Goal: Task Accomplishment & Management: Manage account settings

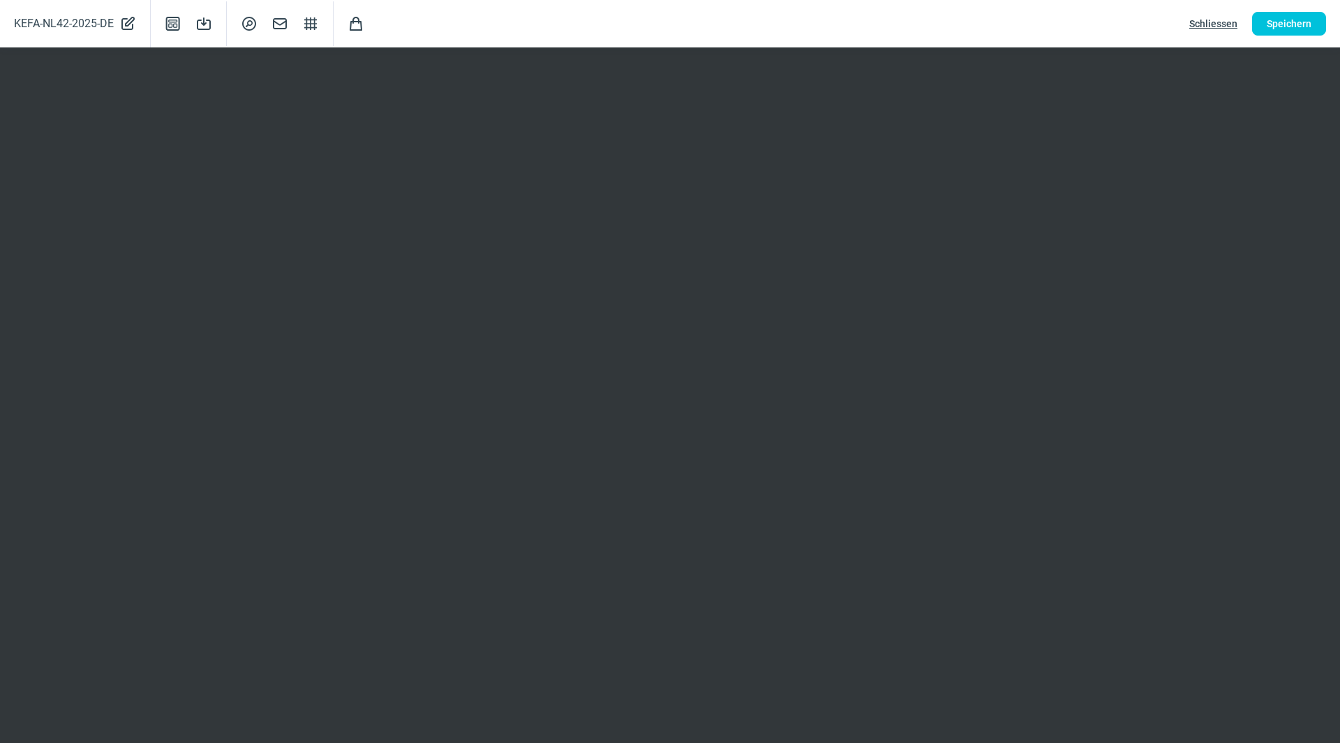
click at [1219, 22] on span "Schliessen" at bounding box center [1213, 24] width 48 height 22
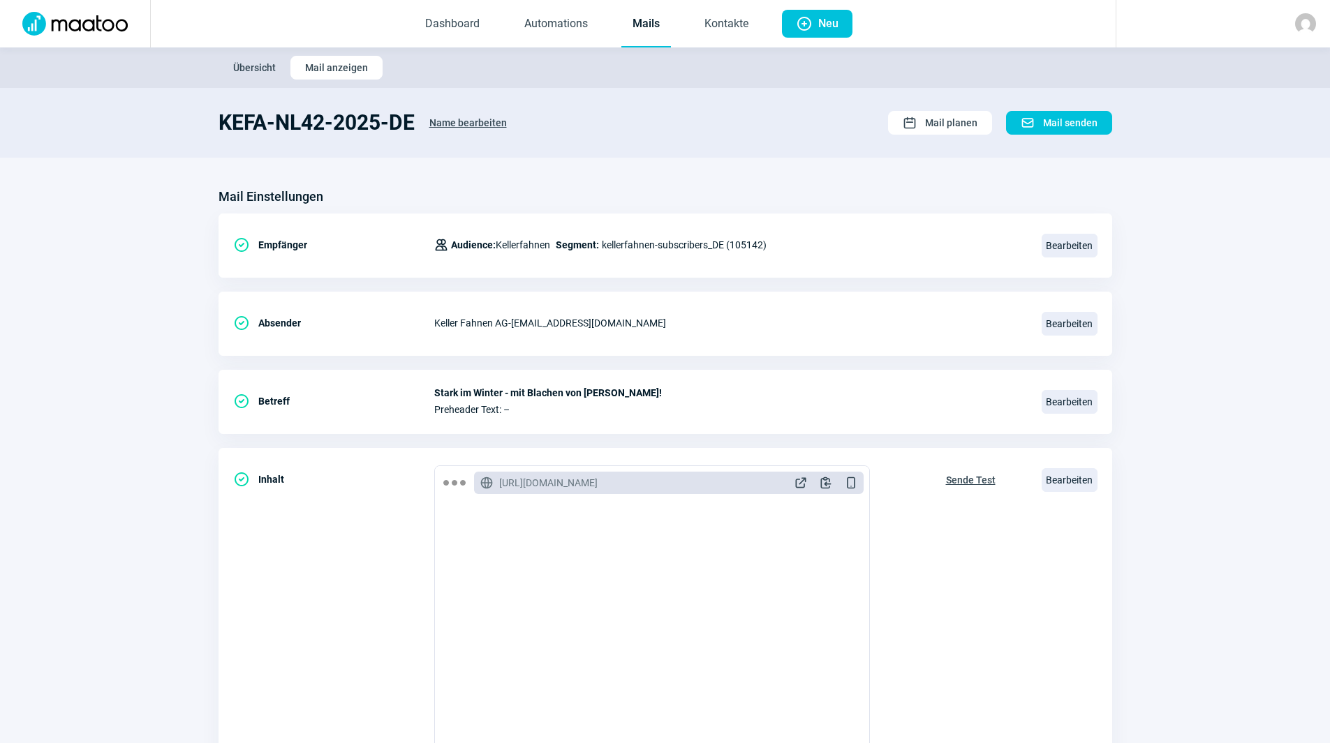
click at [660, 23] on link "Mails" at bounding box center [646, 24] width 50 height 46
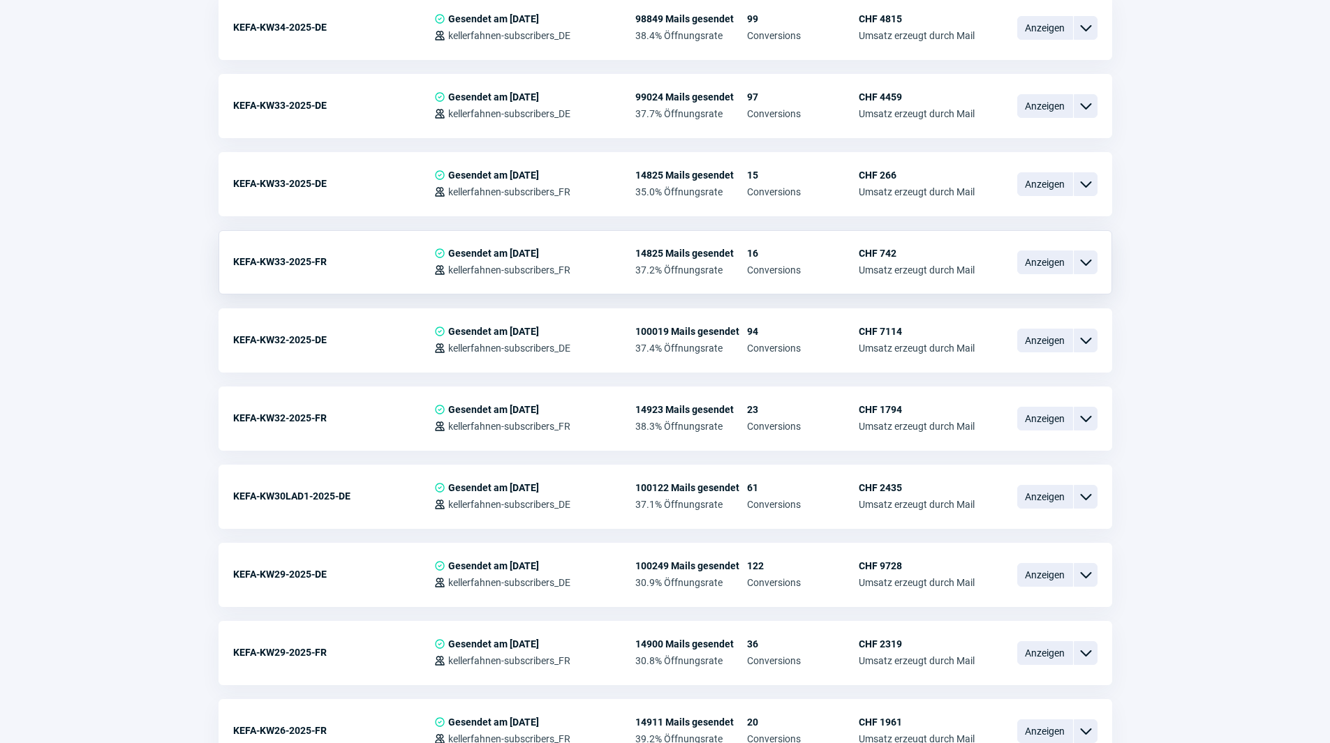
scroll to position [2162, 0]
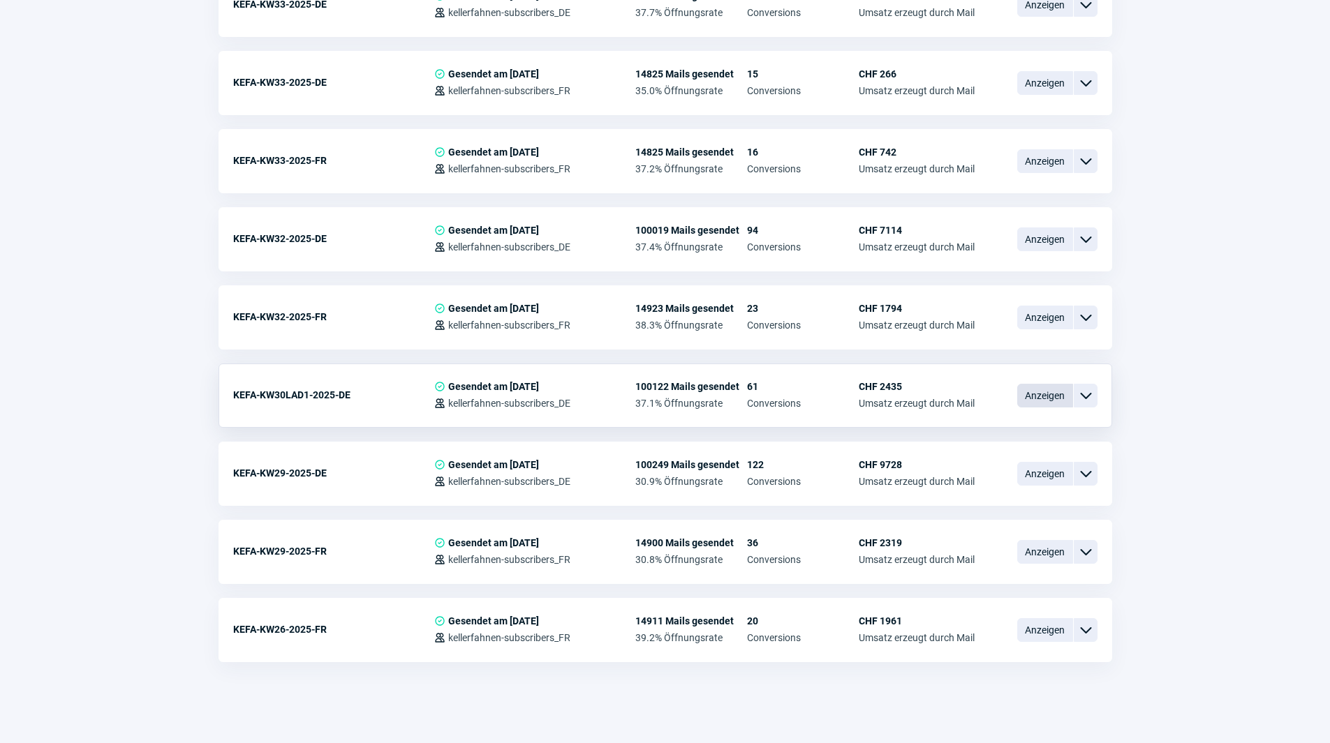
click at [1029, 399] on span "Anzeigen" at bounding box center [1045, 396] width 56 height 24
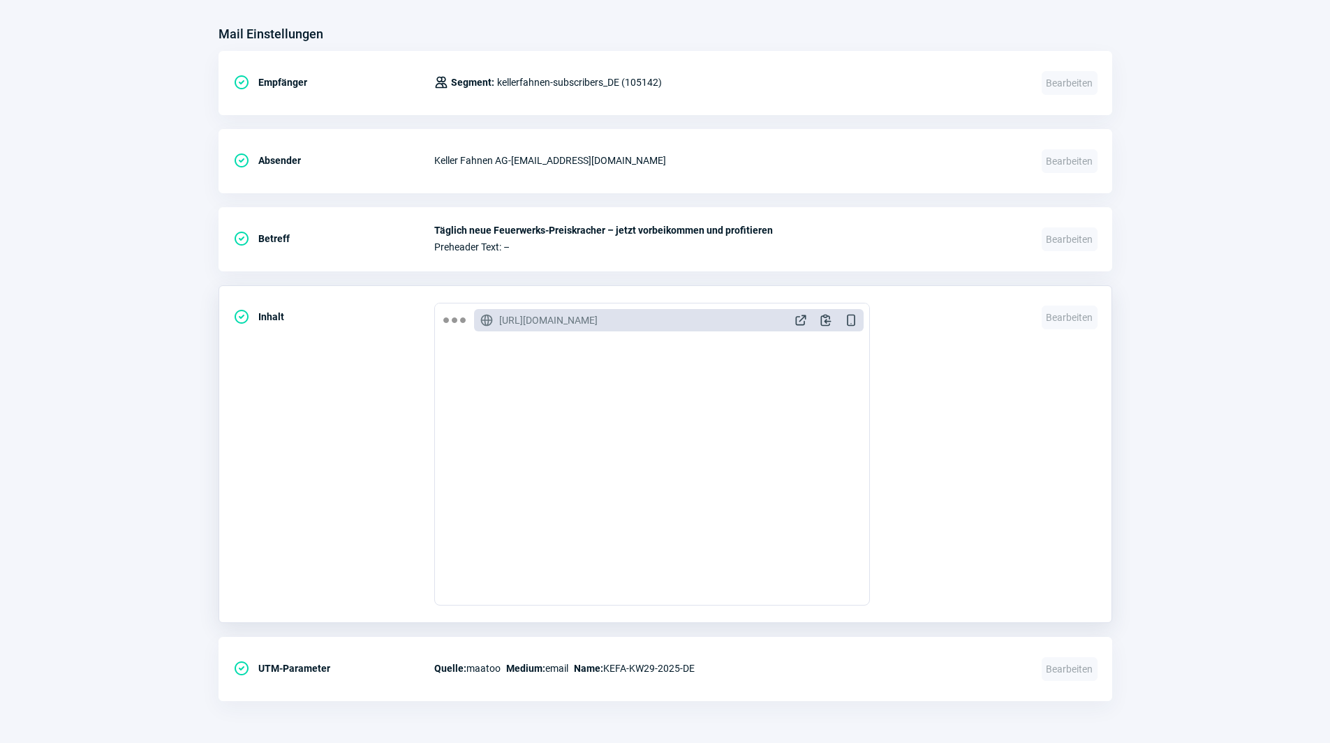
scroll to position [907, 0]
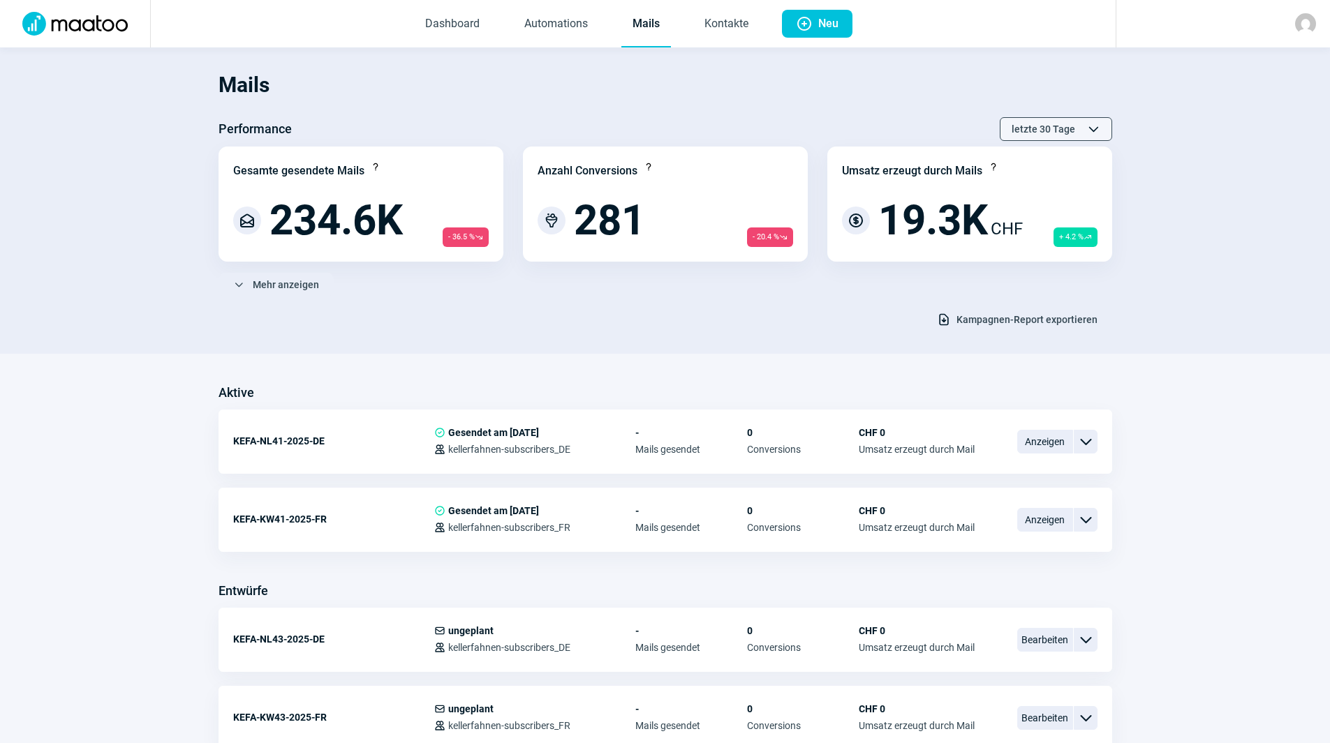
click at [1081, 133] on div "letzte 30 Tage ChevronUp icon ChevronDown icon" at bounding box center [1055, 129] width 112 height 24
click at [1025, 228] on div "letzte 90 Tage" at bounding box center [1027, 230] width 167 height 25
click at [1057, 140] on div "letzte 90 Tage ChevronUp icon ChevronDown icon" at bounding box center [1055, 129] width 112 height 24
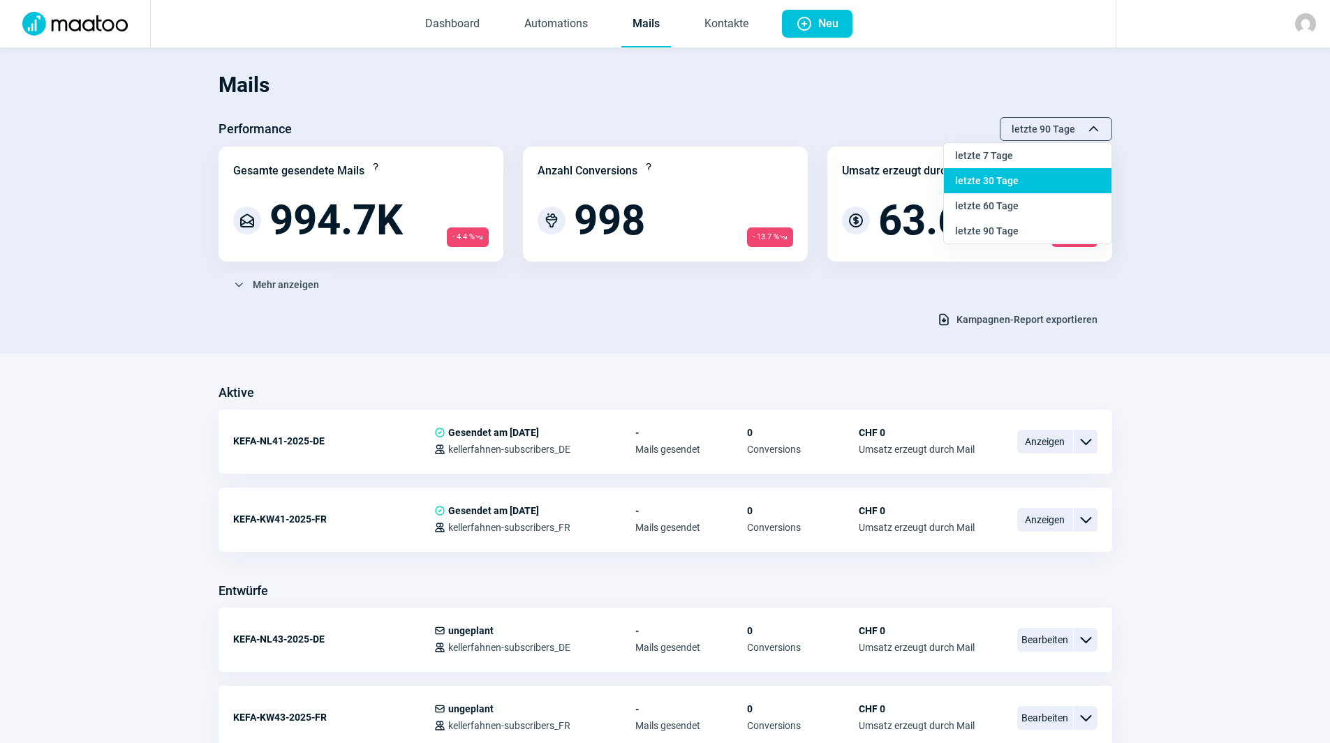
click at [1008, 177] on span "letzte 30 Tage" at bounding box center [987, 180] width 64 height 11
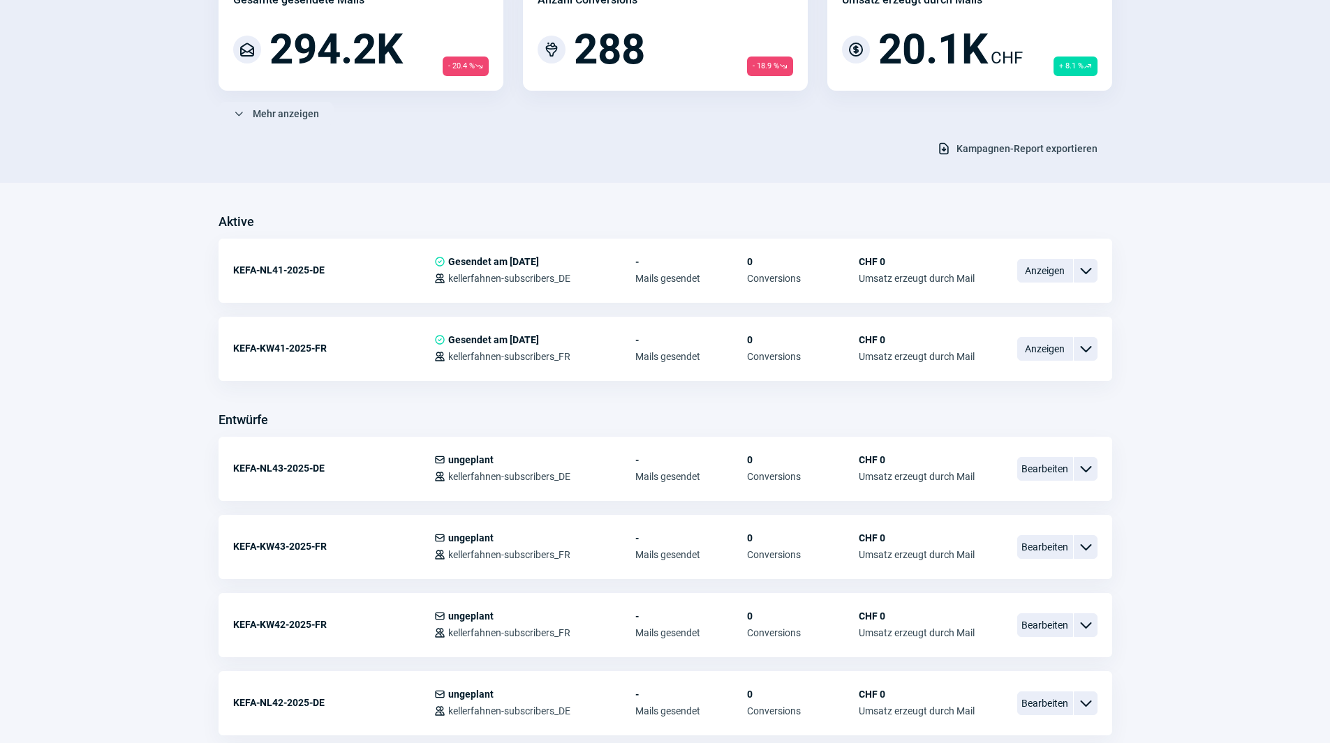
scroll to position [70, 0]
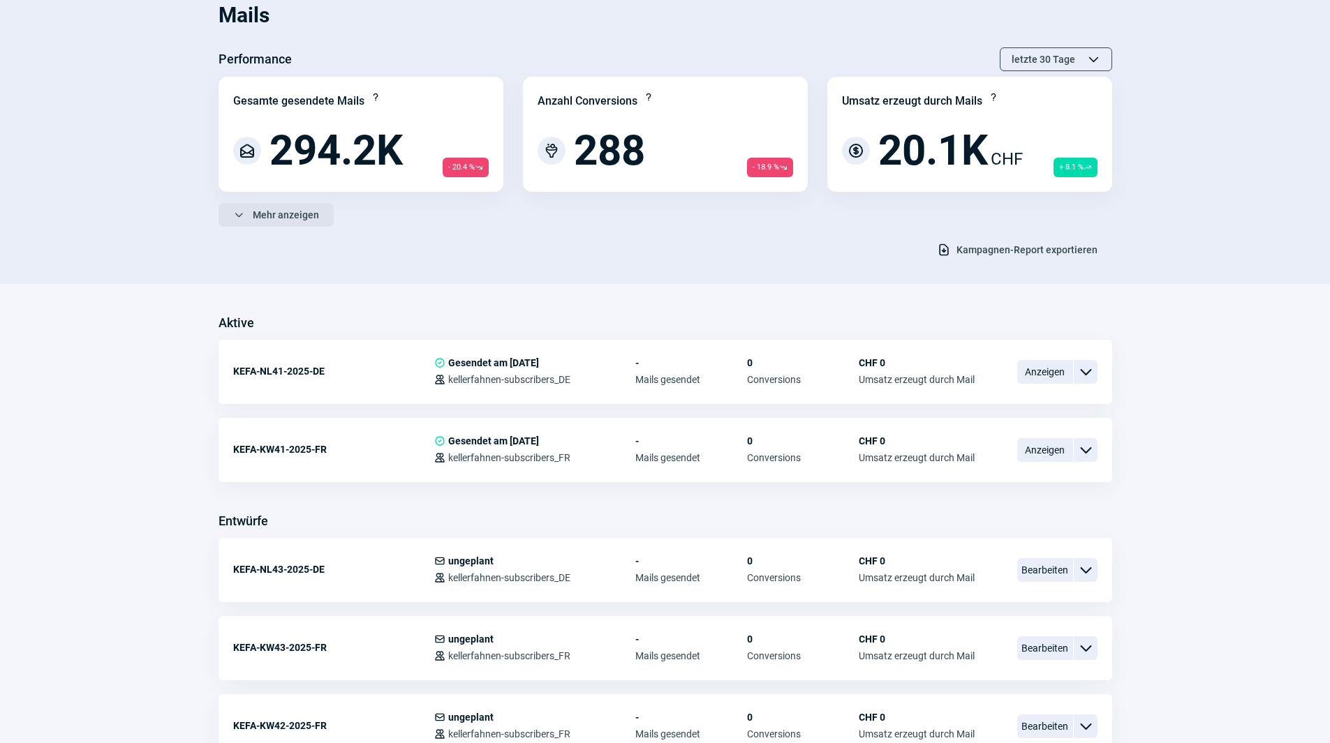
click at [299, 216] on span "Mehr anzeigen" at bounding box center [286, 215] width 66 height 22
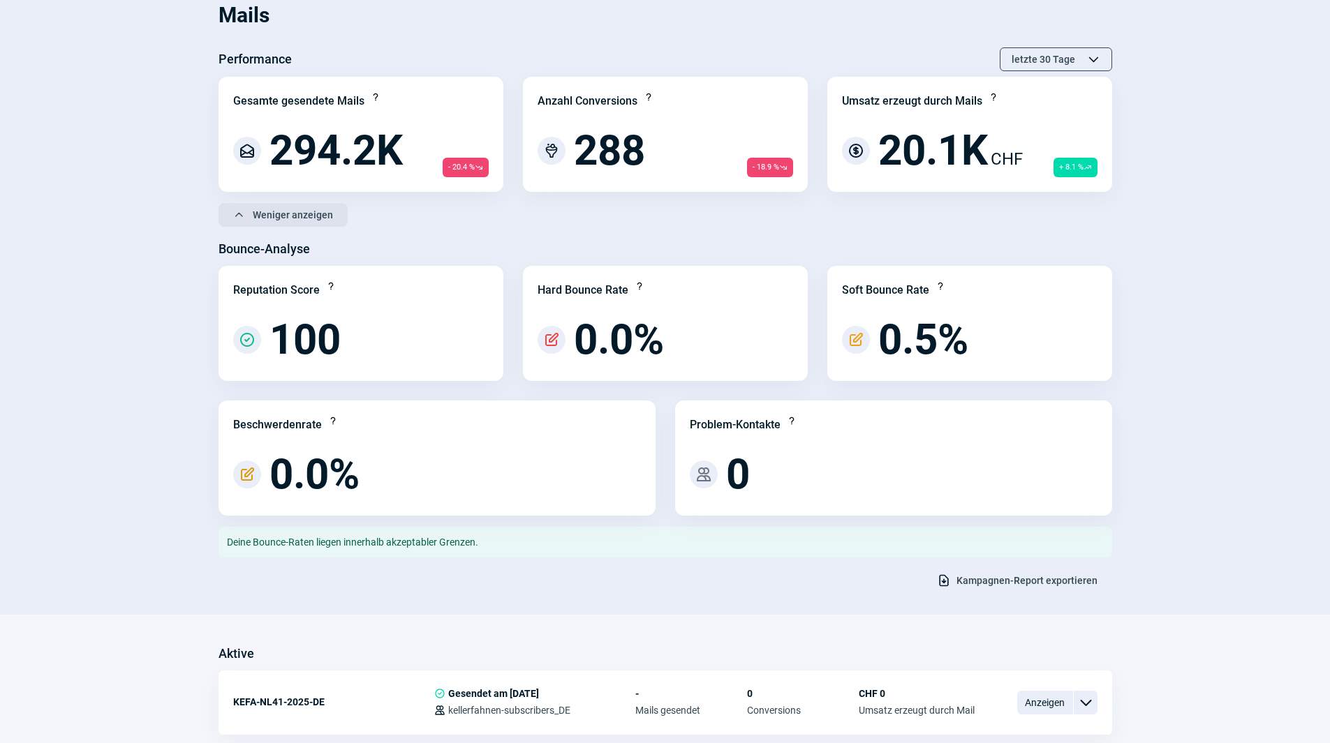
click at [299, 216] on span "Weniger anzeigen" at bounding box center [293, 215] width 80 height 22
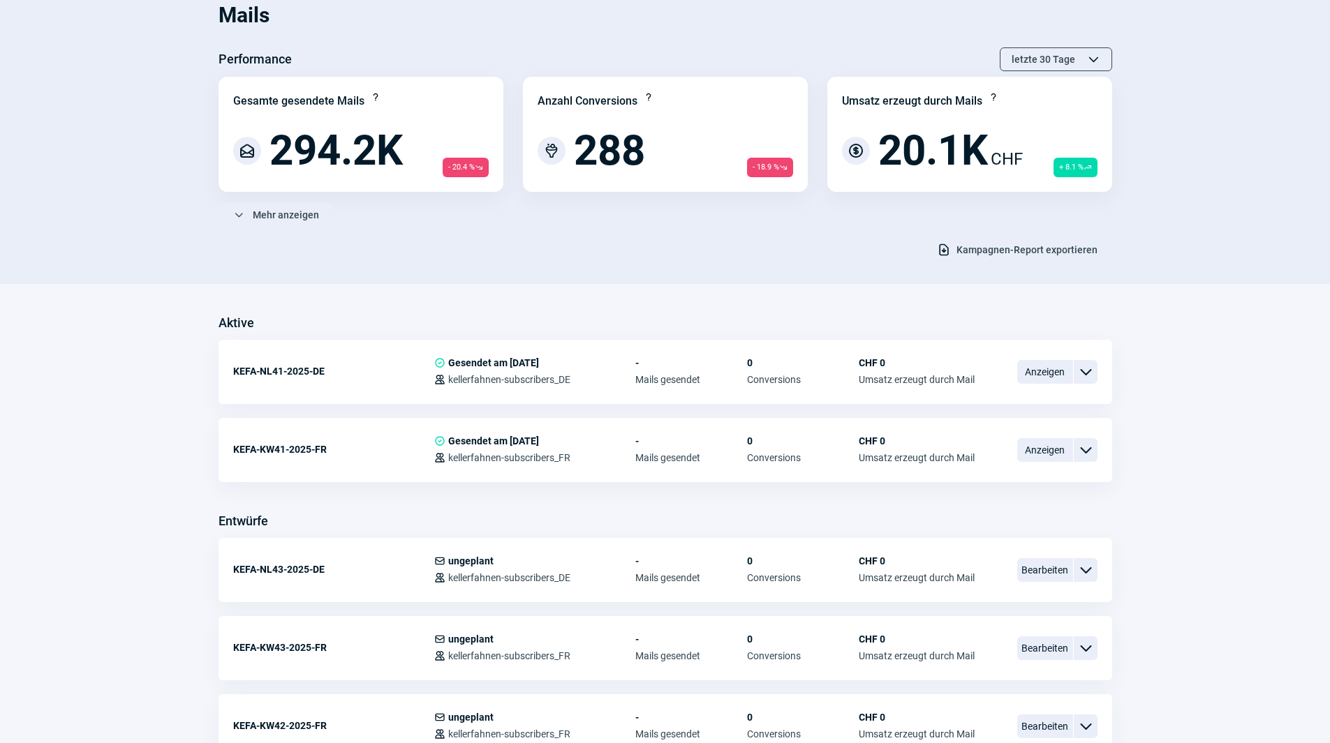
click at [1153, 112] on section "Mails Performance letzte 30 Tage ChevronUp icon ChevronDown icon Gesamte gesend…" at bounding box center [665, 131] width 1330 height 306
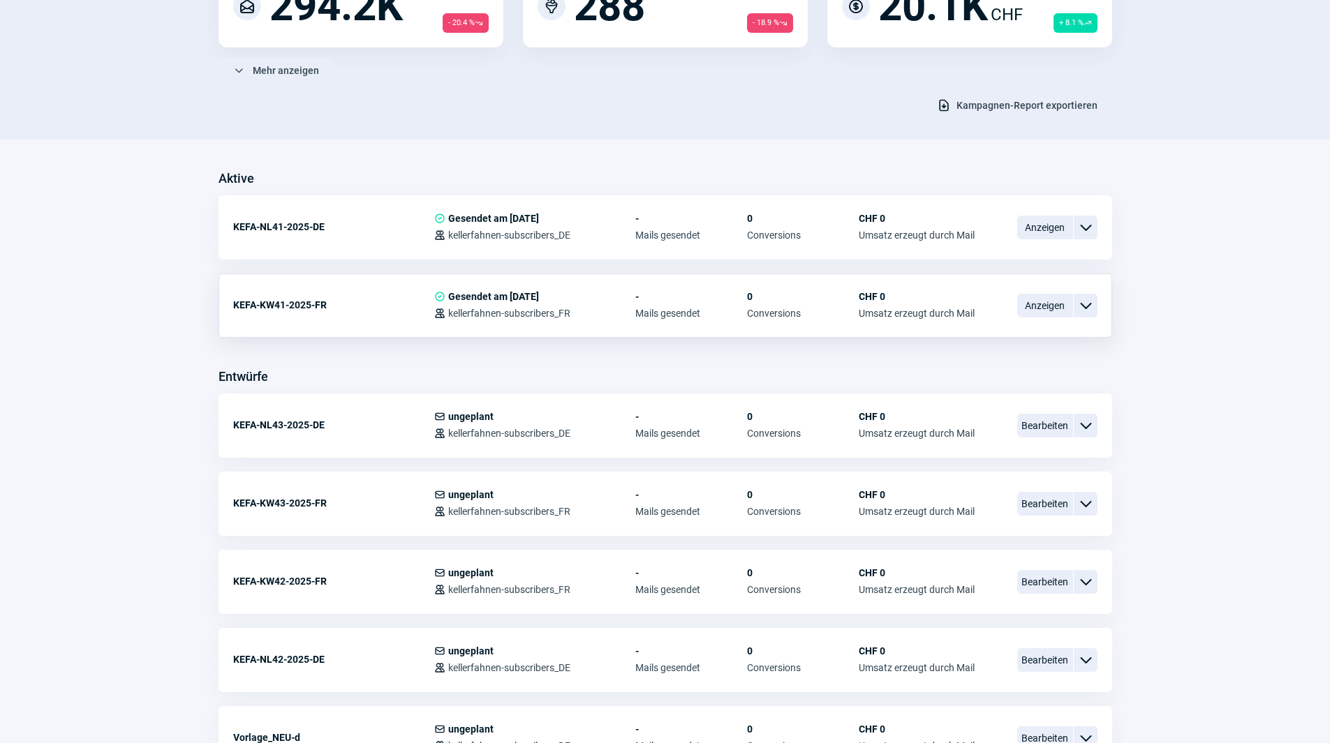
scroll to position [209, 0]
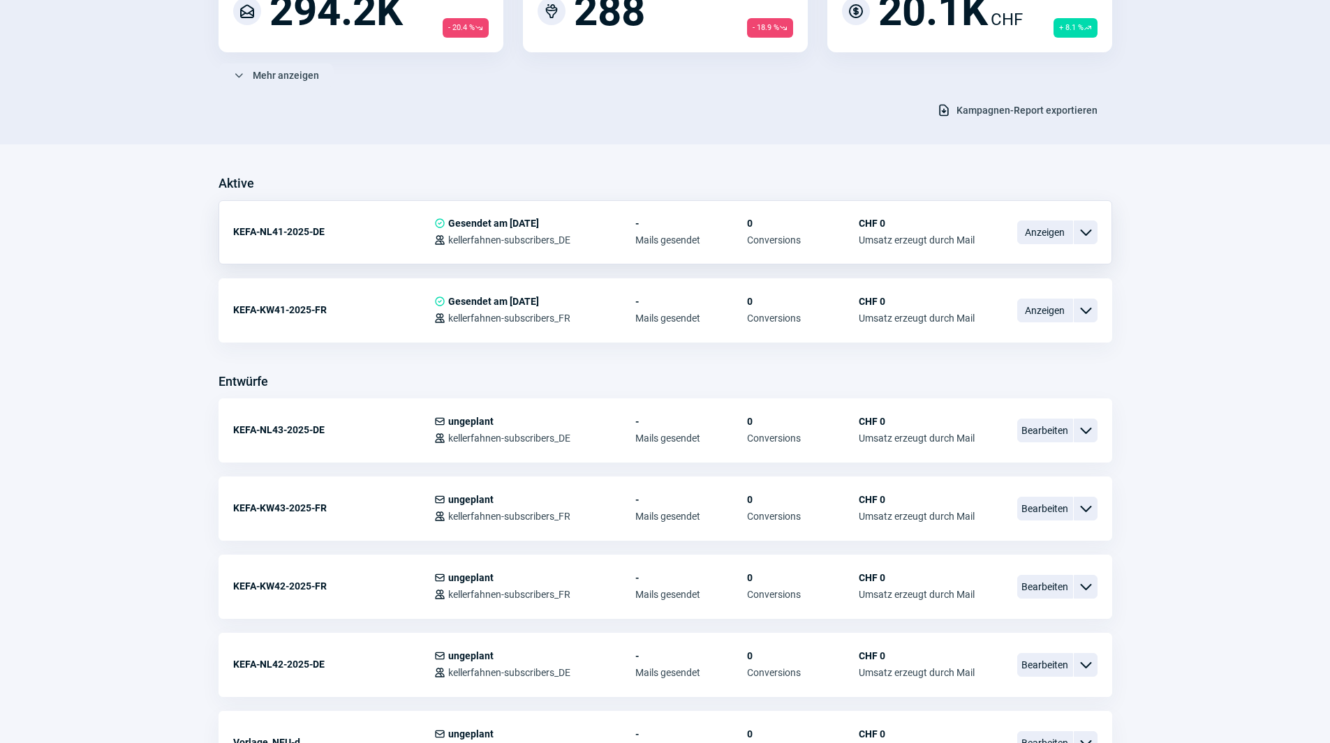
click at [1083, 234] on span "ChevronDown icon" at bounding box center [1085, 232] width 17 height 17
click at [1057, 258] on div "Vorschau" at bounding box center [1012, 258] width 167 height 25
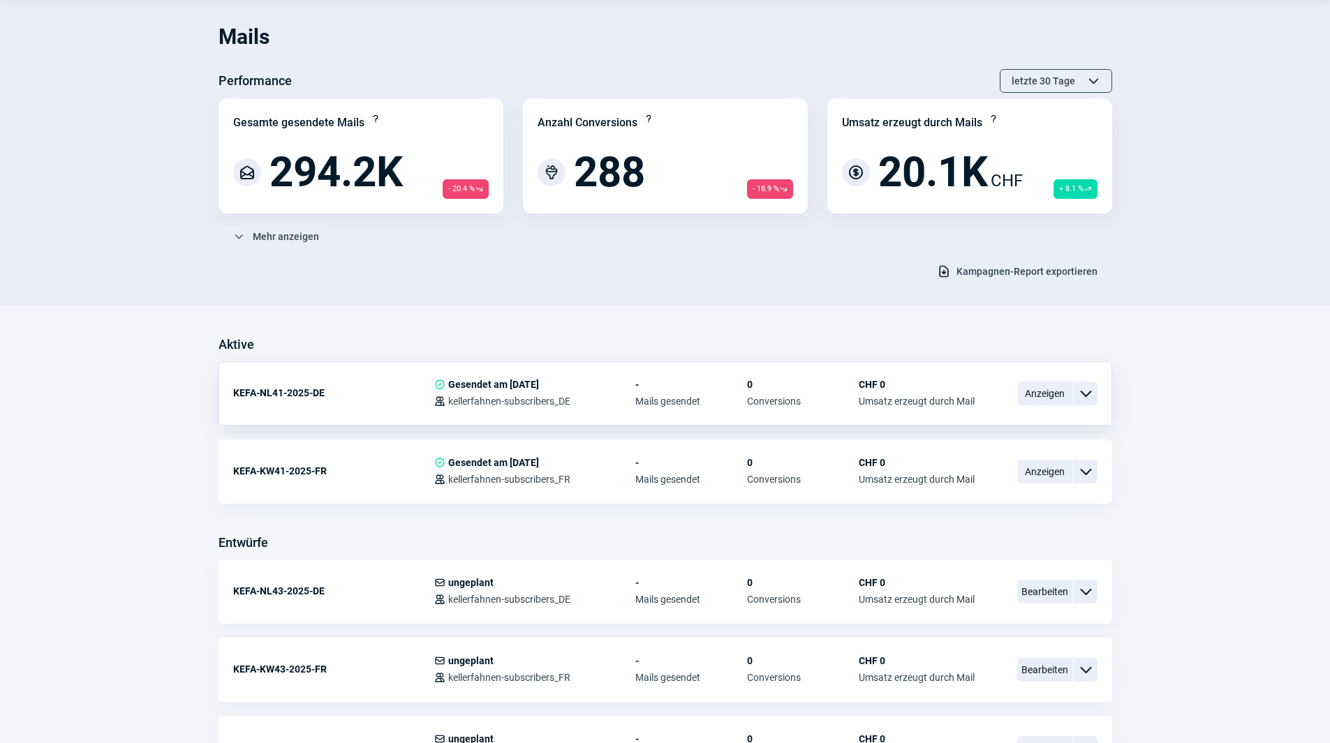
scroll to position [70, 0]
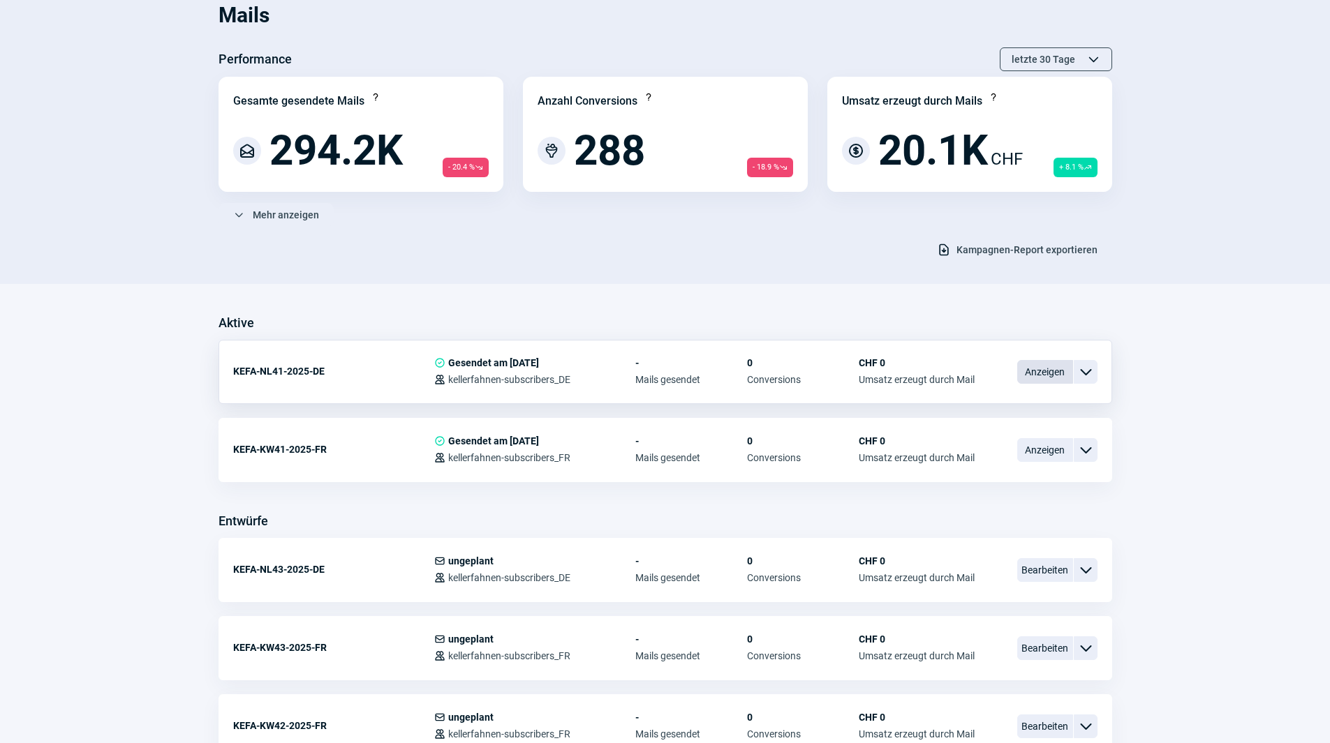
click at [1053, 366] on span "Anzeigen" at bounding box center [1045, 372] width 56 height 24
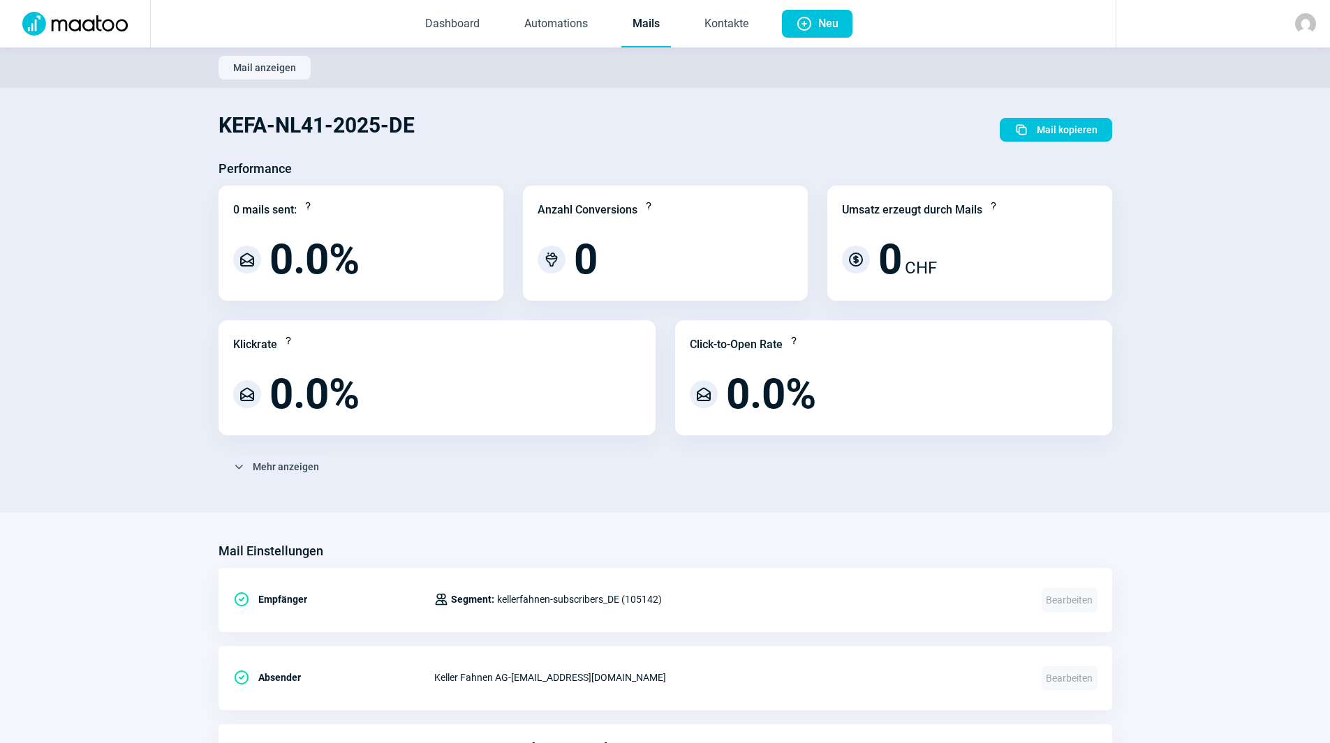
click at [276, 73] on span "Mail anzeigen" at bounding box center [264, 68] width 63 height 22
click at [241, 67] on span "Mail anzeigen" at bounding box center [264, 68] width 63 height 22
click at [656, 29] on link "Mails" at bounding box center [646, 24] width 50 height 46
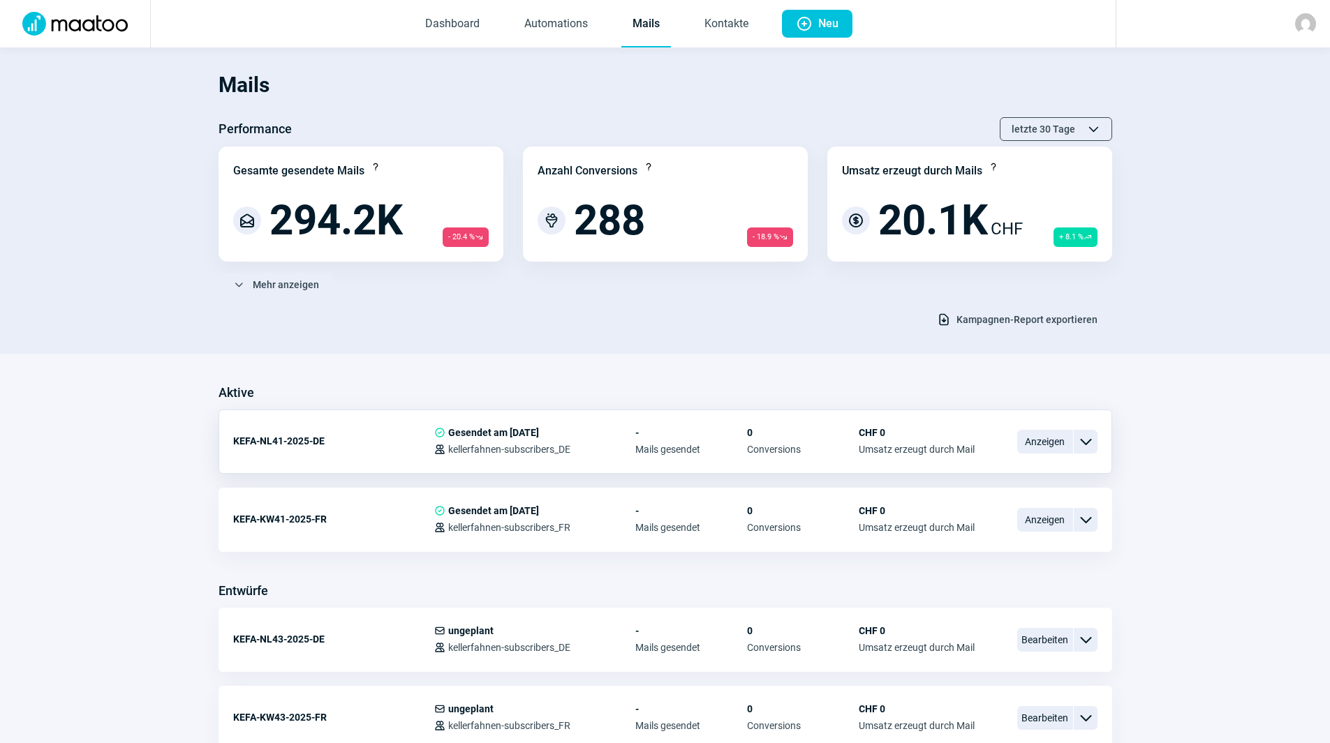
click at [1085, 449] on span "ChevronDown icon" at bounding box center [1085, 441] width 17 height 17
click at [1085, 443] on span "ChevronDown icon" at bounding box center [1085, 441] width 17 height 17
click at [1045, 446] on span "Anzeigen" at bounding box center [1045, 442] width 56 height 24
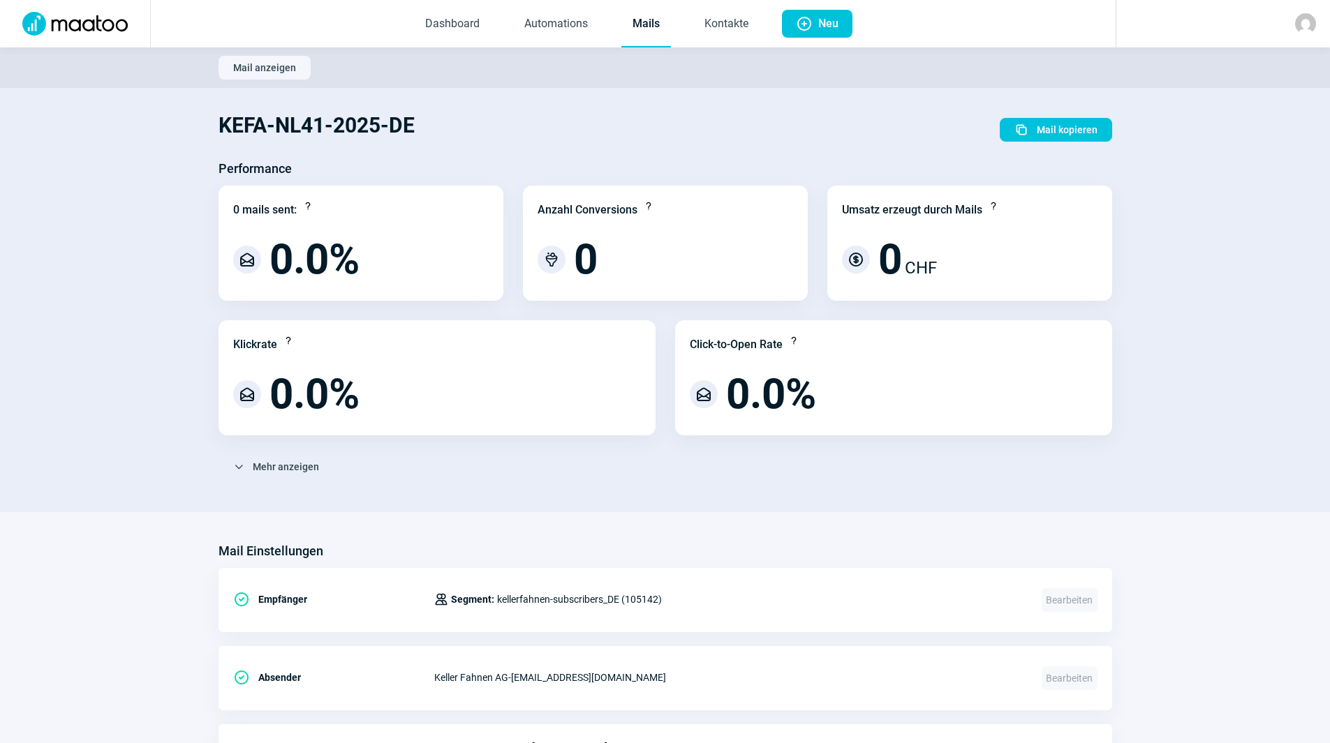
click at [630, 15] on link "Mails" at bounding box center [646, 24] width 50 height 46
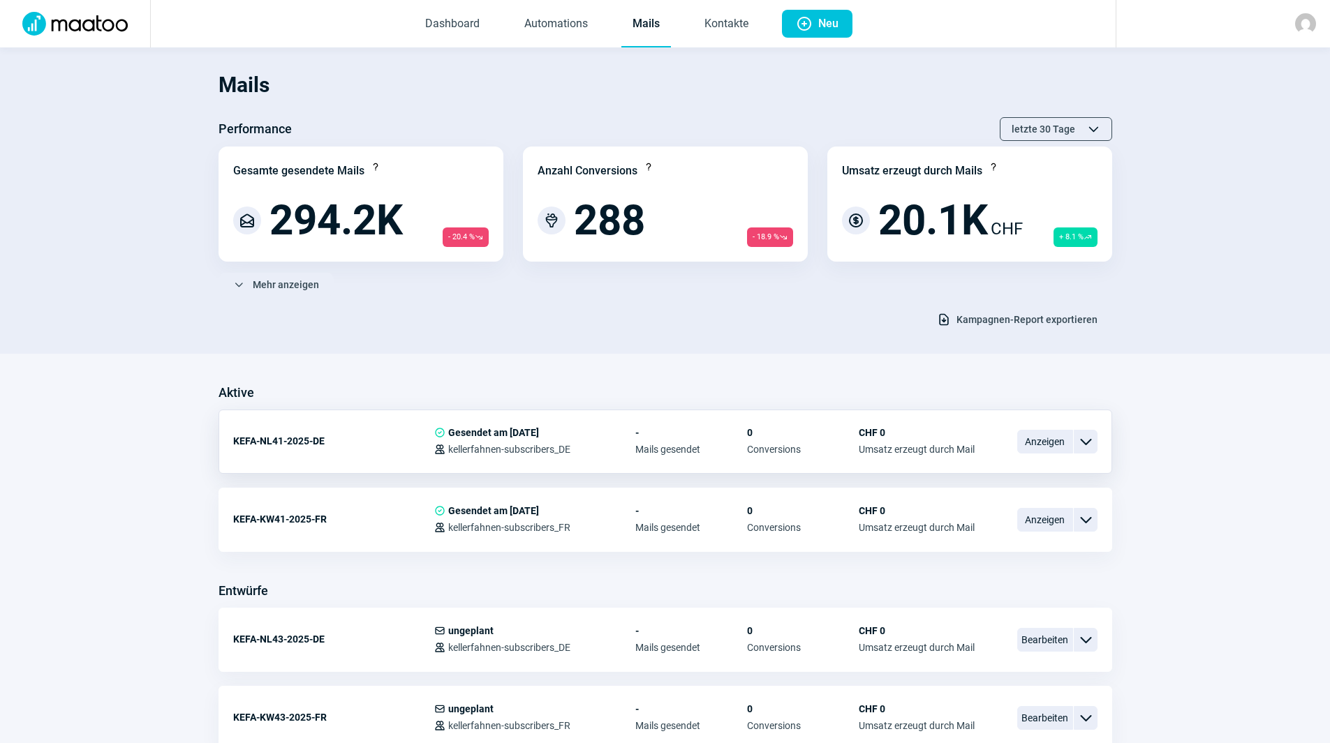
click at [1093, 444] on span "ChevronDown icon" at bounding box center [1085, 441] width 17 height 17
click at [994, 521] on div "Kopieren" at bounding box center [1012, 524] width 167 height 25
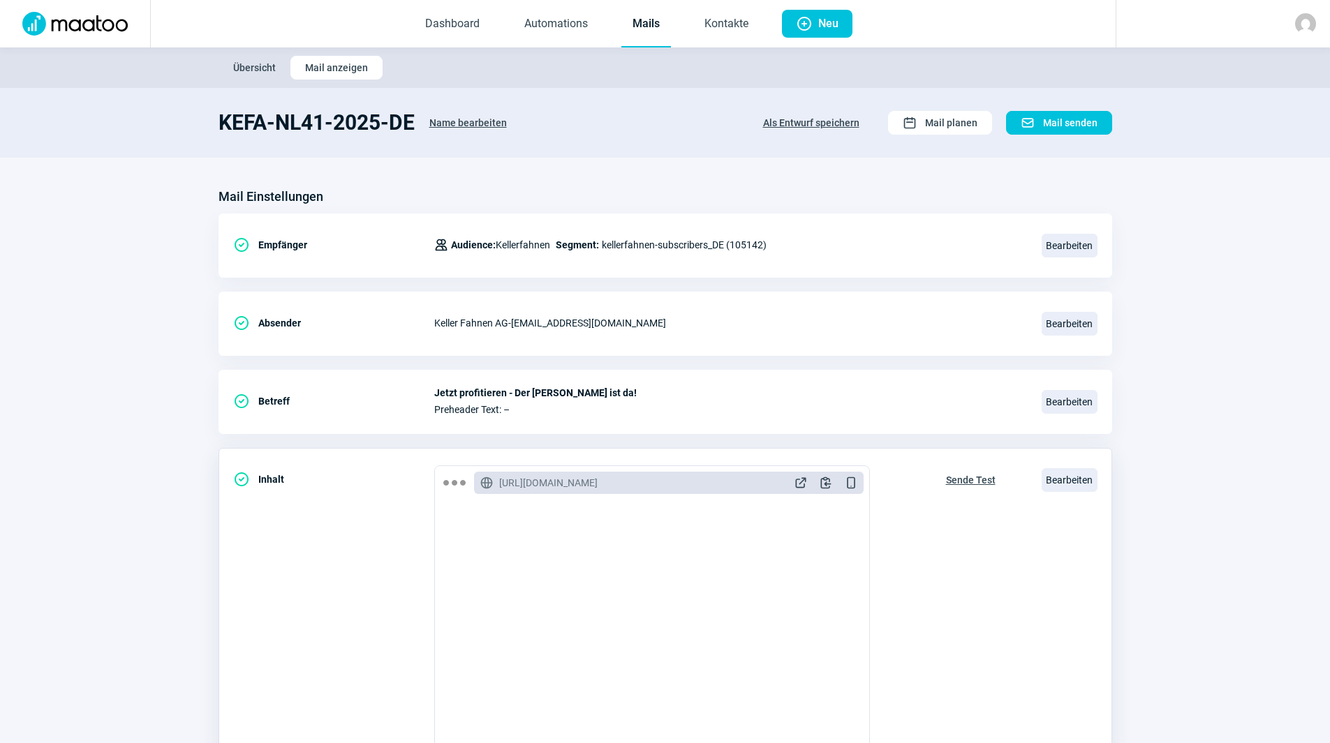
click at [952, 479] on span "Sende Test" at bounding box center [971, 480] width 50 height 22
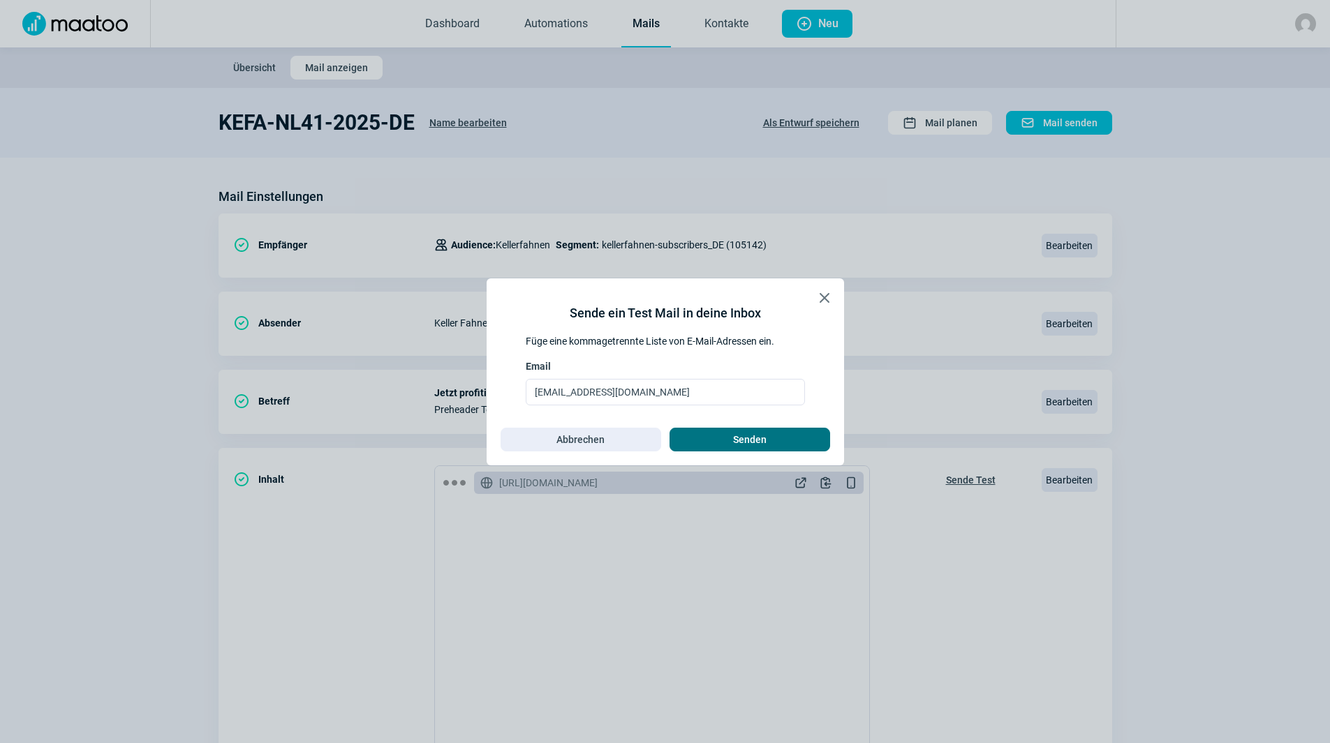
click at [744, 436] on span "Senden" at bounding box center [749, 440] width 33 height 22
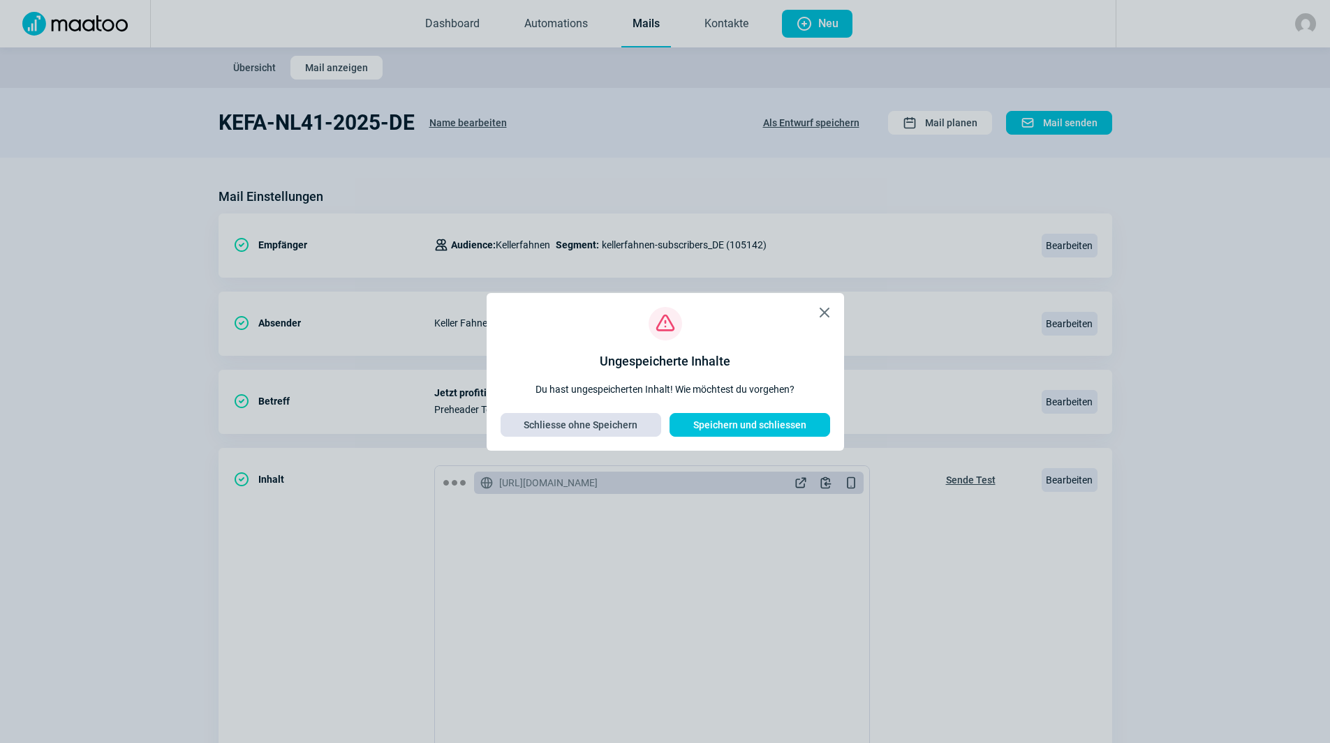
click at [576, 419] on span "Schliesse ohne Speichern" at bounding box center [580, 425] width 114 height 22
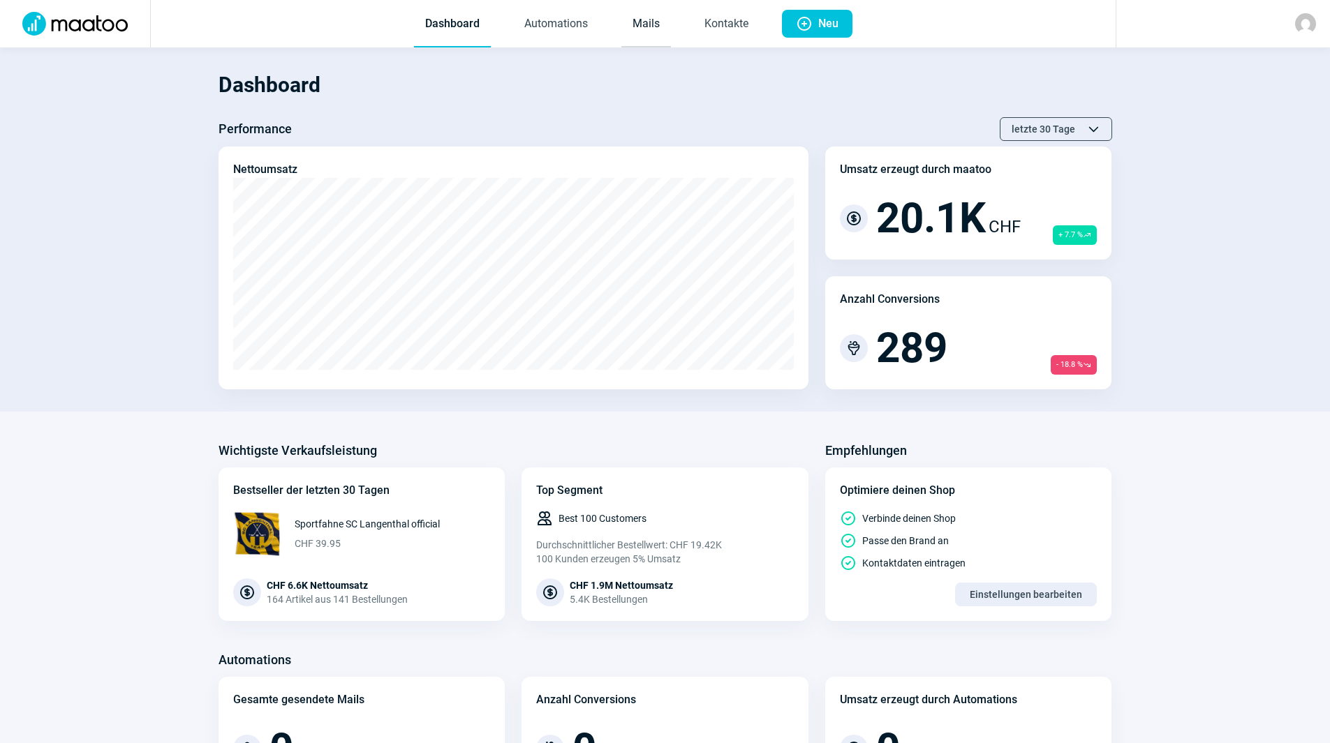
click at [636, 22] on link "Mails" at bounding box center [646, 24] width 50 height 46
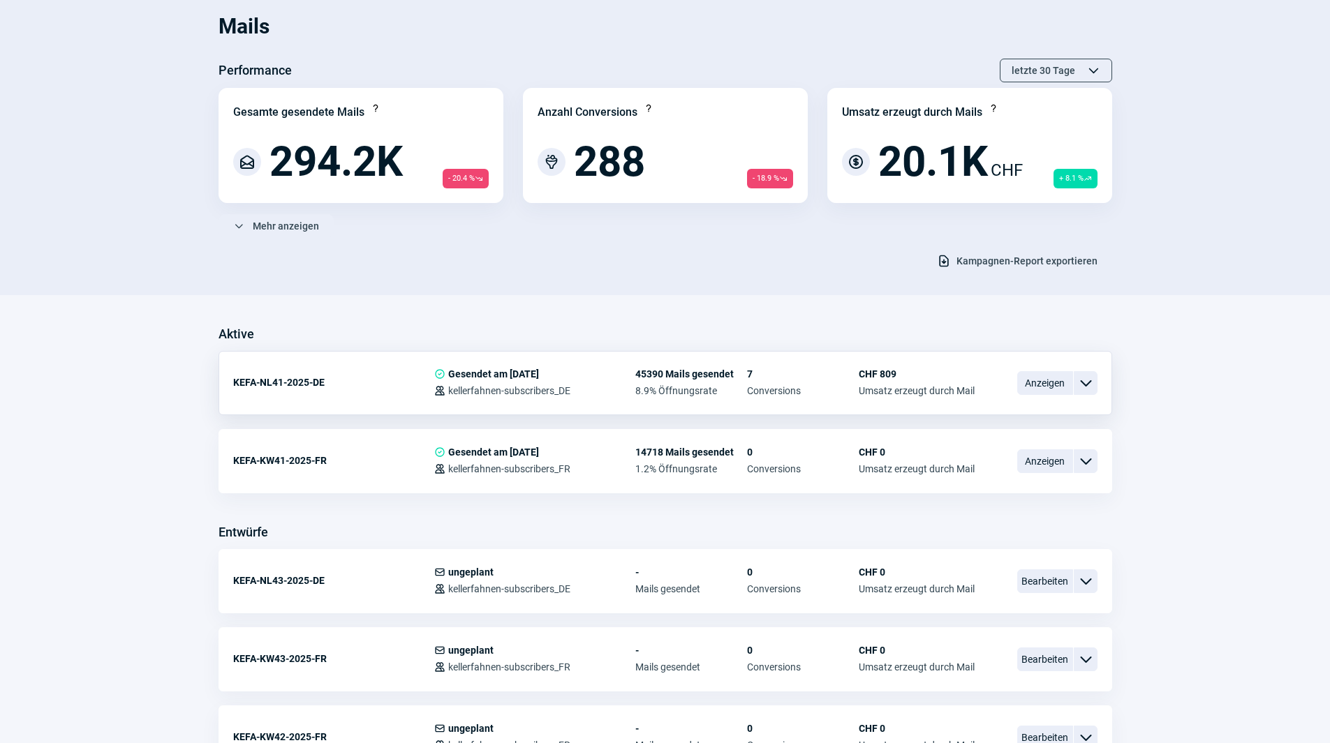
scroll to position [140, 0]
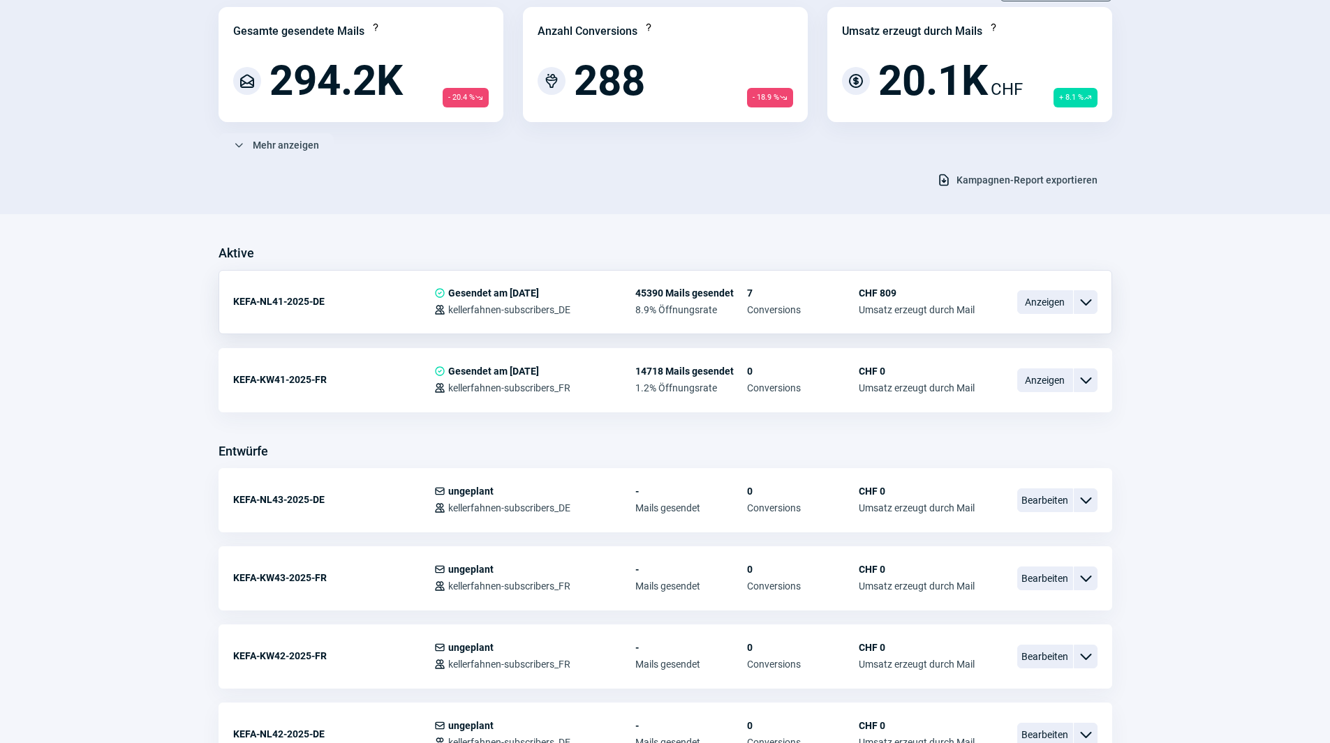
click at [1087, 299] on span "ChevronDown icon" at bounding box center [1085, 302] width 17 height 17
click at [989, 381] on div "Kopieren" at bounding box center [1012, 385] width 167 height 25
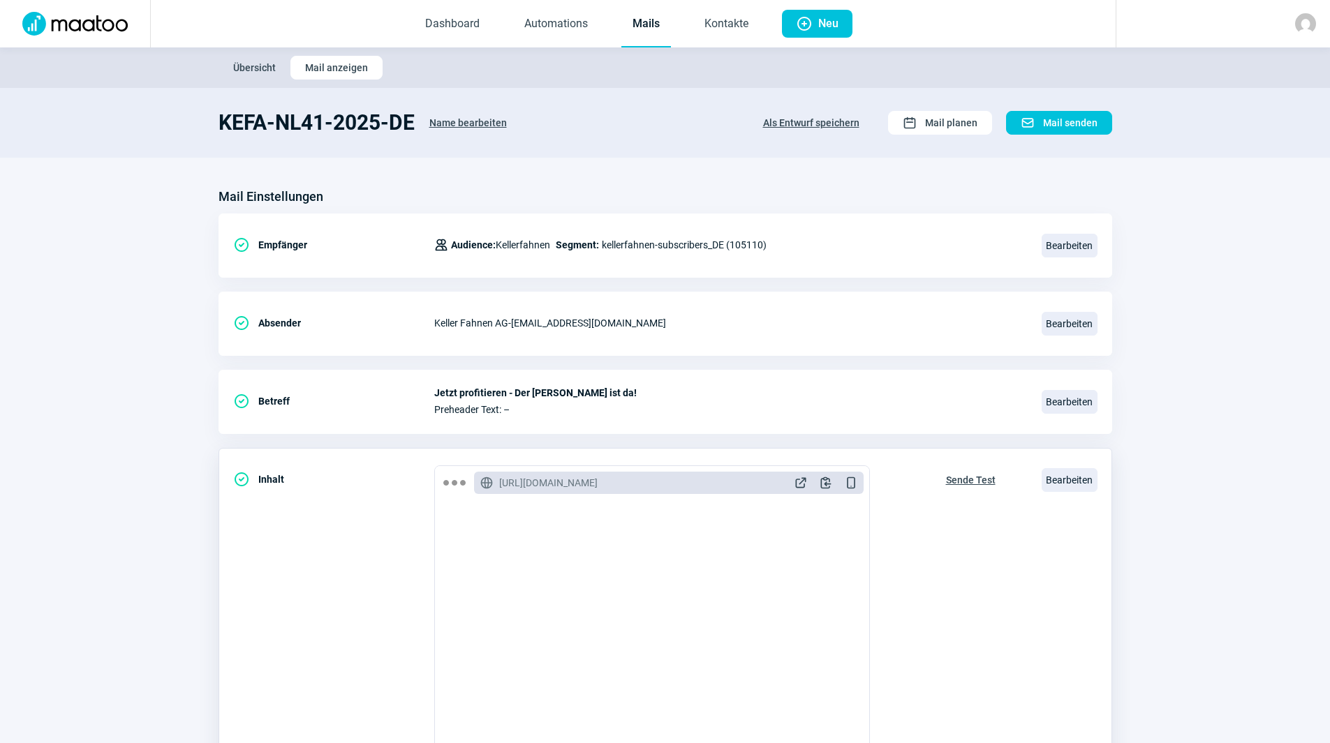
click at [1015, 618] on div "GlobeAlt icon [URL][DOMAIN_NAME] ExternalLink icon Clipboard icon DeviceMobile …" at bounding box center [729, 617] width 590 height 303
click at [967, 477] on span "Sende Test" at bounding box center [971, 480] width 50 height 22
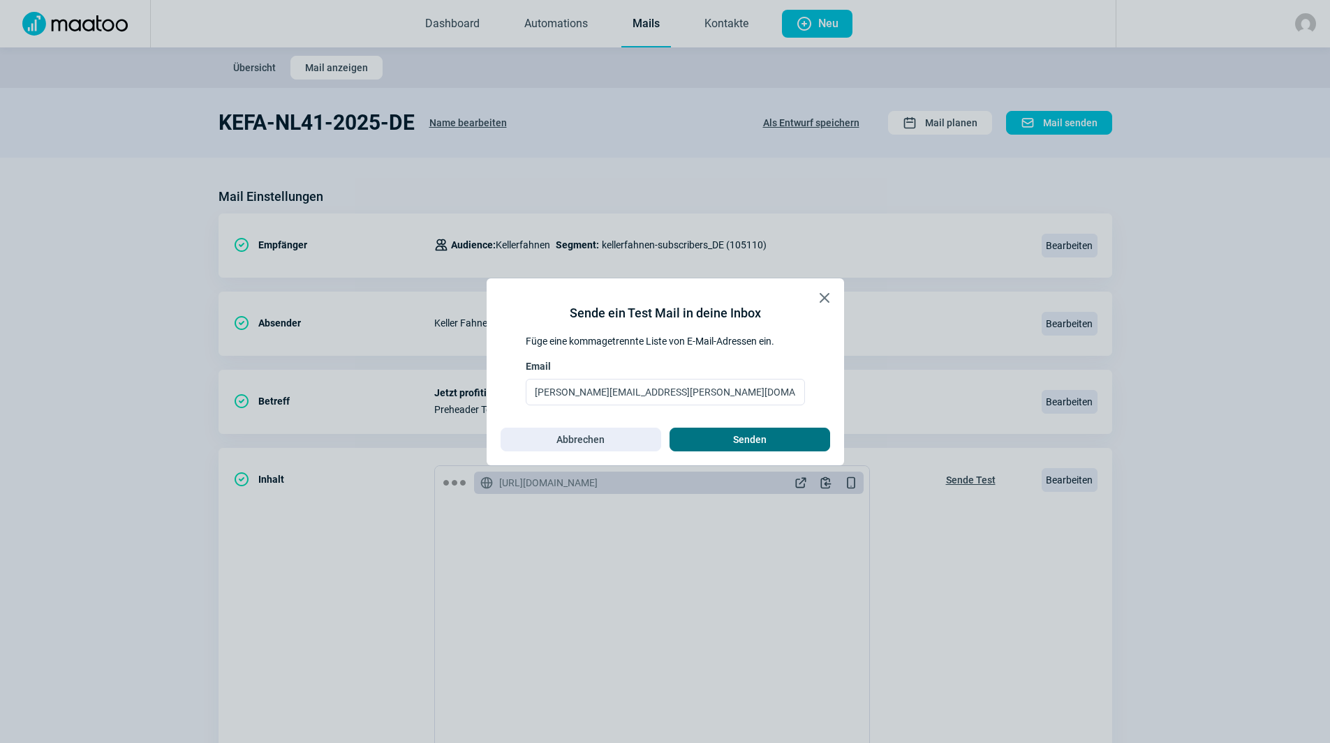
click at [743, 437] on span "Senden" at bounding box center [749, 440] width 33 height 22
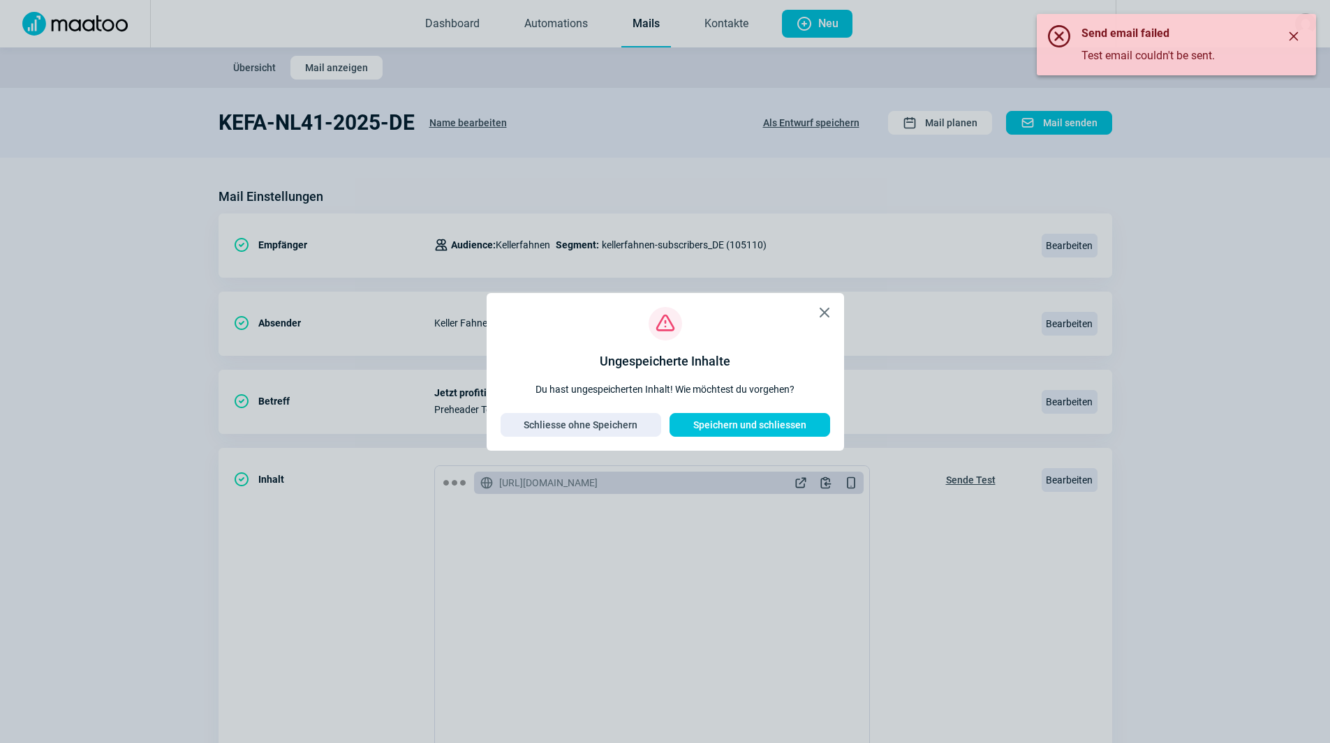
click at [826, 310] on span "X icon" at bounding box center [824, 312] width 17 height 17
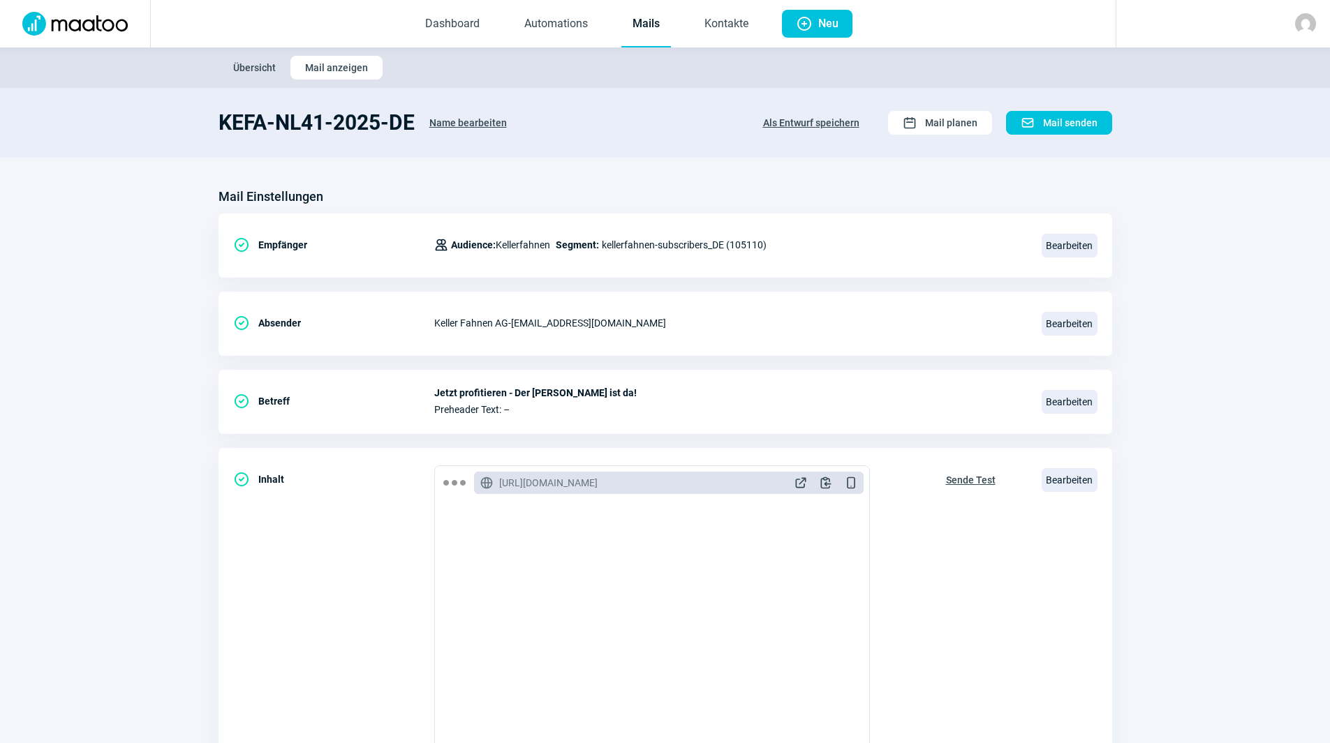
click at [821, 122] on span "Als Entwurf speichern" at bounding box center [811, 123] width 96 height 22
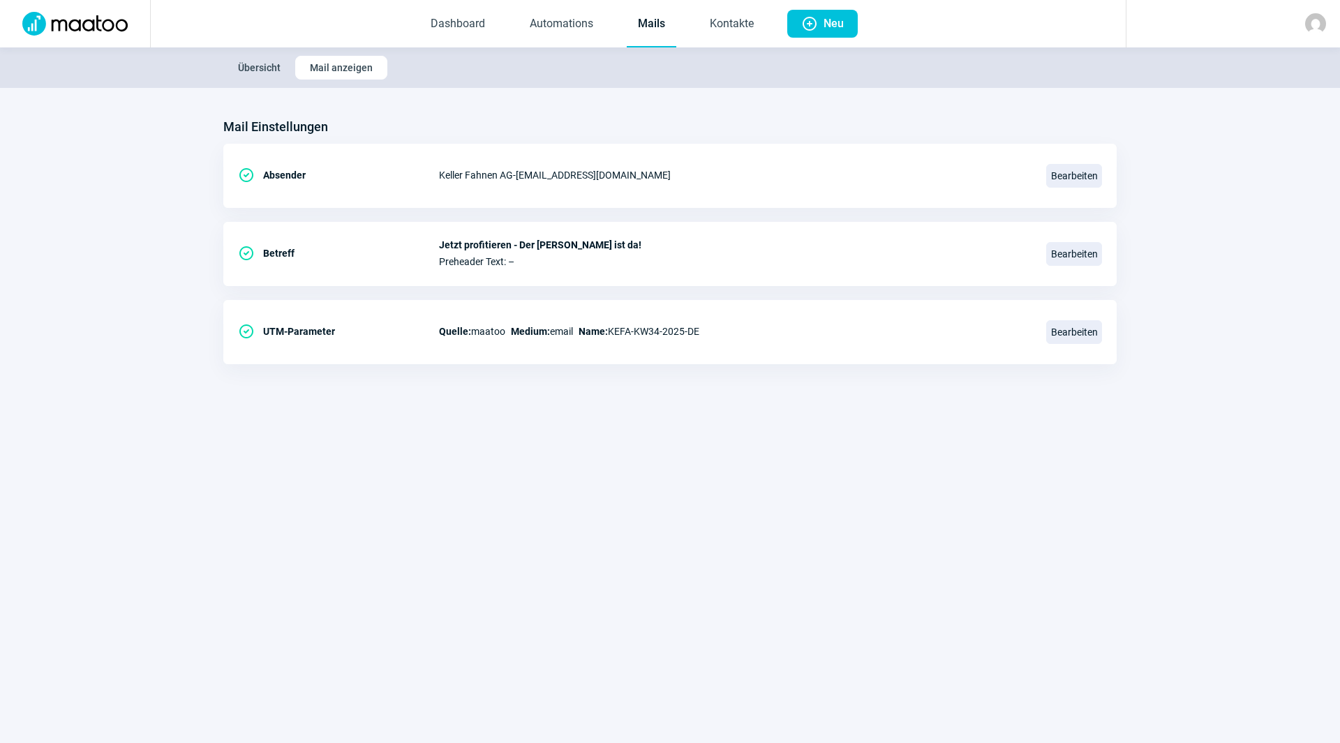
click at [655, 21] on link "Mails" at bounding box center [652, 24] width 50 height 46
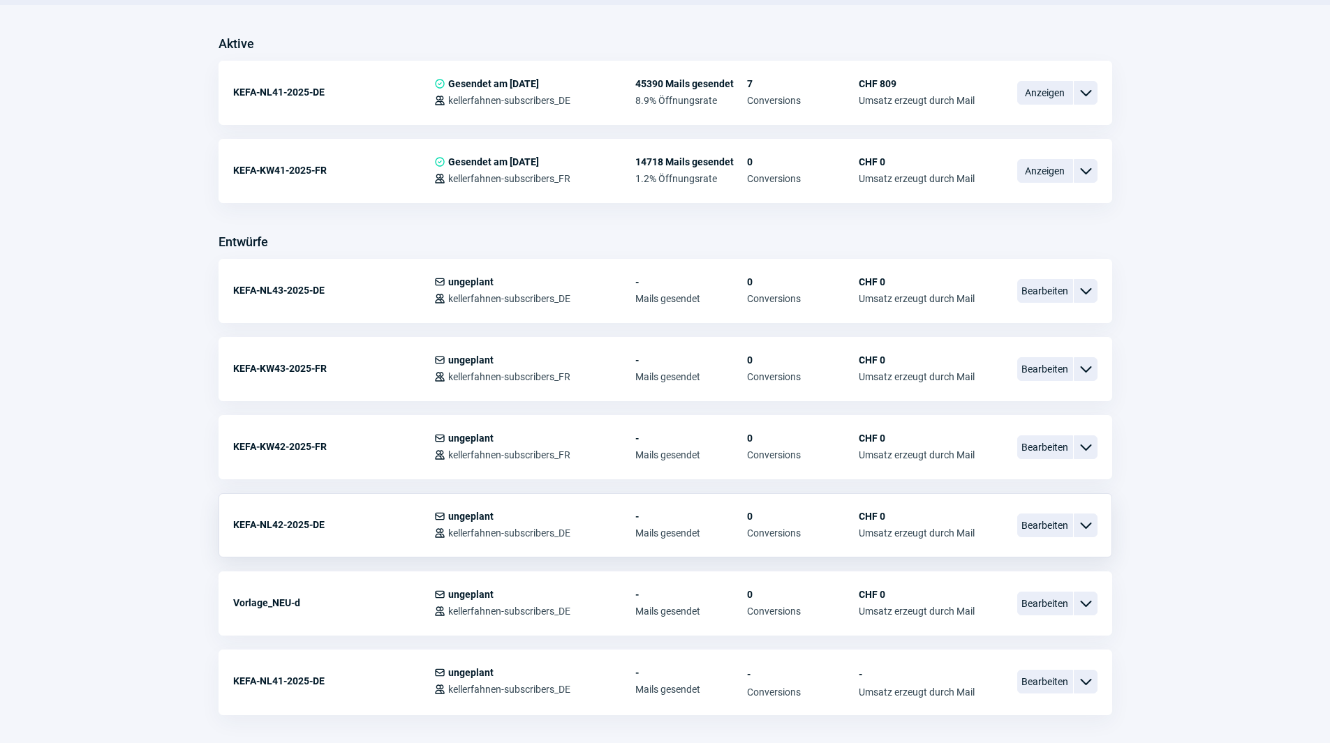
scroll to position [419, 0]
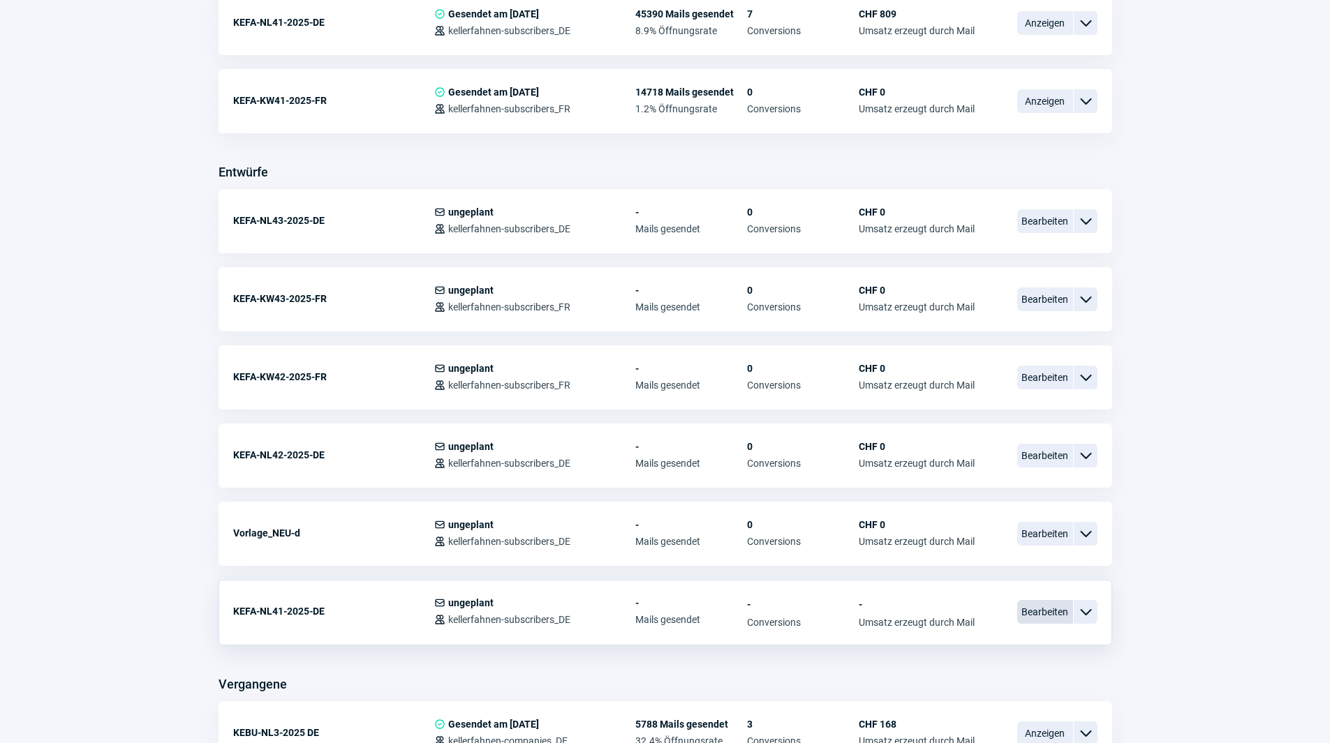
click at [1048, 611] on span "Bearbeiten" at bounding box center [1045, 612] width 56 height 24
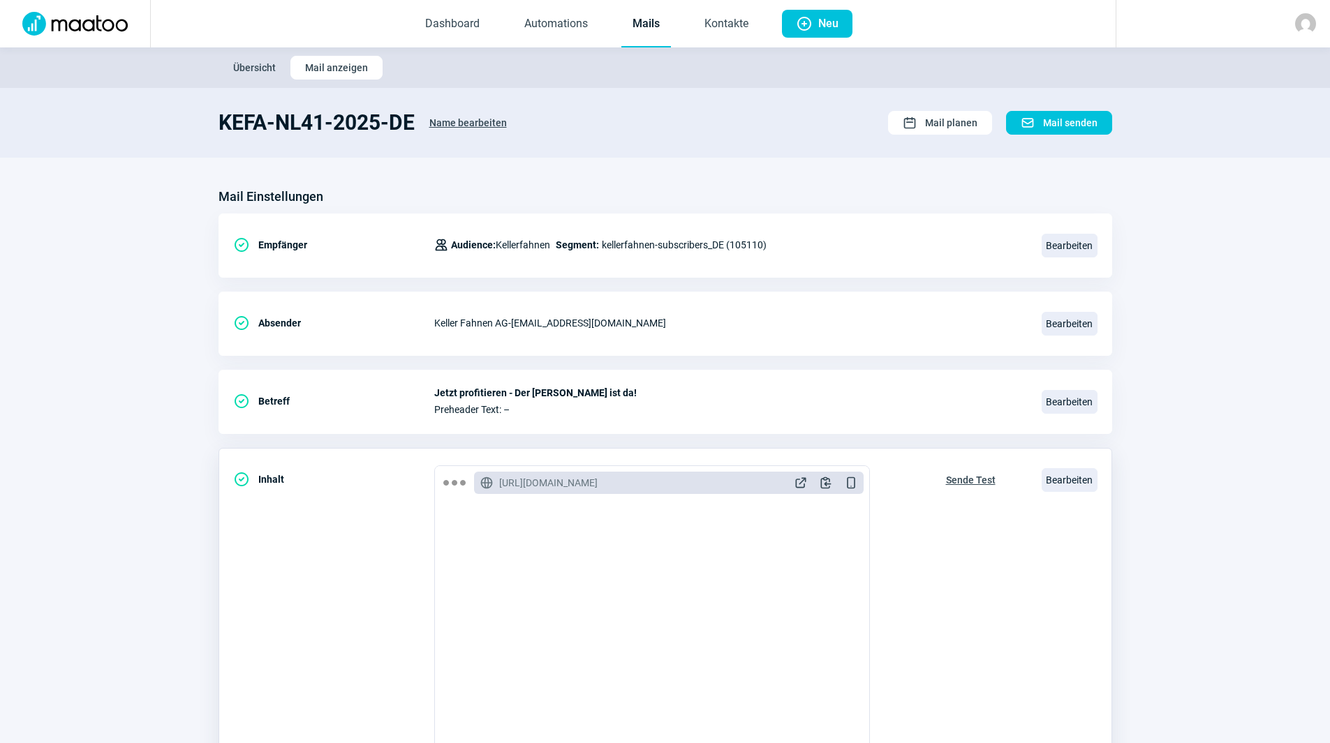
click at [957, 484] on span "Sende Test" at bounding box center [971, 480] width 50 height 22
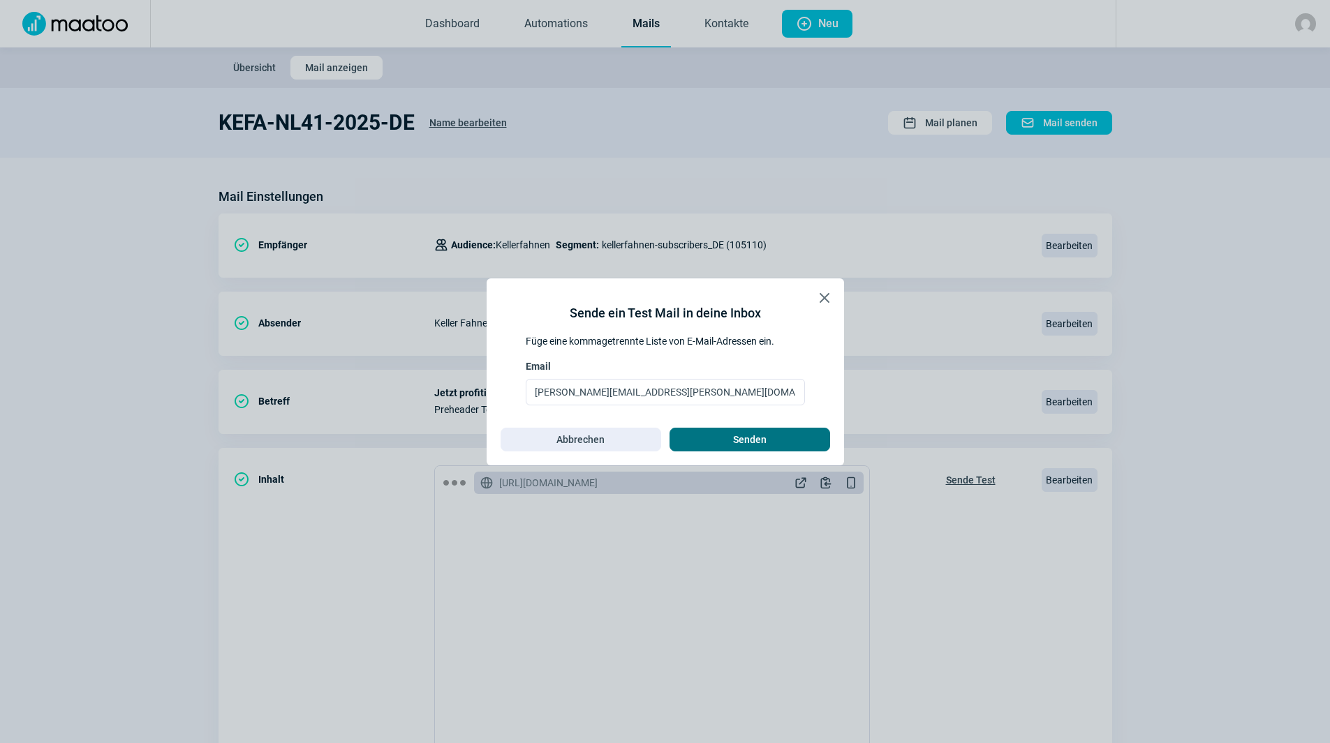
click at [801, 442] on span "Senden" at bounding box center [749, 440] width 131 height 22
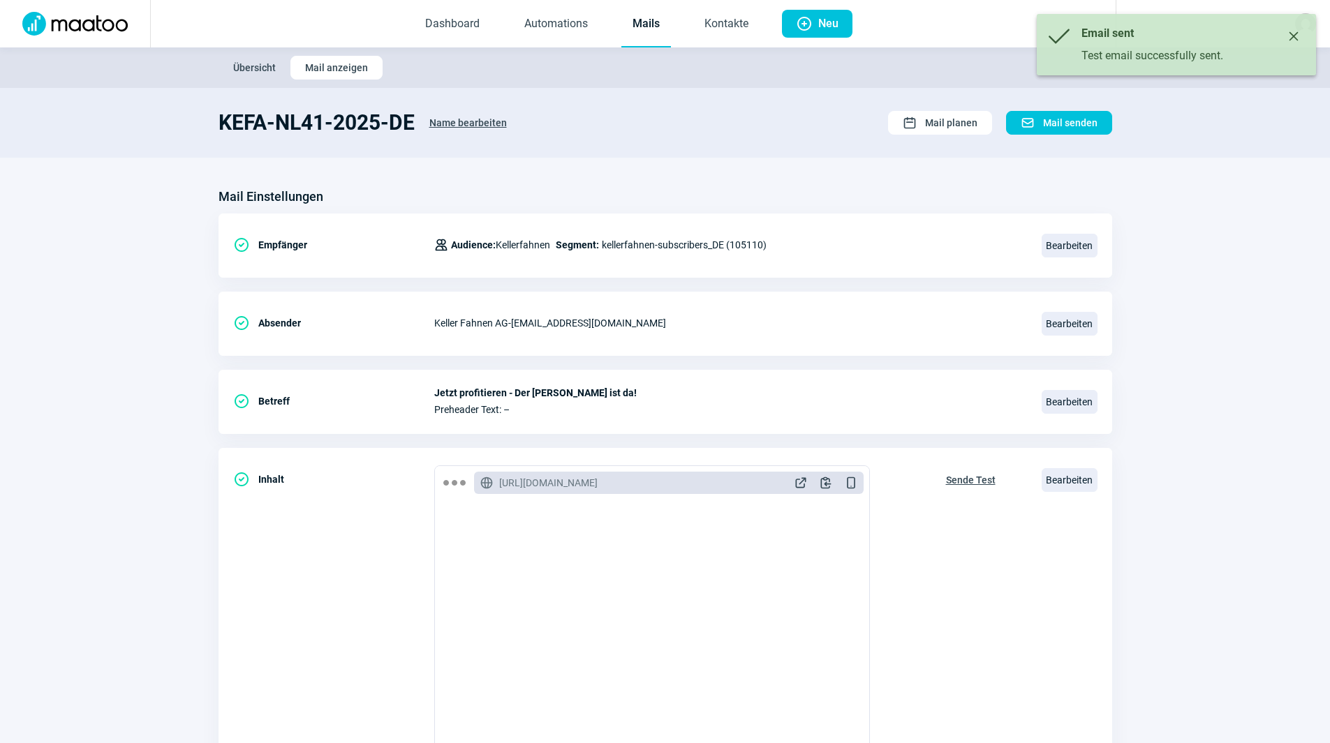
click at [657, 17] on link "Mails" at bounding box center [646, 24] width 50 height 46
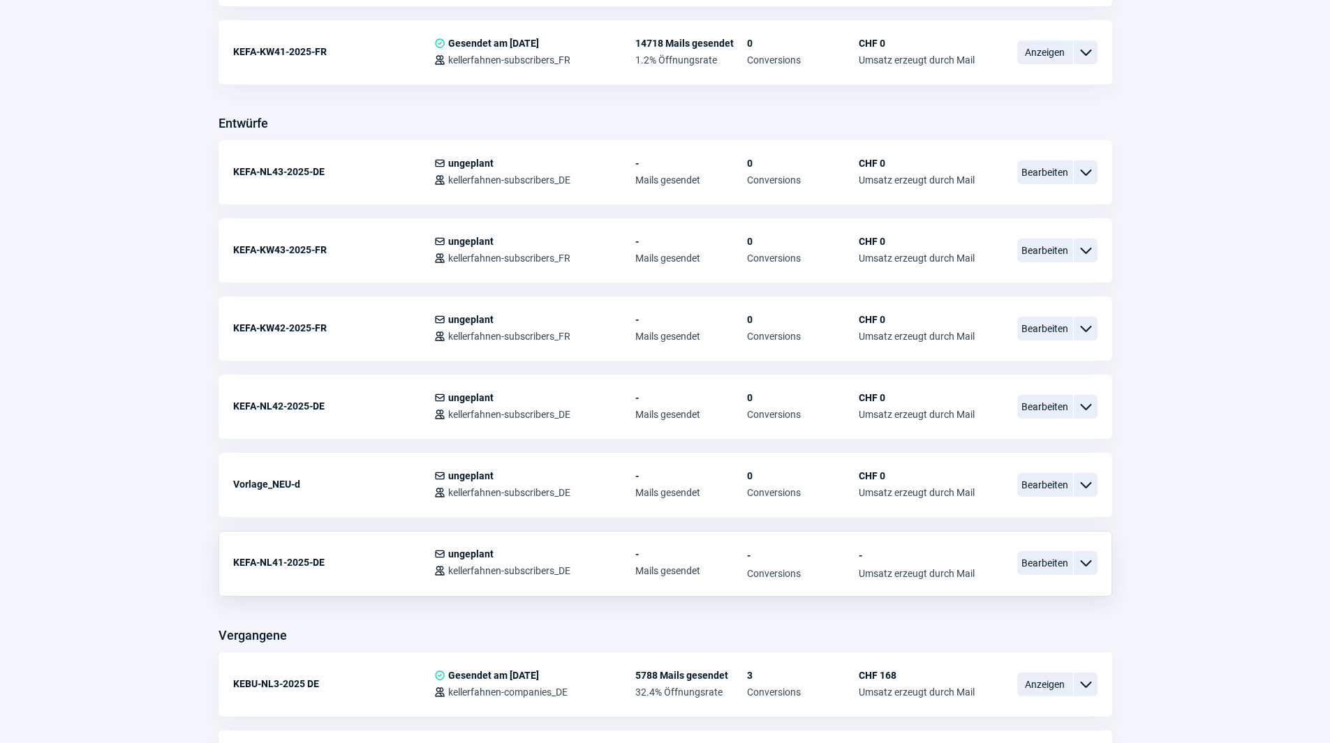
scroll to position [489, 0]
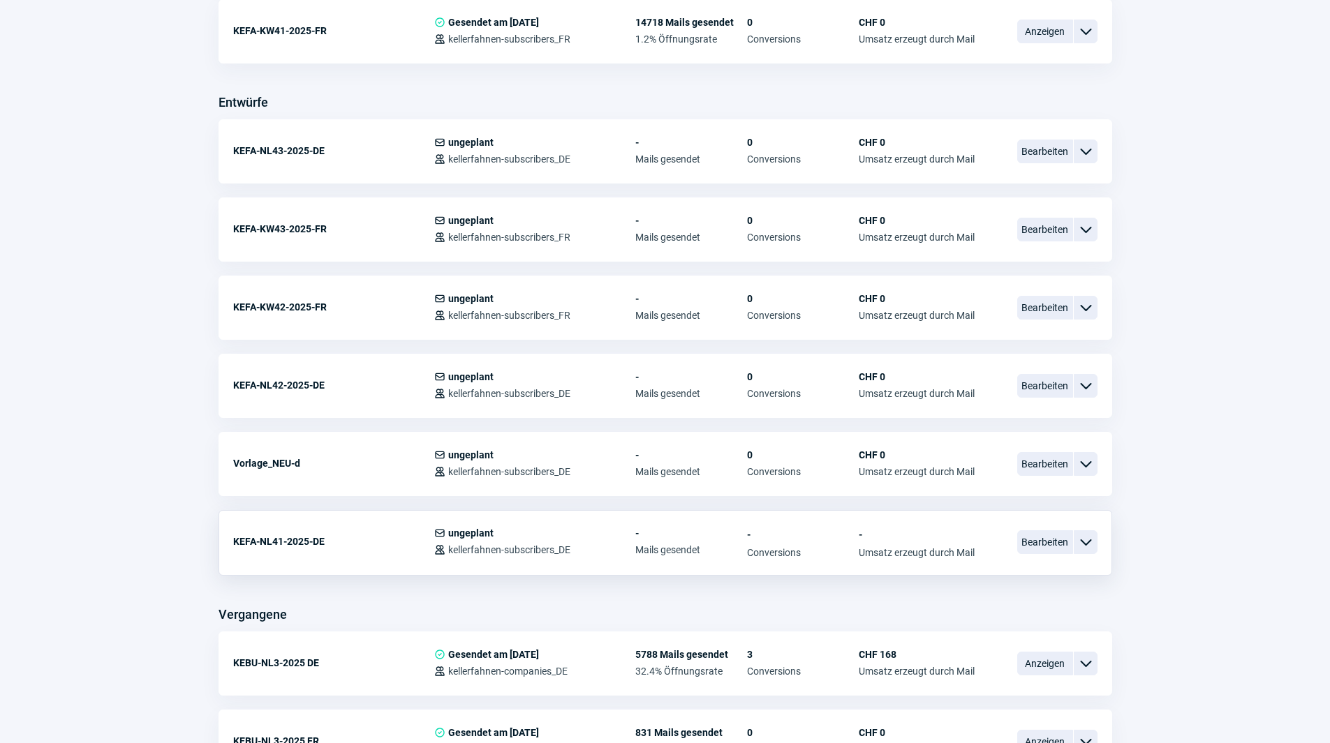
click at [1085, 544] on span "ChevronDown icon" at bounding box center [1085, 542] width 17 height 17
click at [982, 656] on div "Löschen" at bounding box center [1012, 650] width 167 height 25
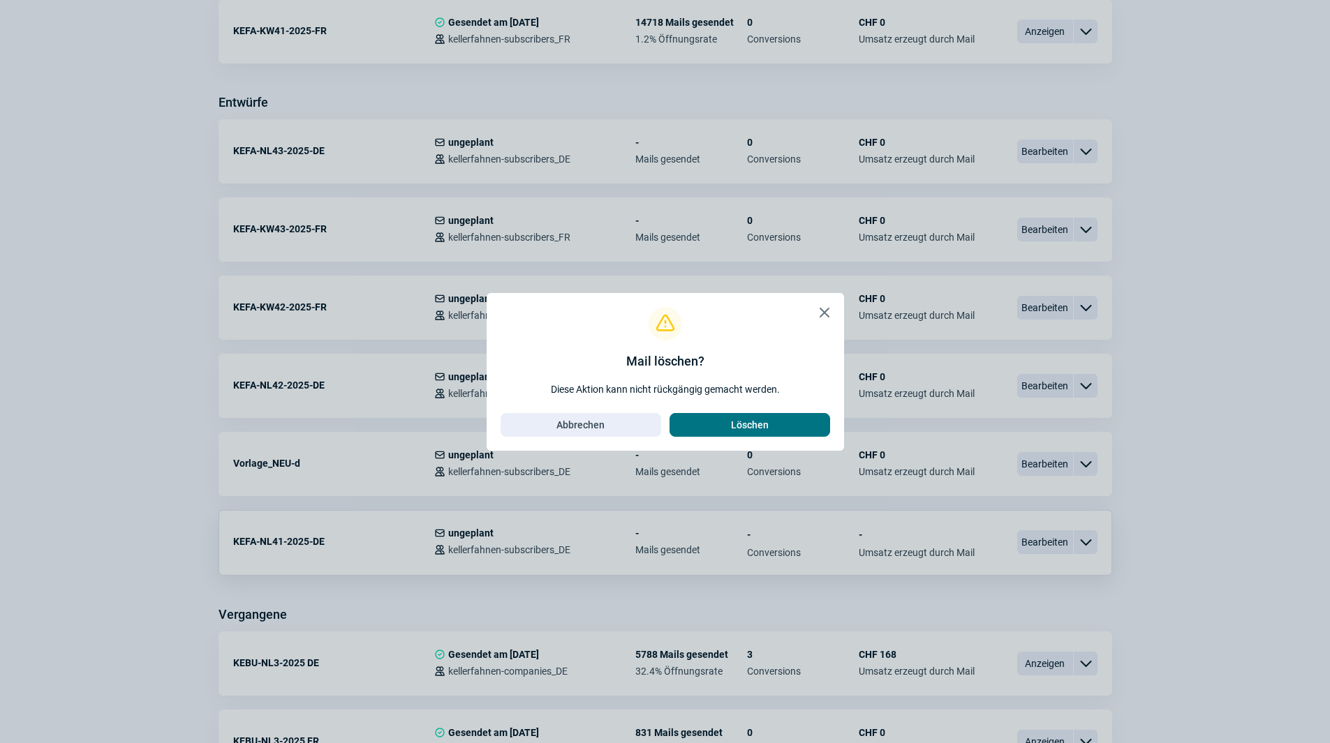
click at [764, 430] on span "Löschen" at bounding box center [750, 425] width 38 height 22
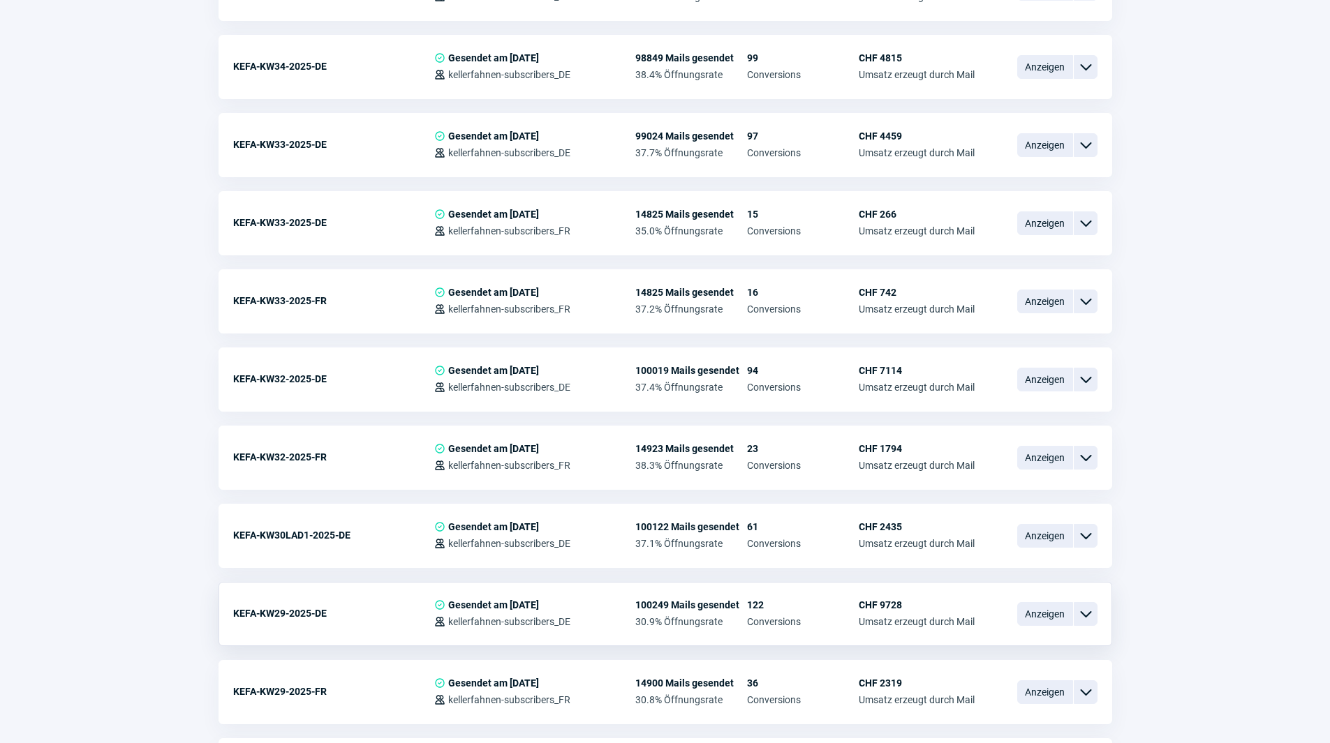
scroll to position [2023, 0]
click at [1033, 535] on span "Anzeigen" at bounding box center [1045, 535] width 56 height 24
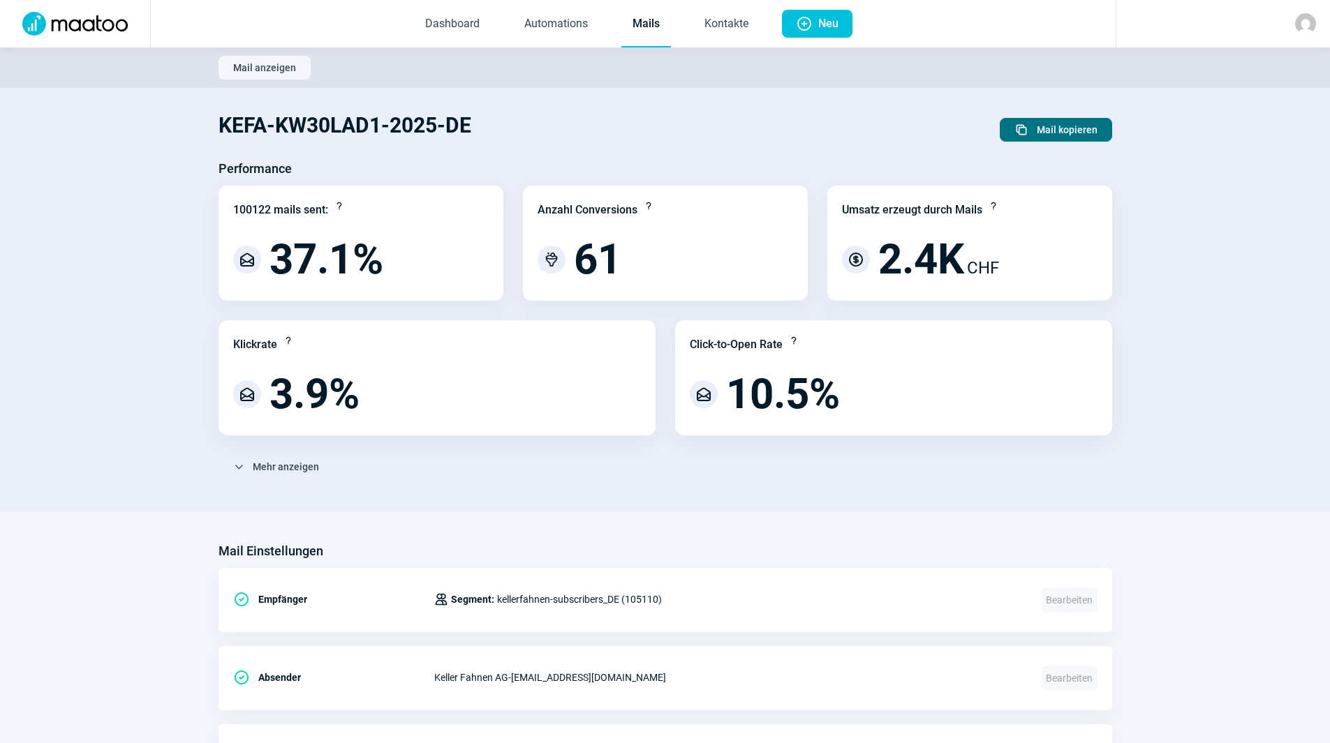
click at [1031, 133] on span "Duplicate icon Mail kopieren" at bounding box center [1055, 130] width 83 height 22
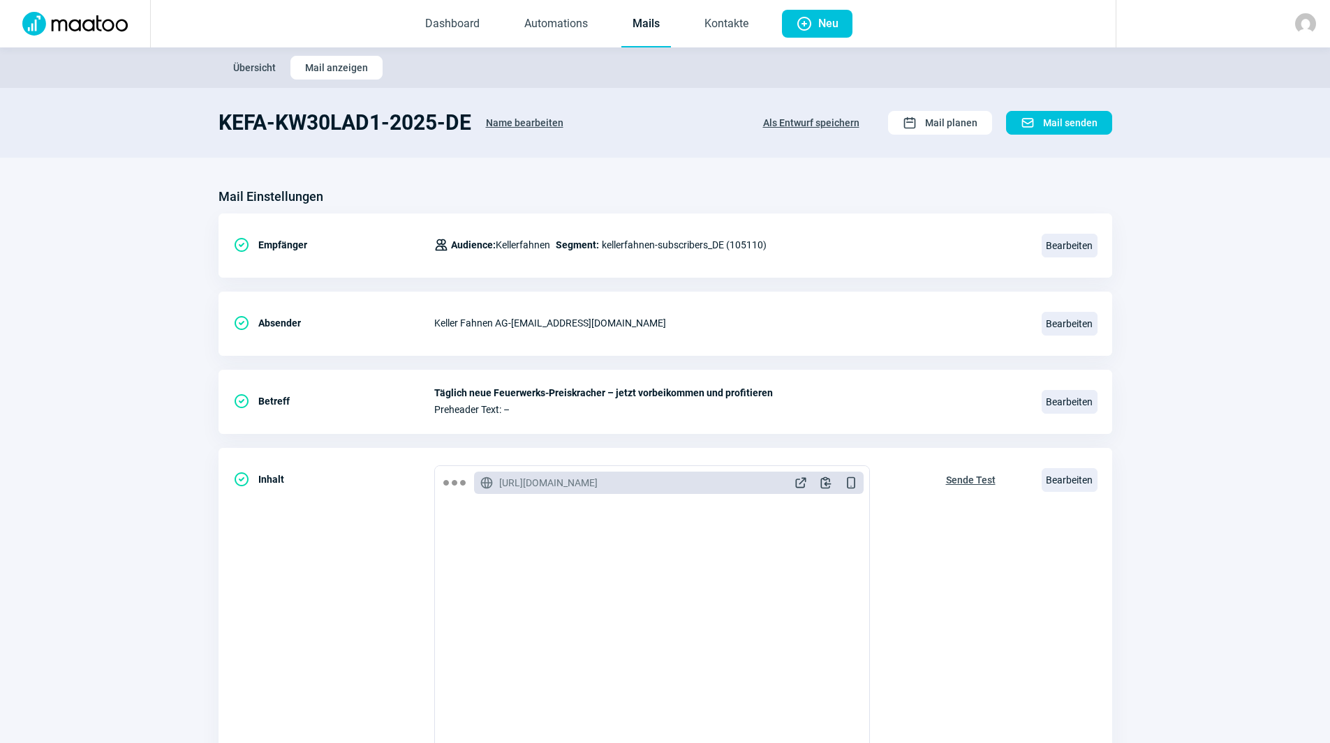
click at [795, 119] on span "Als Entwurf speichern" at bounding box center [811, 123] width 96 height 22
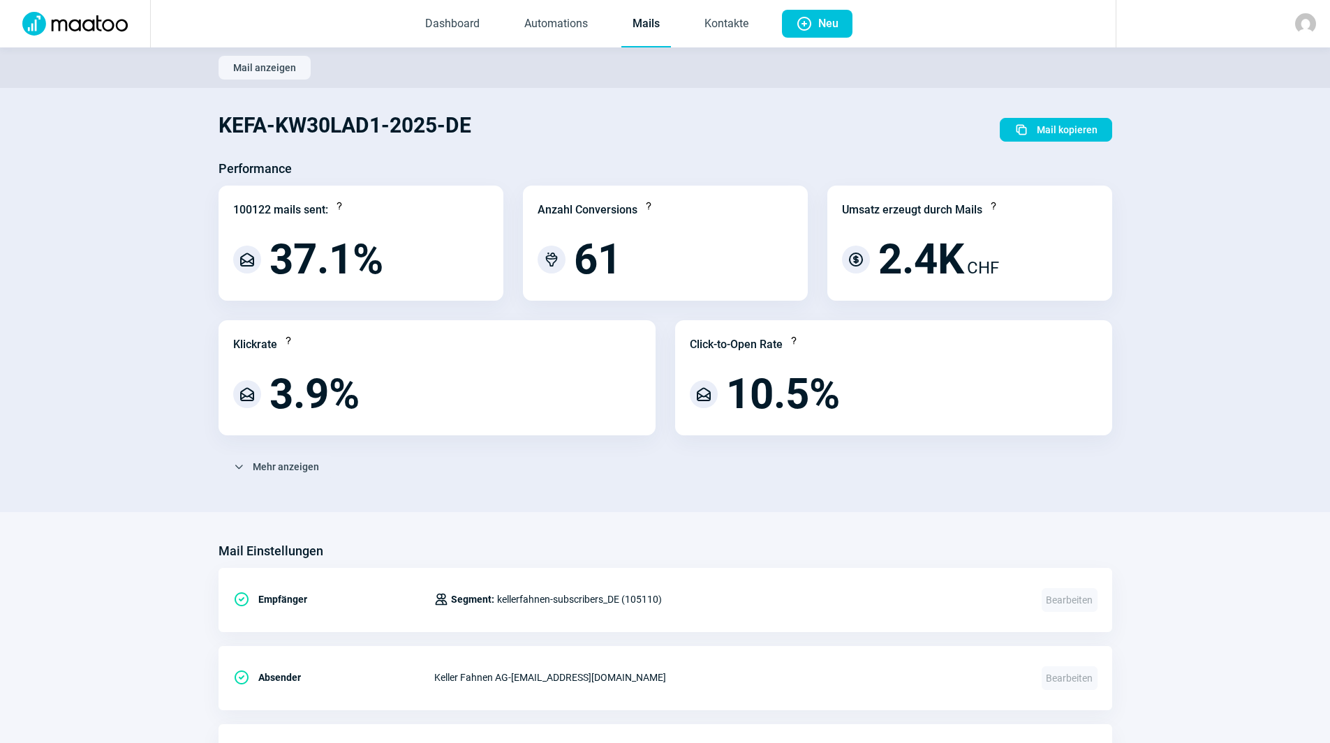
click at [642, 24] on link "Mails" at bounding box center [646, 24] width 50 height 46
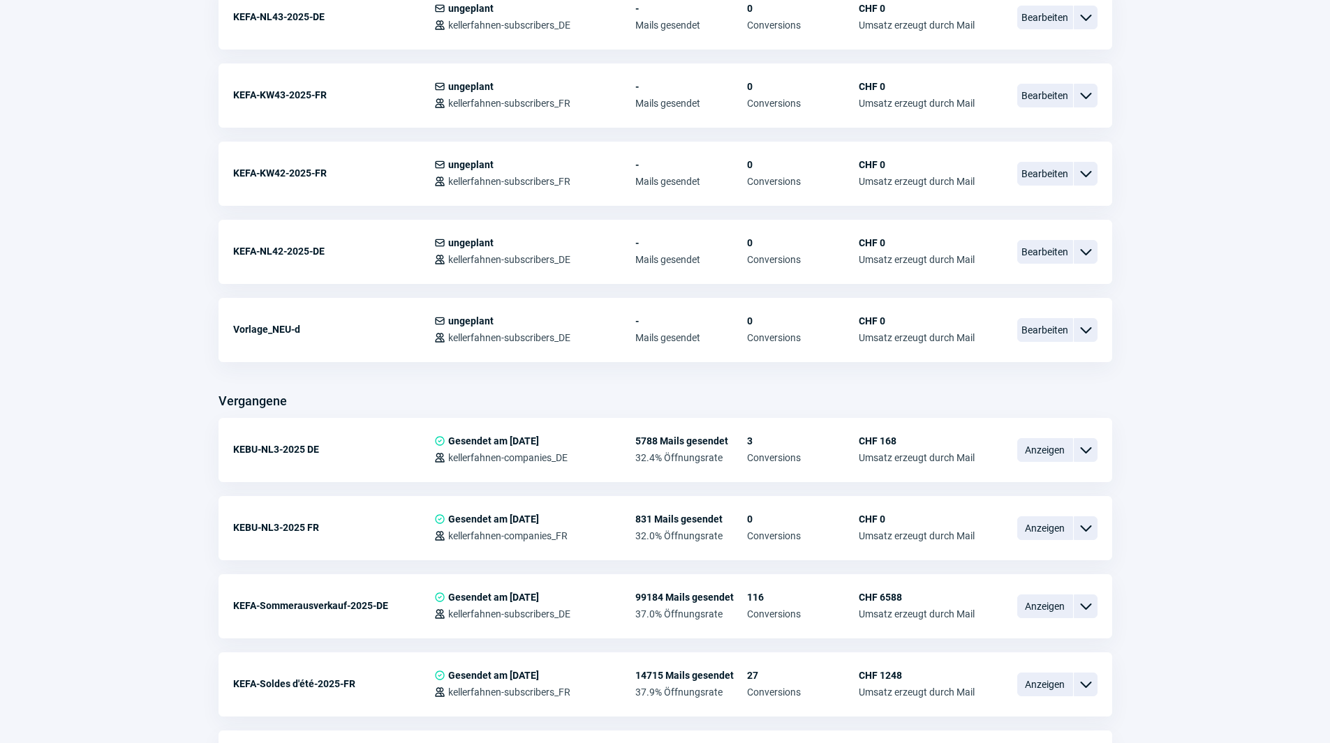
scroll to position [837, 0]
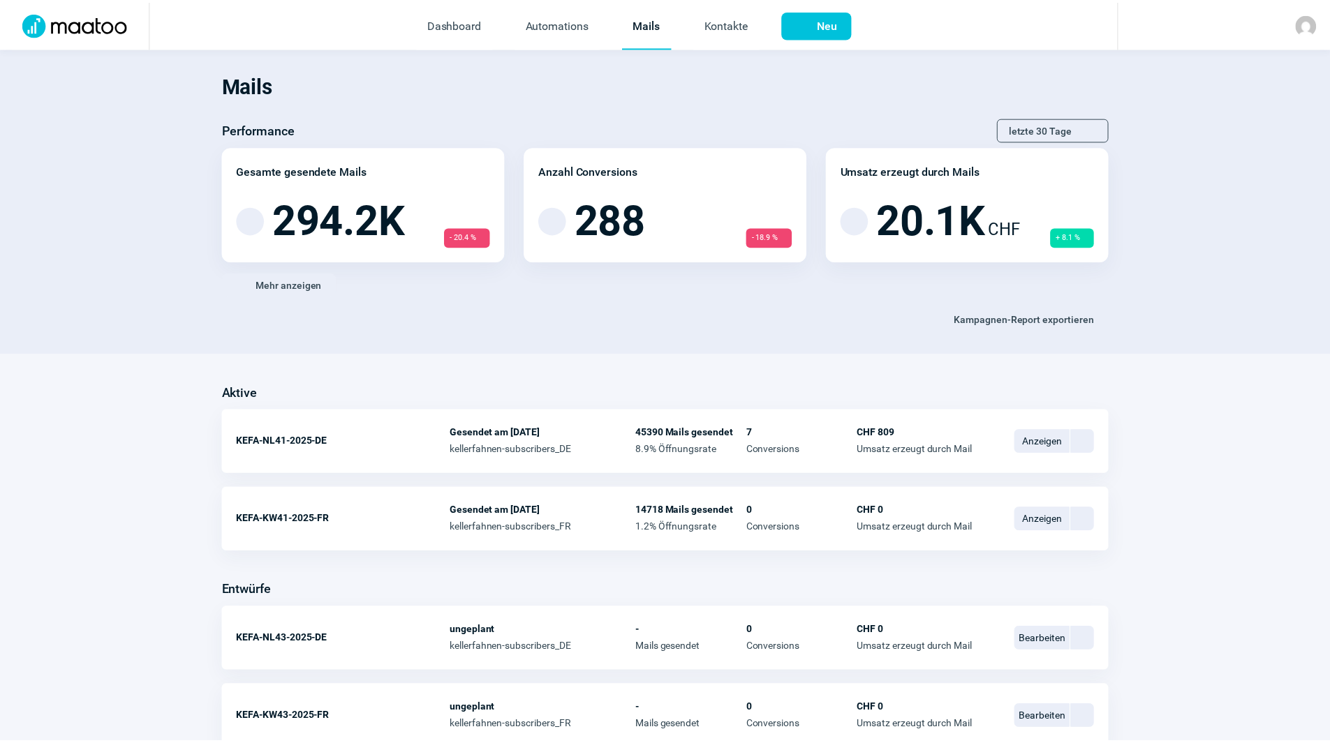
scroll to position [837, 0]
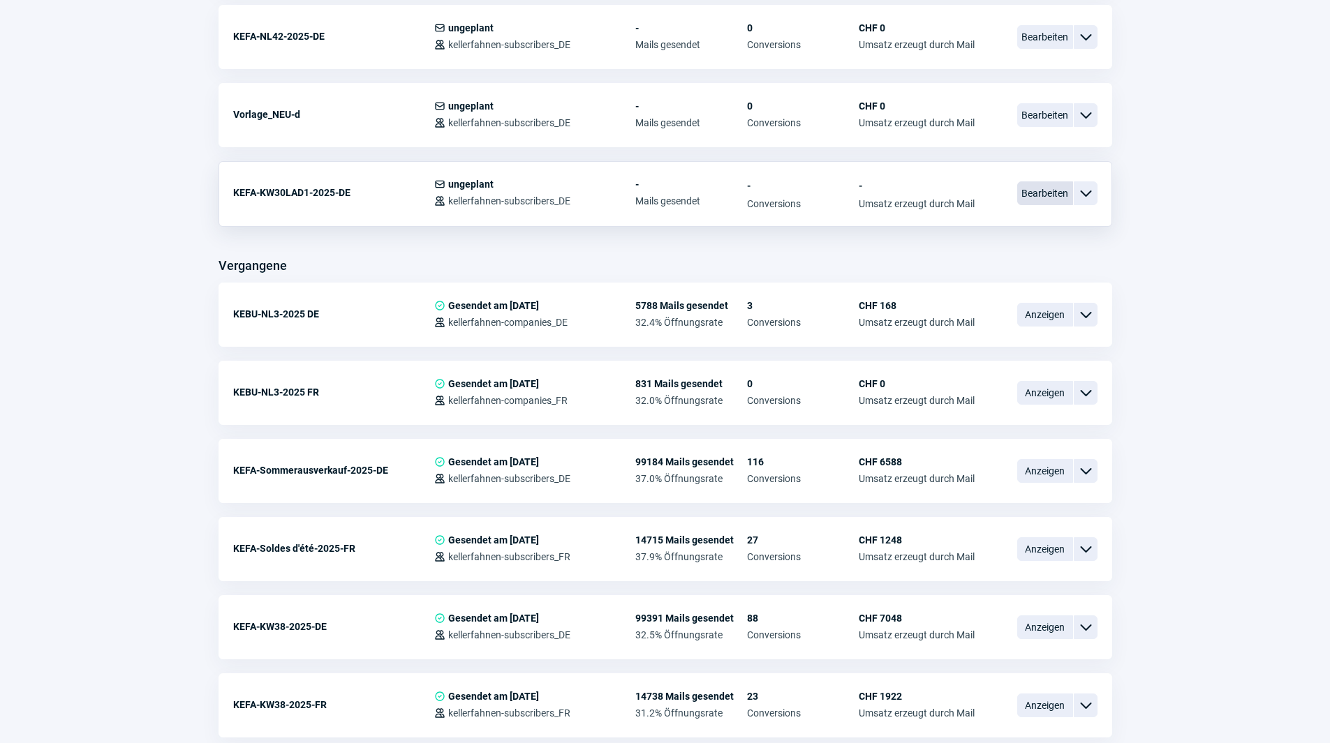
click at [1059, 194] on span "Bearbeiten" at bounding box center [1045, 193] width 56 height 24
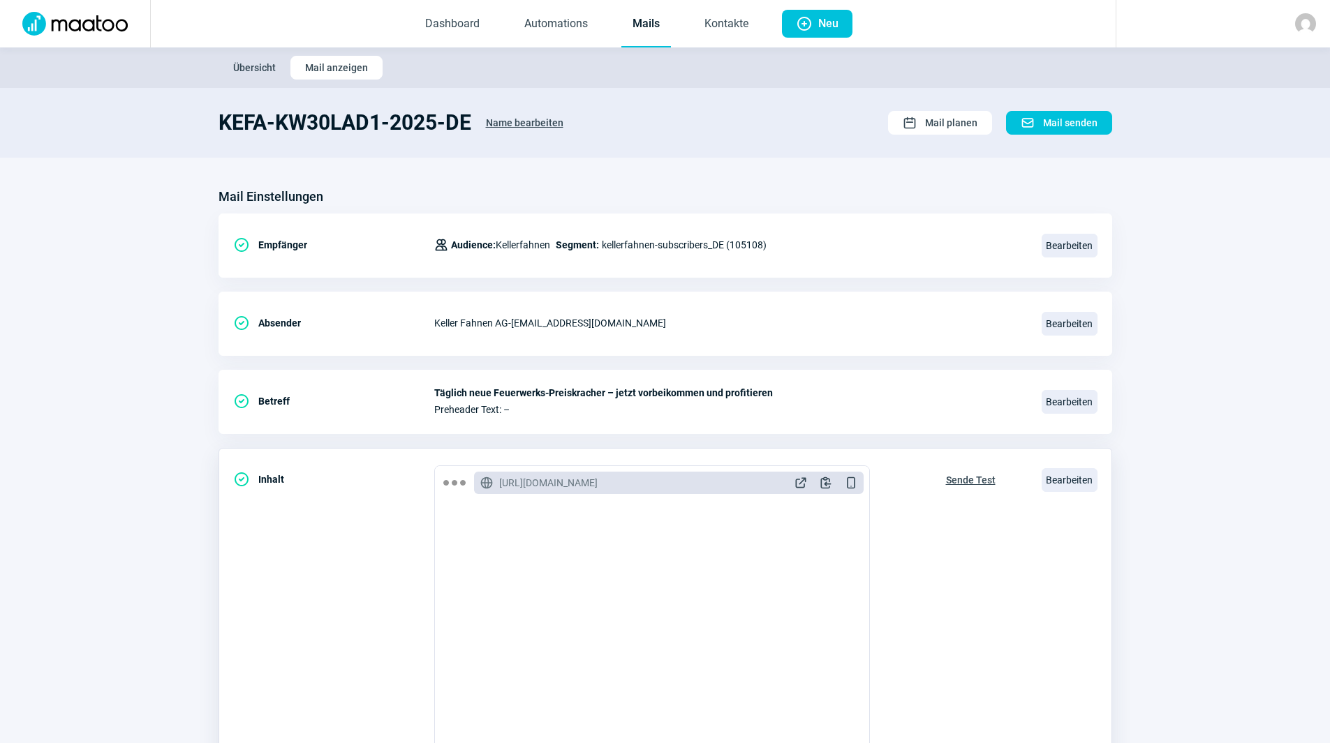
click at [982, 477] on span "Sende Test" at bounding box center [971, 480] width 50 height 22
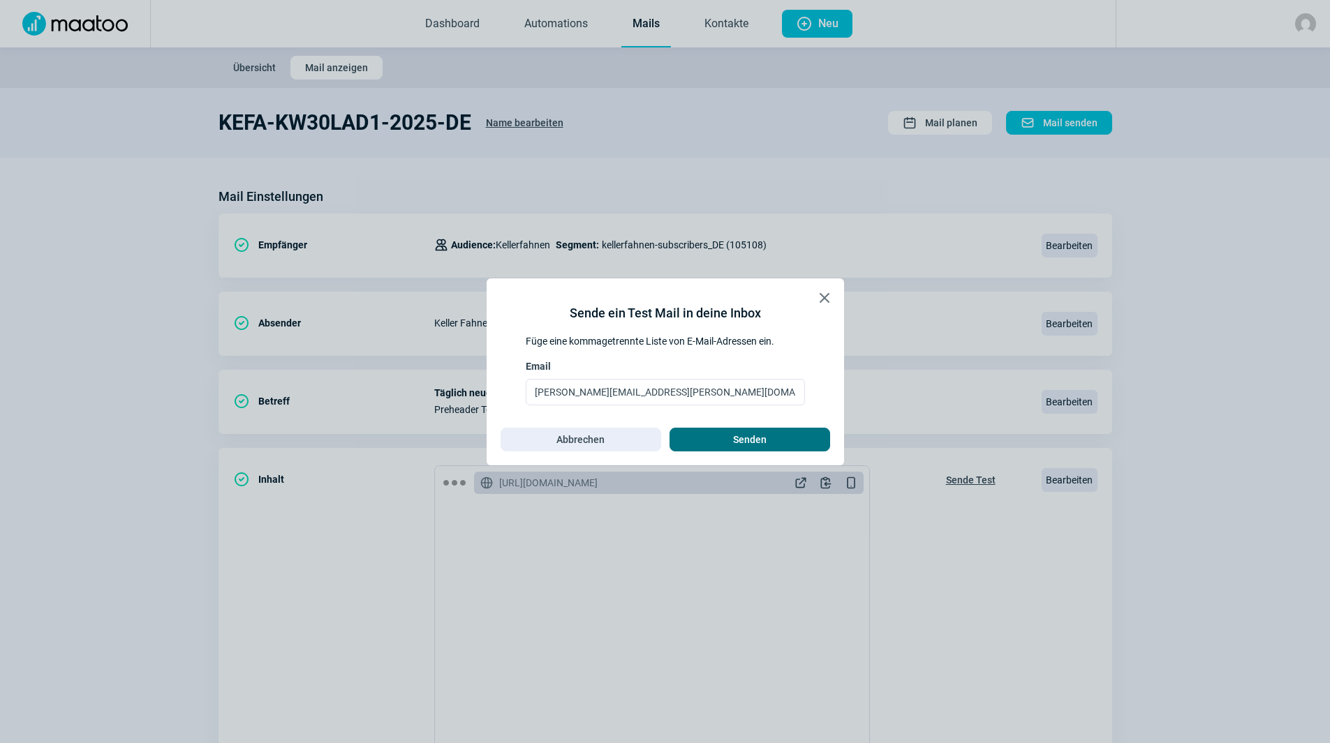
click at [763, 445] on span "Senden" at bounding box center [749, 440] width 33 height 22
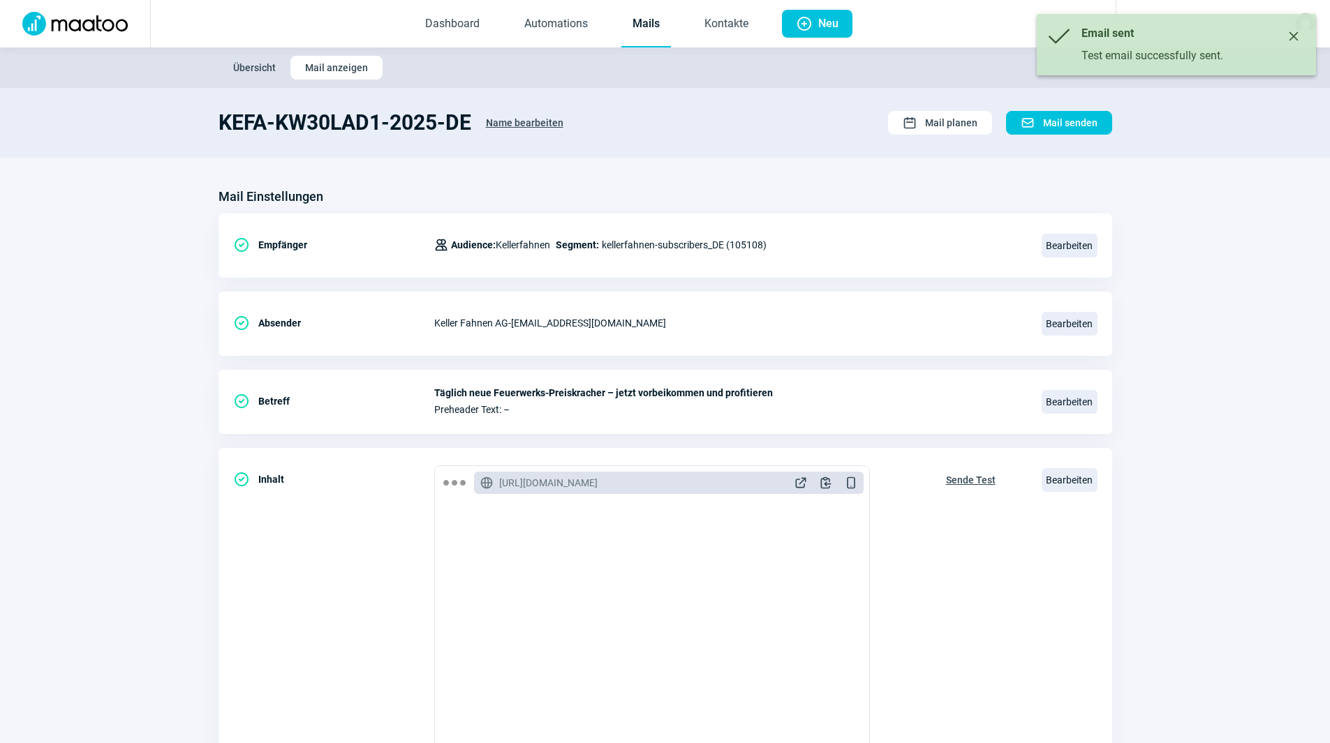
click at [639, 21] on link "Mails" at bounding box center [646, 24] width 50 height 46
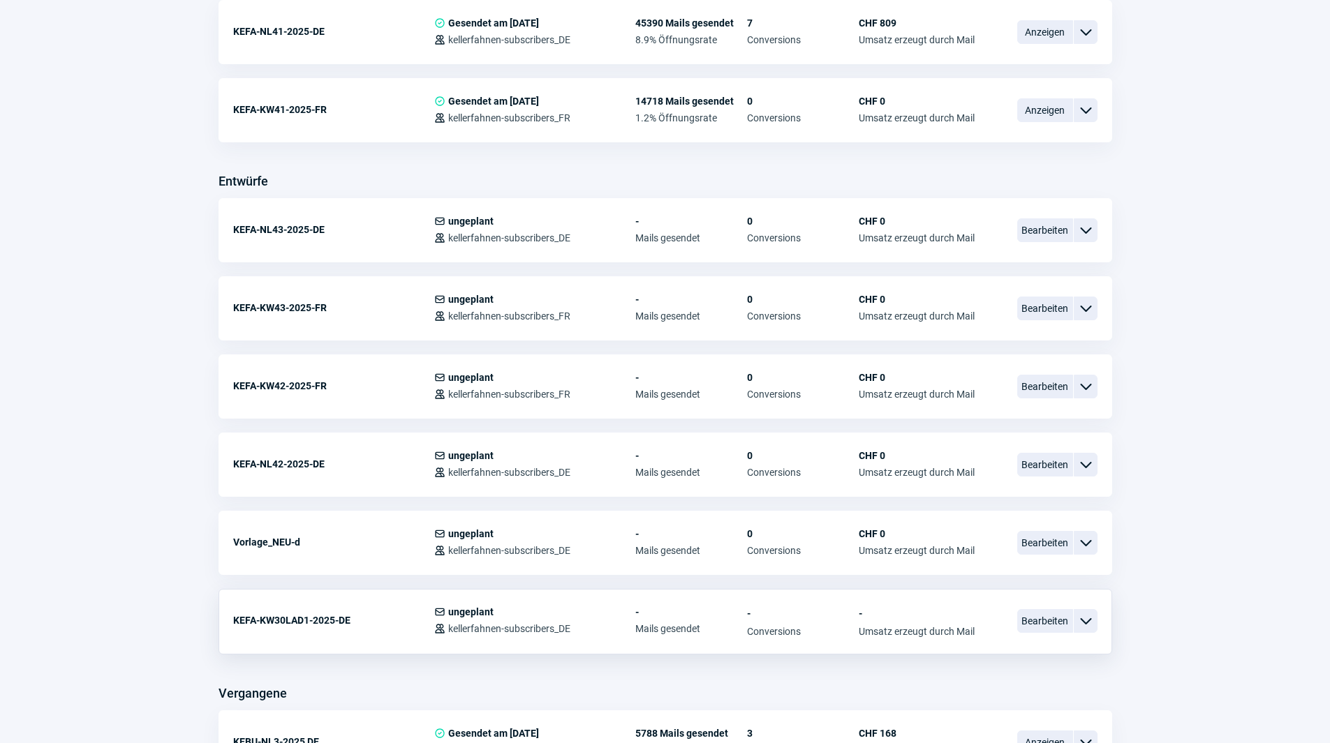
scroll to position [489, 0]
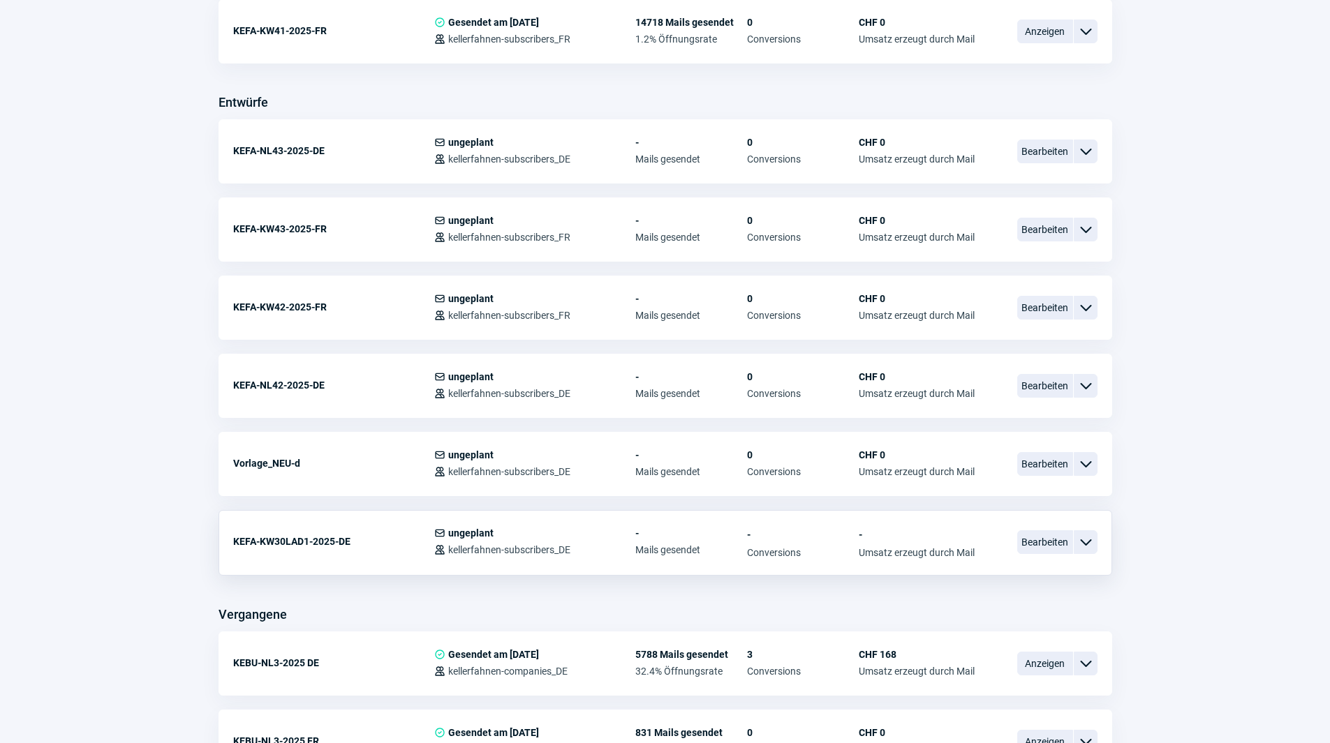
click at [1085, 542] on span "ChevronDown icon" at bounding box center [1085, 542] width 17 height 17
click at [1026, 649] on div "Löschen" at bounding box center [1012, 650] width 167 height 25
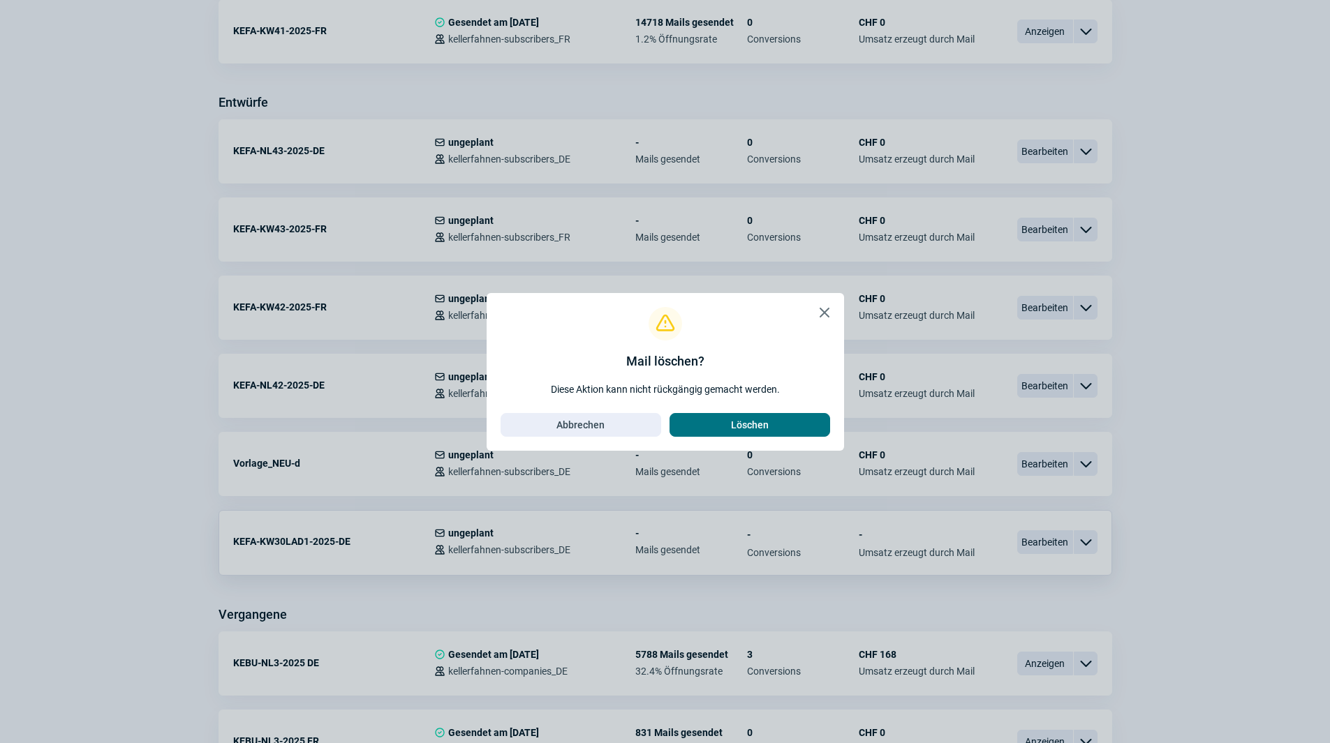
click at [776, 424] on span "Löschen" at bounding box center [749, 425] width 131 height 22
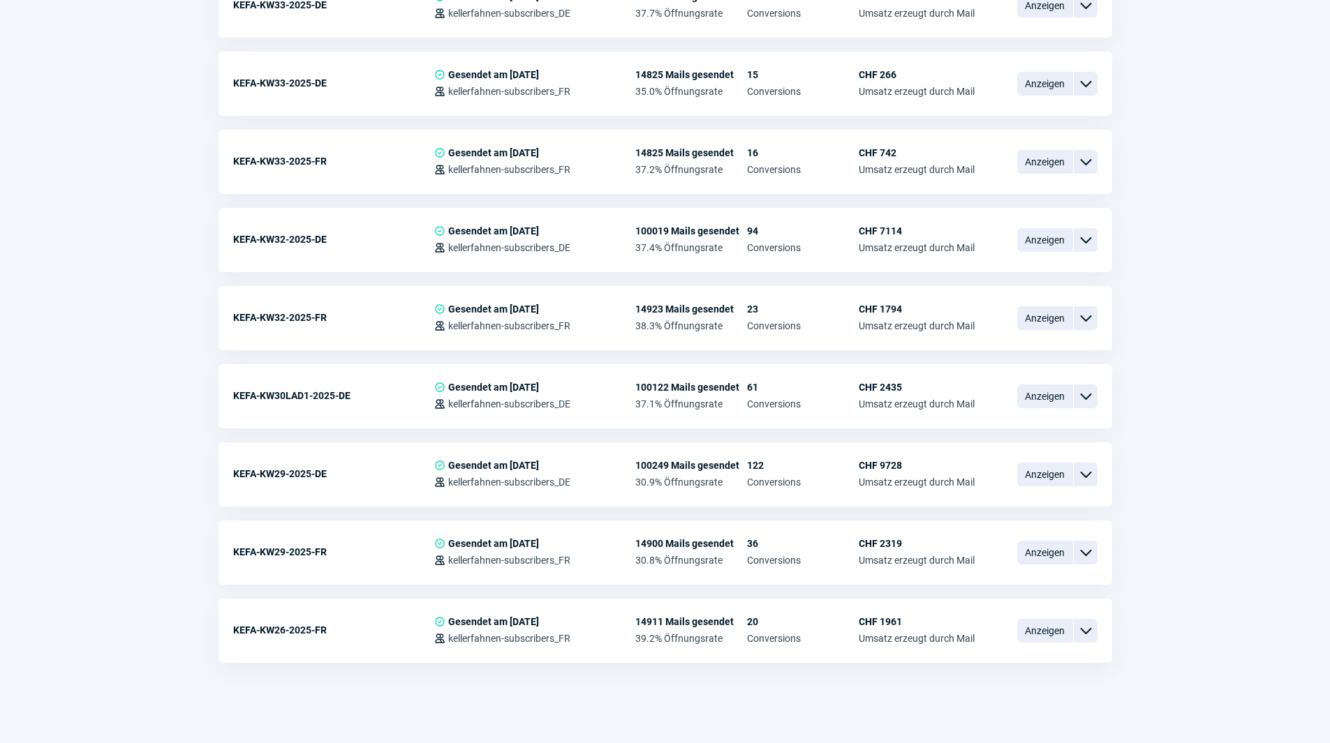
scroll to position [2162, 0]
click at [1032, 476] on span "Anzeigen" at bounding box center [1045, 474] width 56 height 24
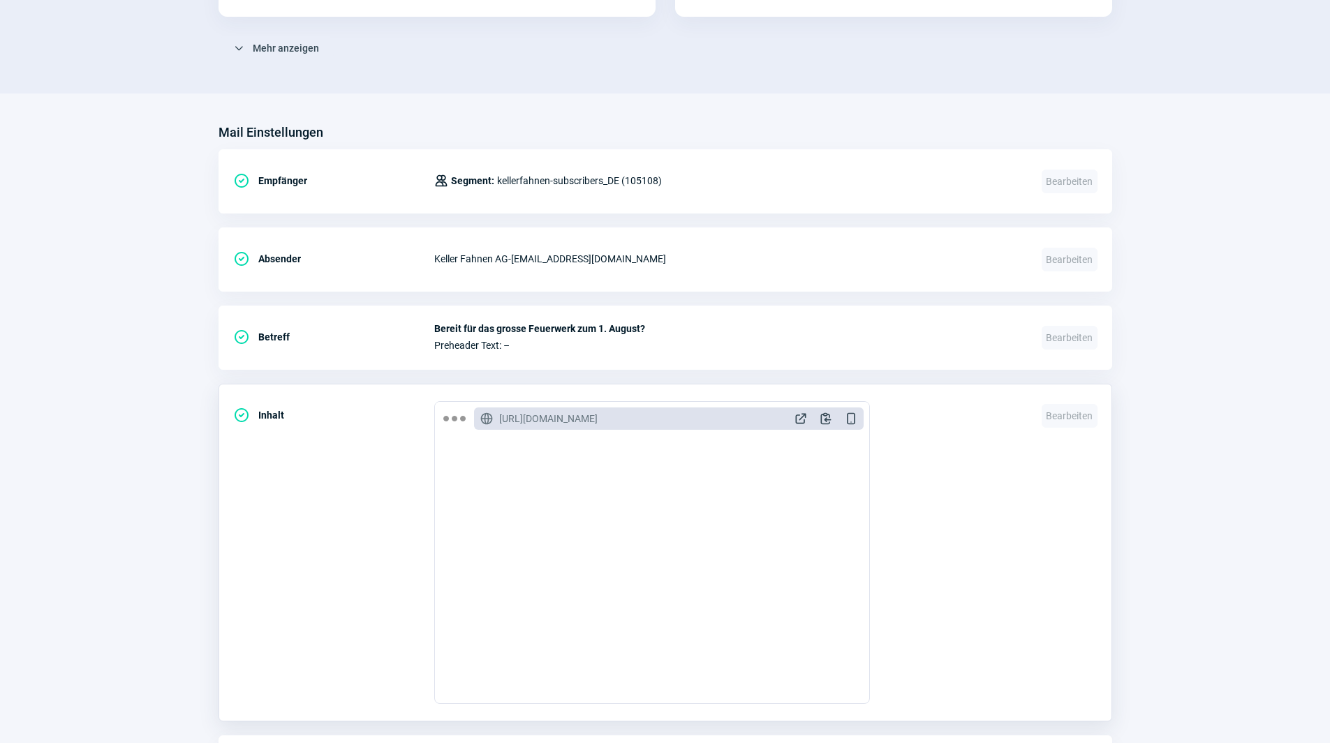
scroll to position [279, 0]
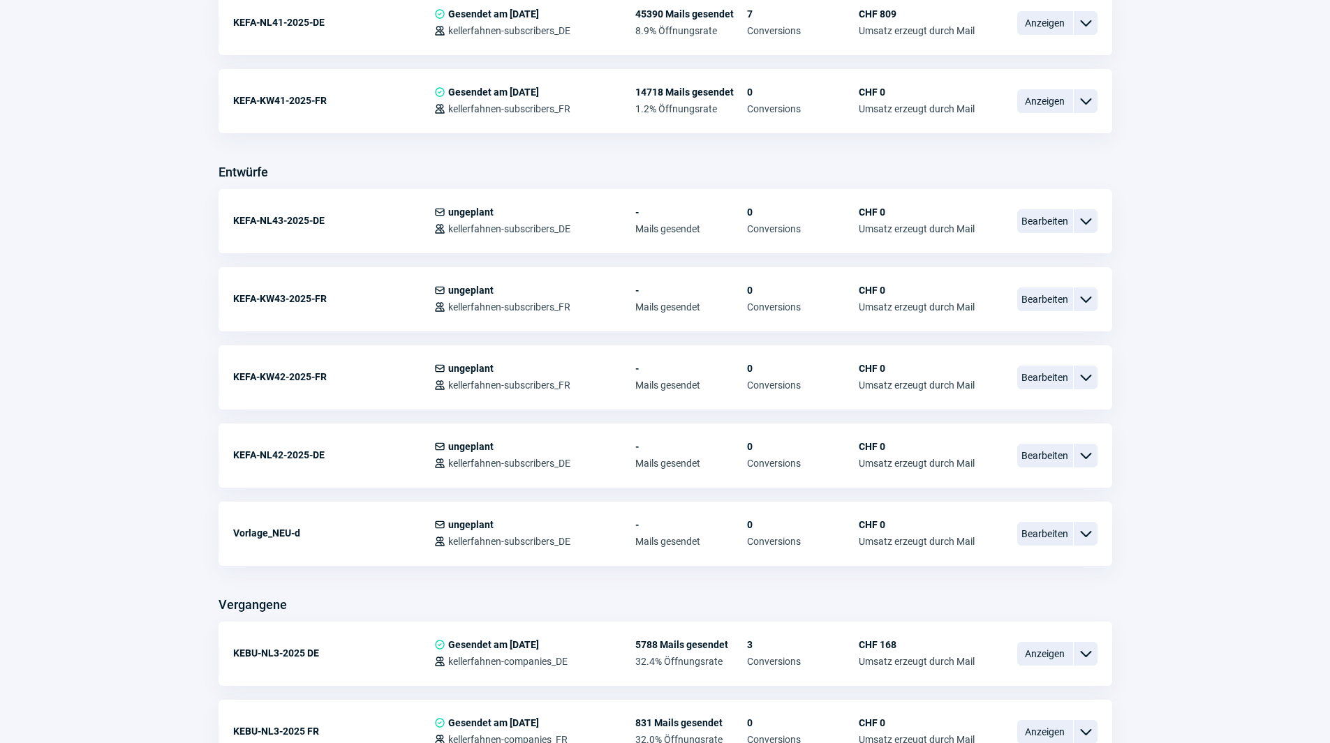
scroll to position [2162, 0]
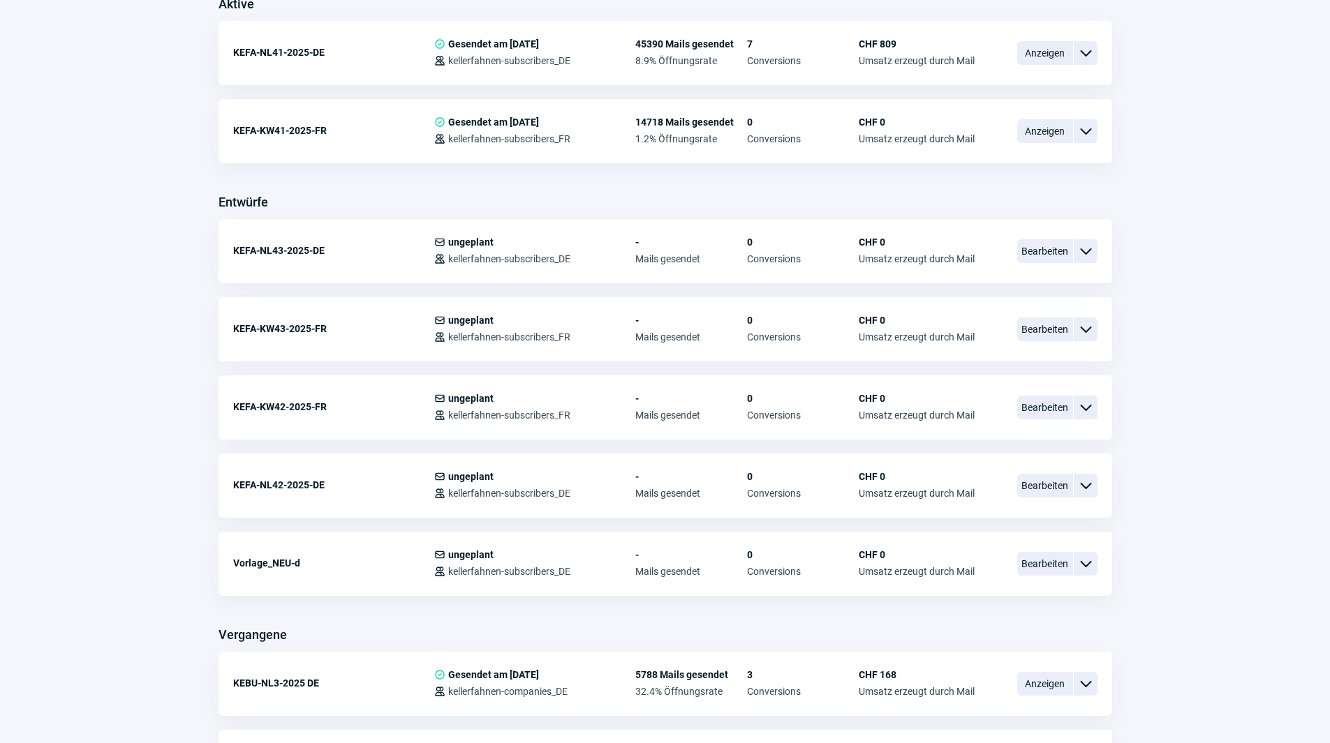
scroll to position [417, 0]
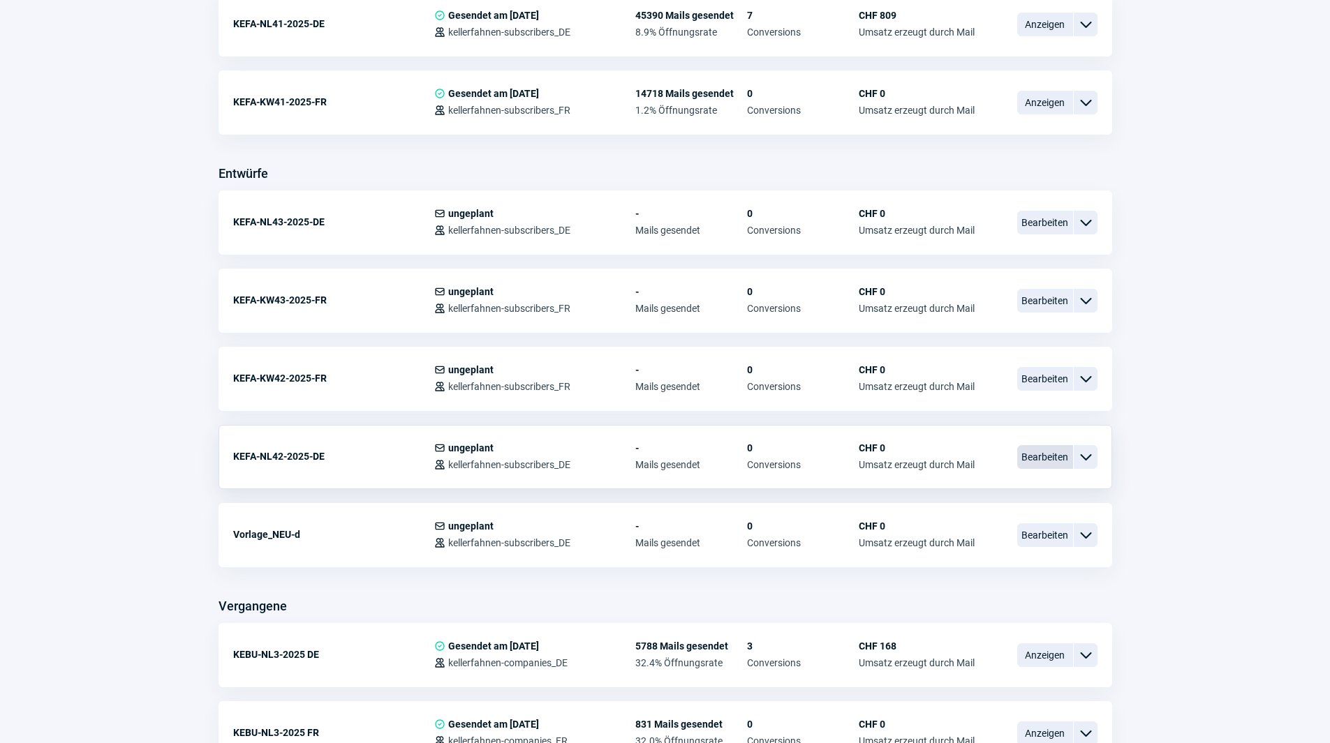
click at [1029, 461] on span "Bearbeiten" at bounding box center [1045, 457] width 56 height 24
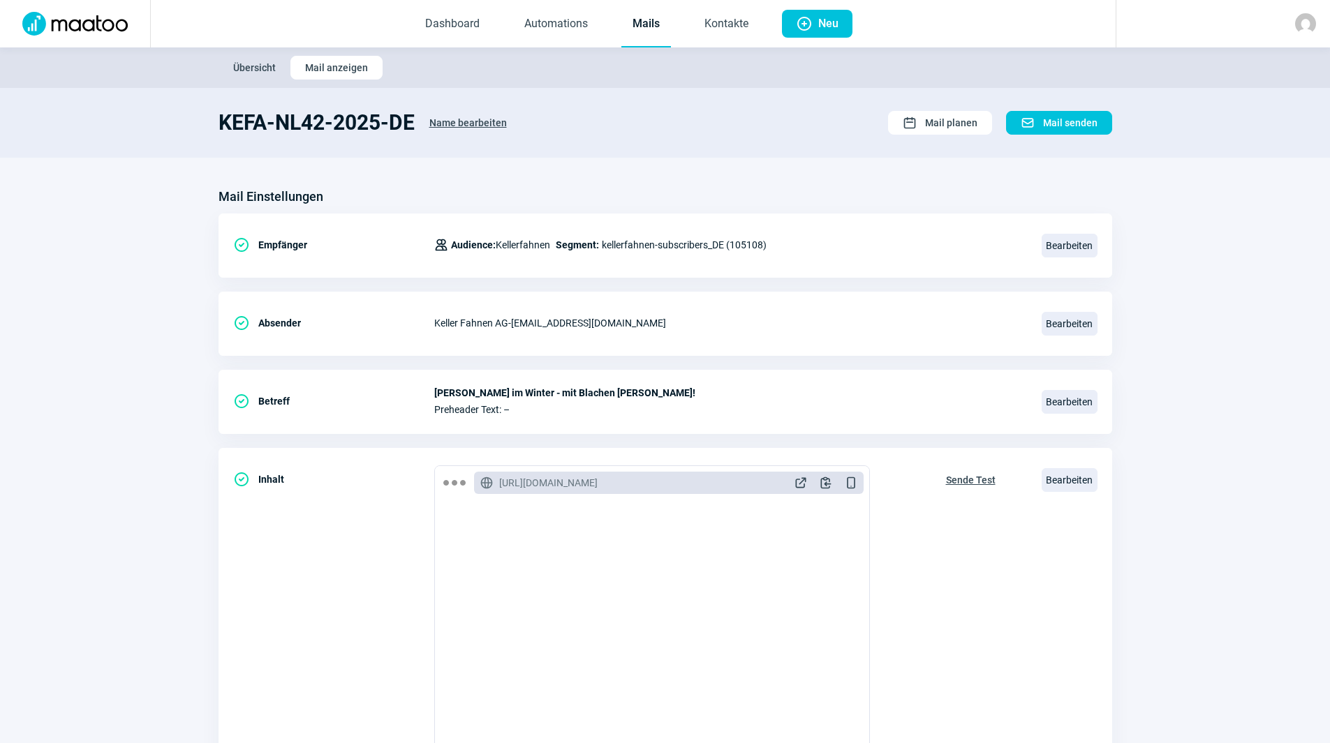
click at [650, 15] on link "Mails" at bounding box center [646, 24] width 50 height 46
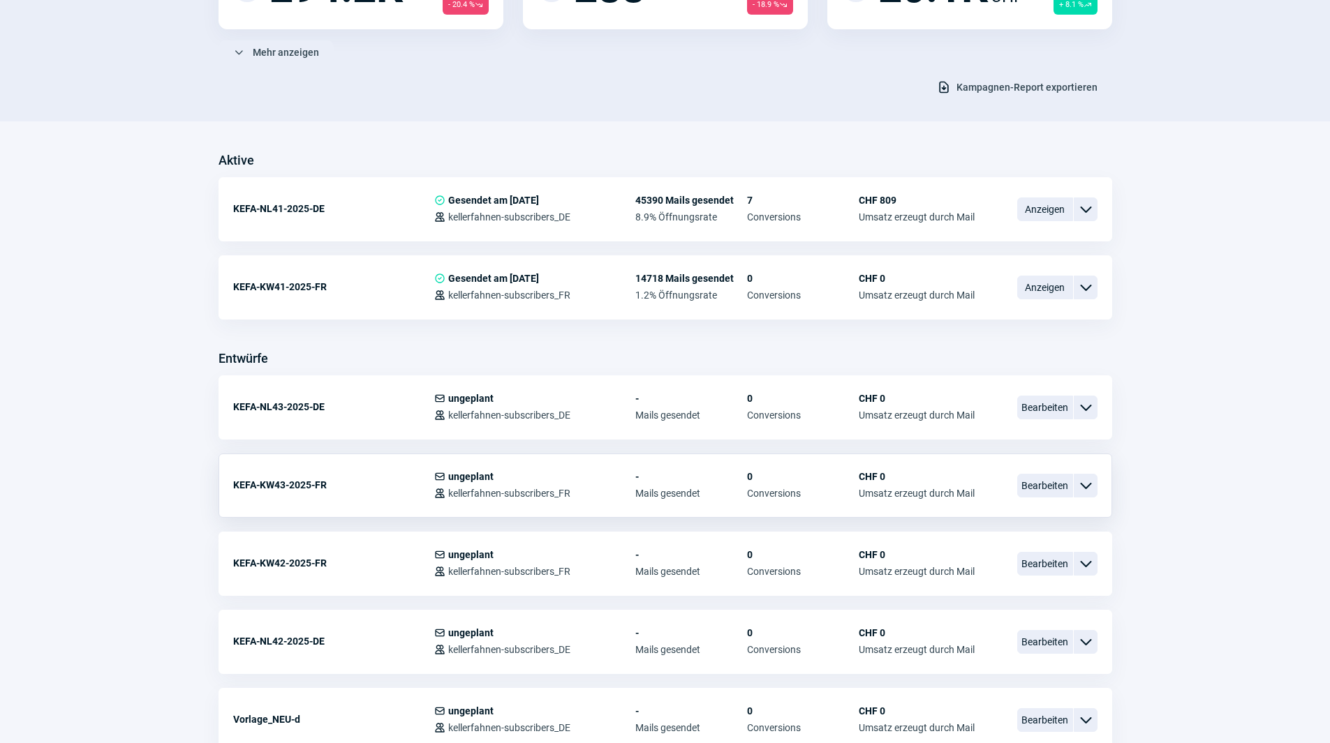
scroll to position [349, 0]
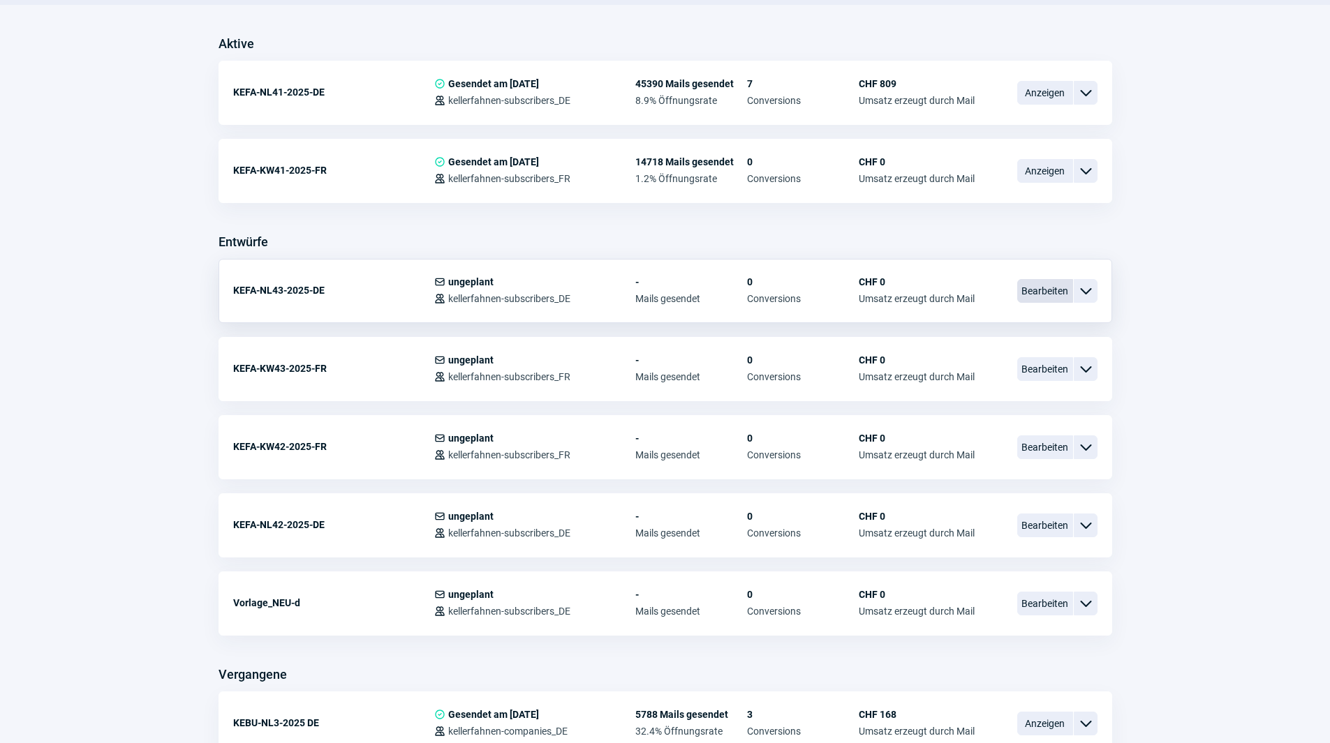
click at [1051, 290] on span "Bearbeiten" at bounding box center [1045, 291] width 56 height 24
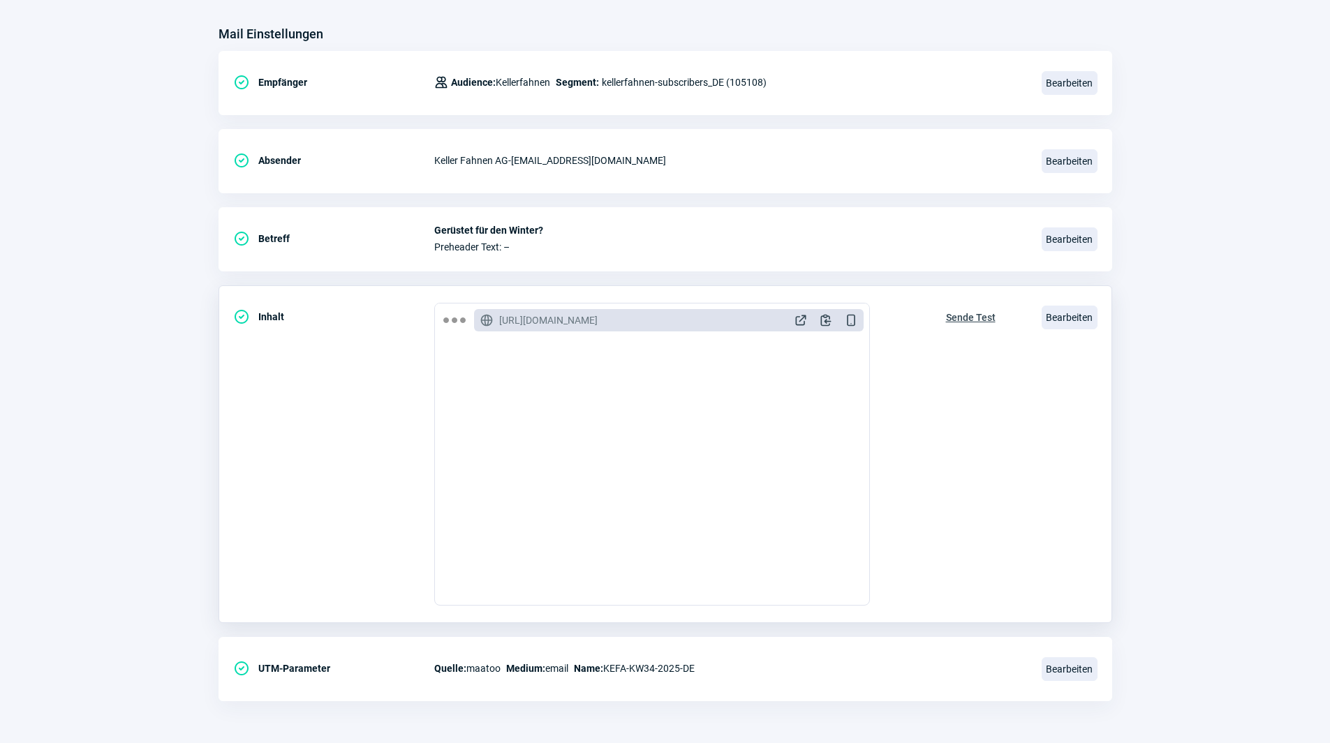
scroll to position [70, 0]
click at [1083, 321] on span "Bearbeiten" at bounding box center [1069, 318] width 56 height 24
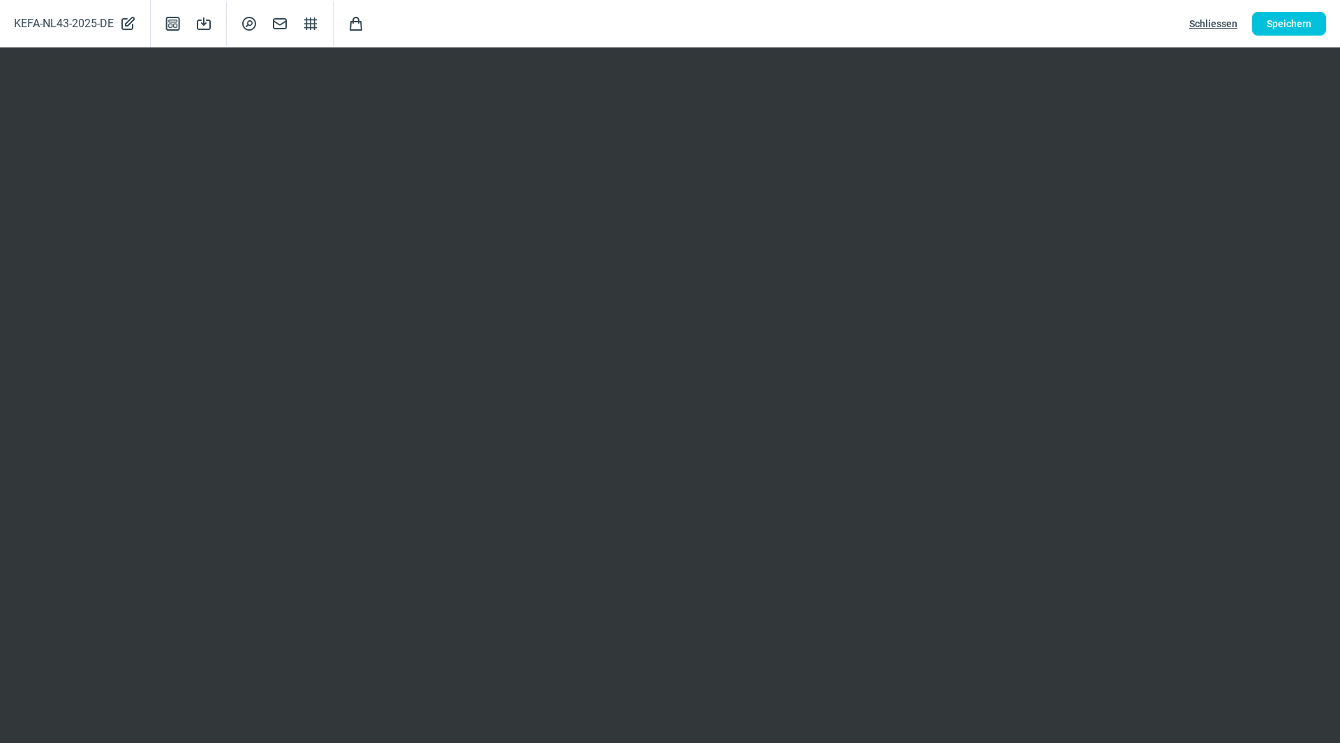
click at [1193, 32] on span "Schliessen" at bounding box center [1213, 24] width 48 height 22
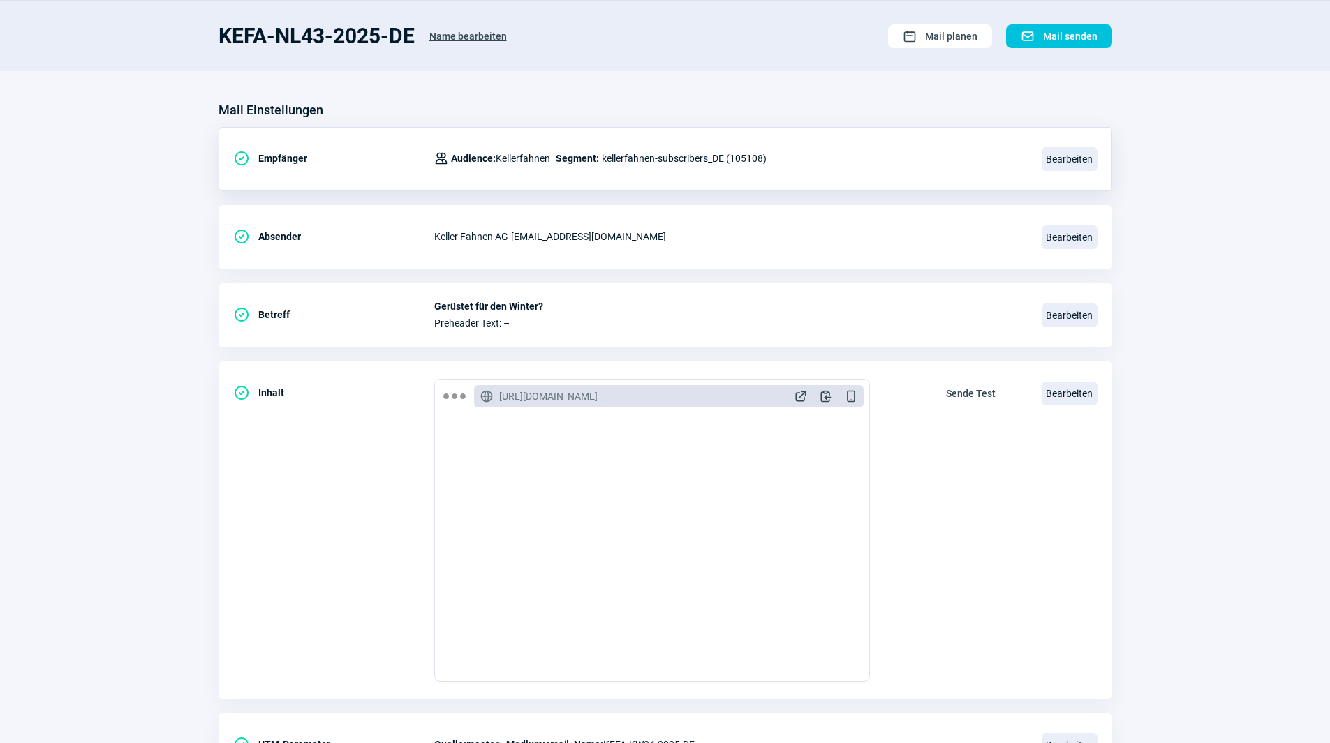
scroll to position [0, 0]
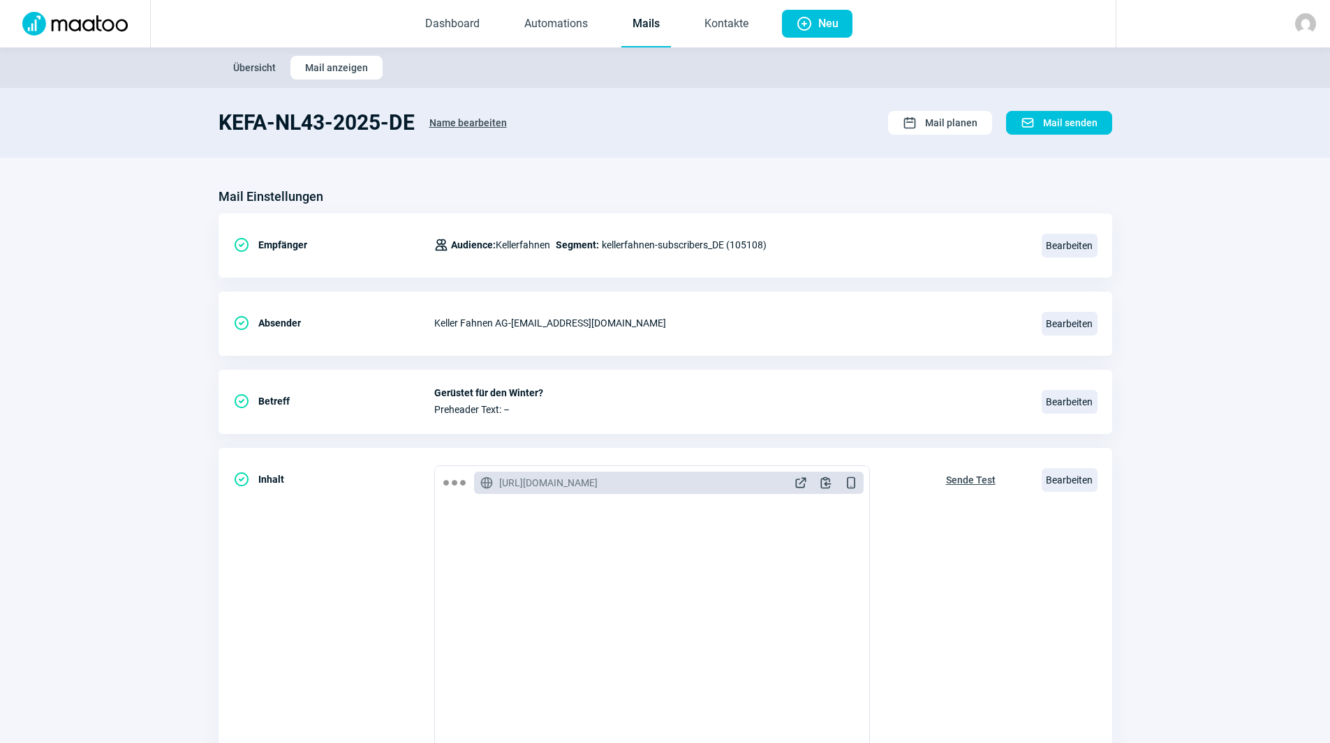
click at [659, 28] on link "Mails" at bounding box center [646, 24] width 50 height 46
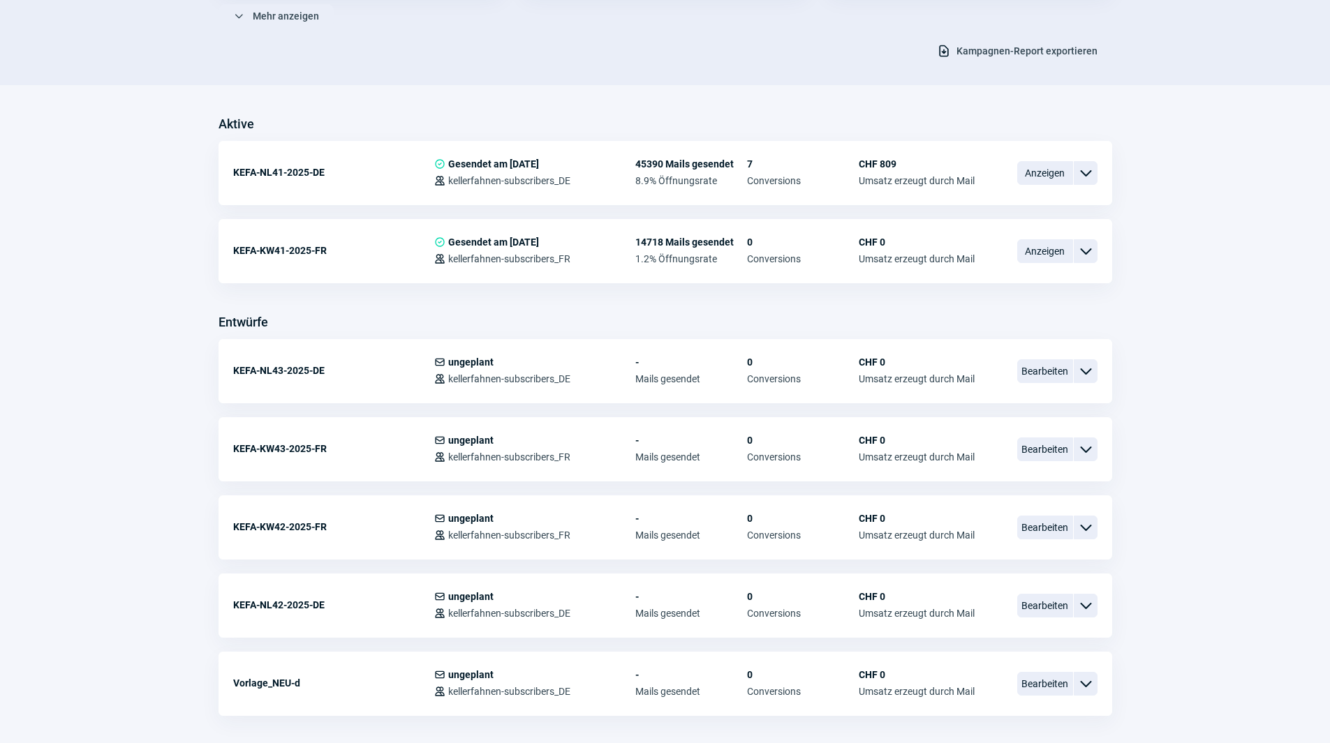
scroll to position [279, 0]
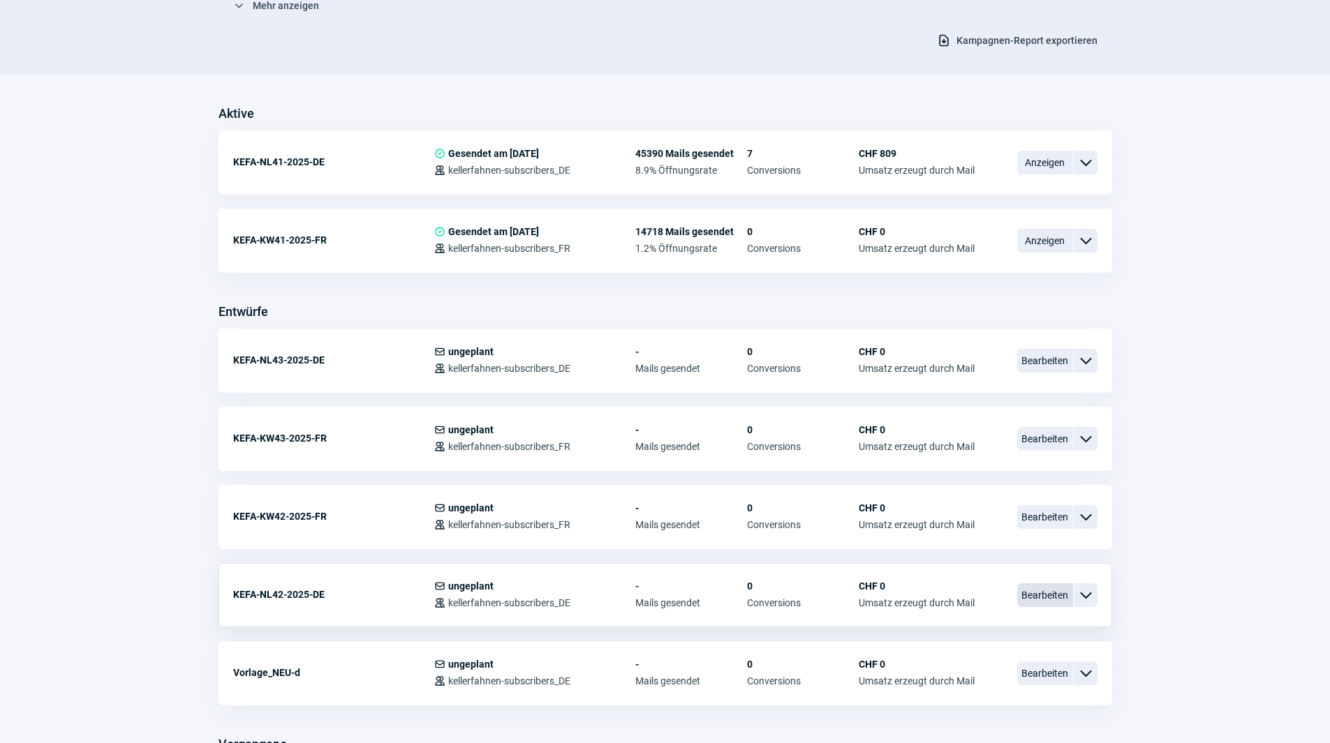
click at [1027, 595] on span "Bearbeiten" at bounding box center [1045, 595] width 56 height 24
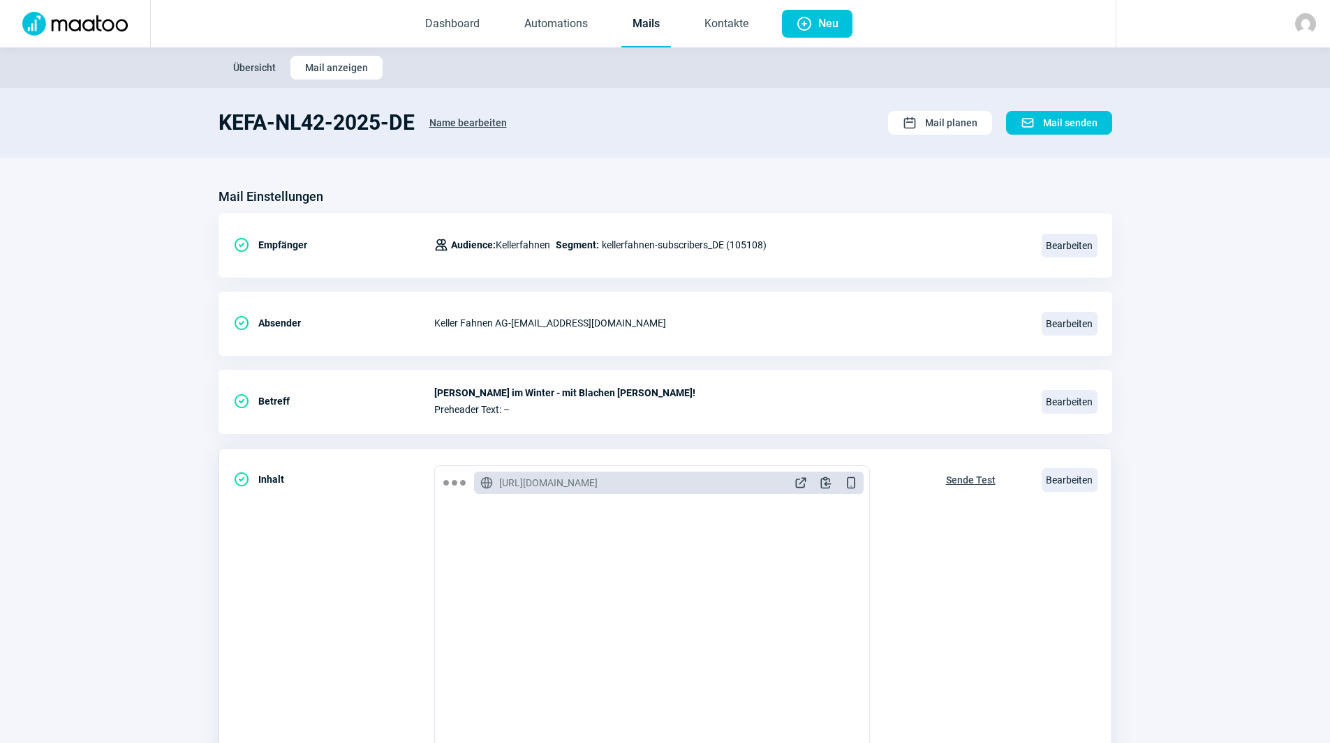
click at [968, 476] on span "Sende Test" at bounding box center [971, 480] width 50 height 22
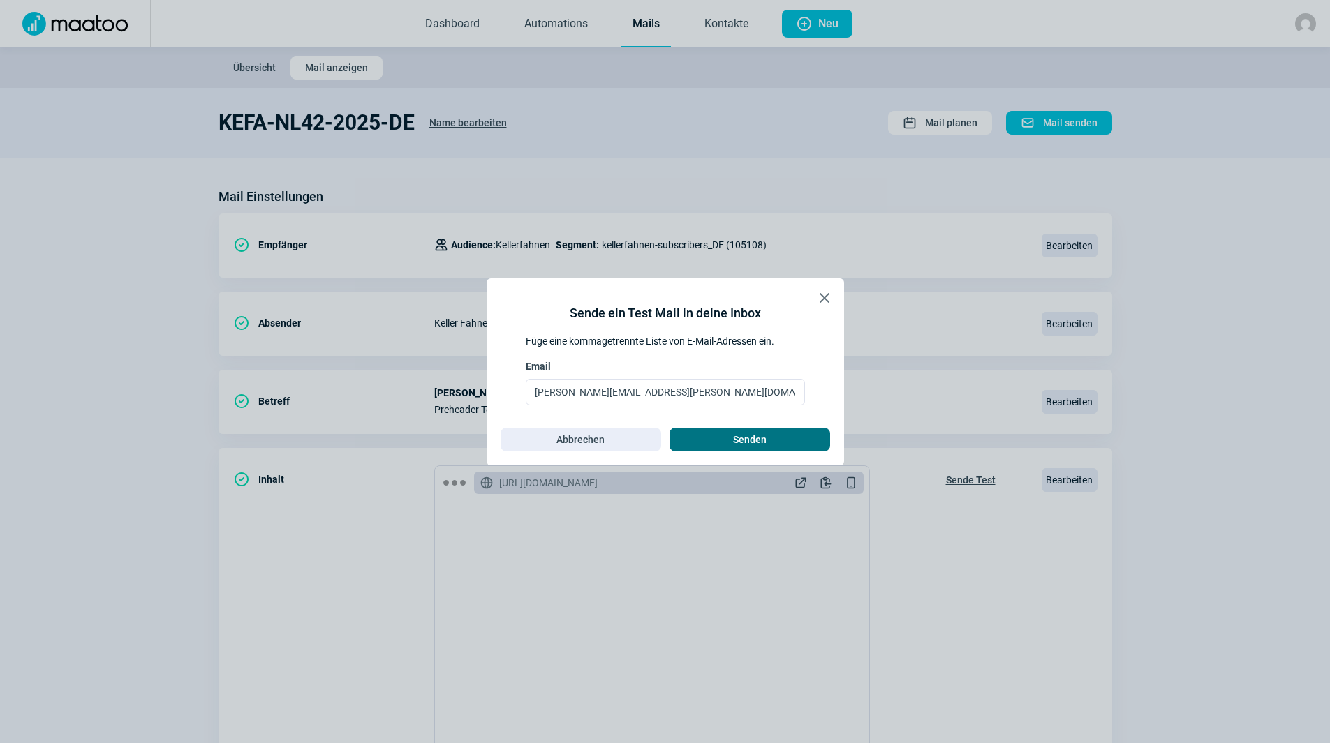
click at [757, 445] on span "Senden" at bounding box center [749, 440] width 33 height 22
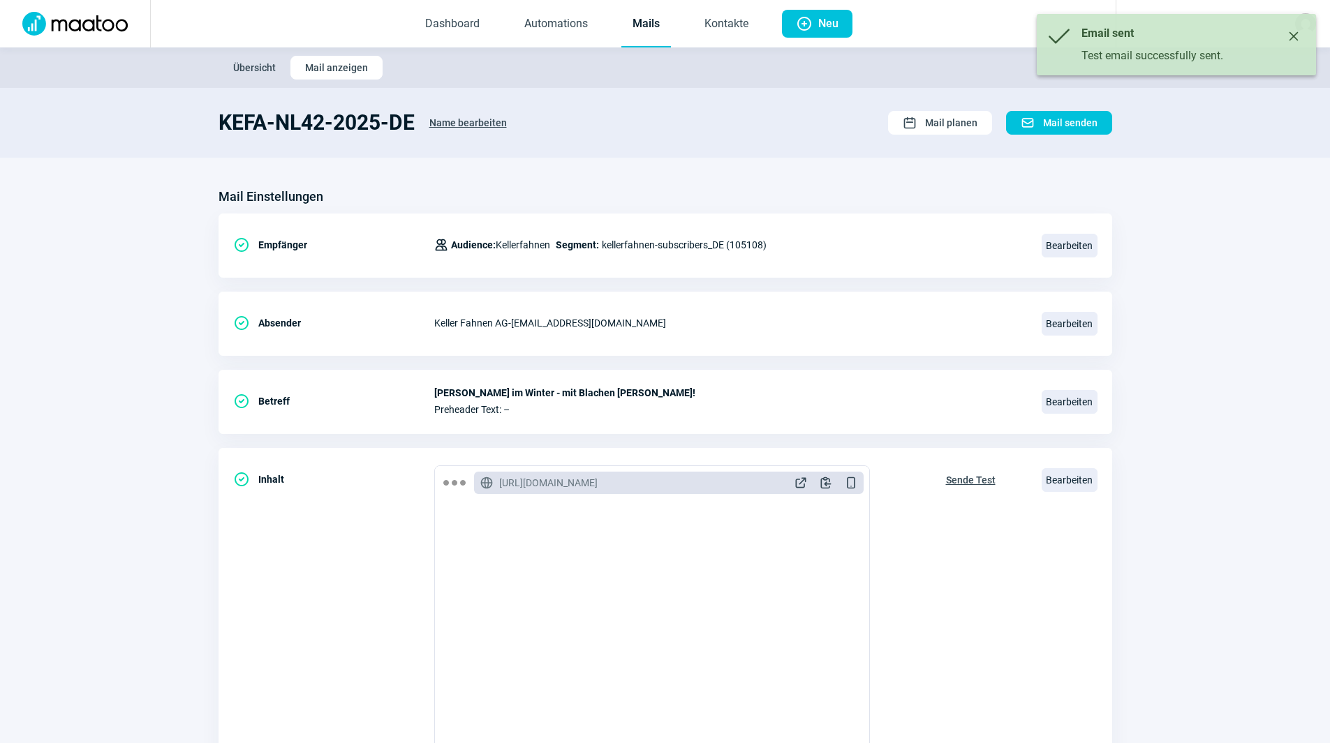
click at [641, 21] on link "Mails" at bounding box center [646, 24] width 50 height 46
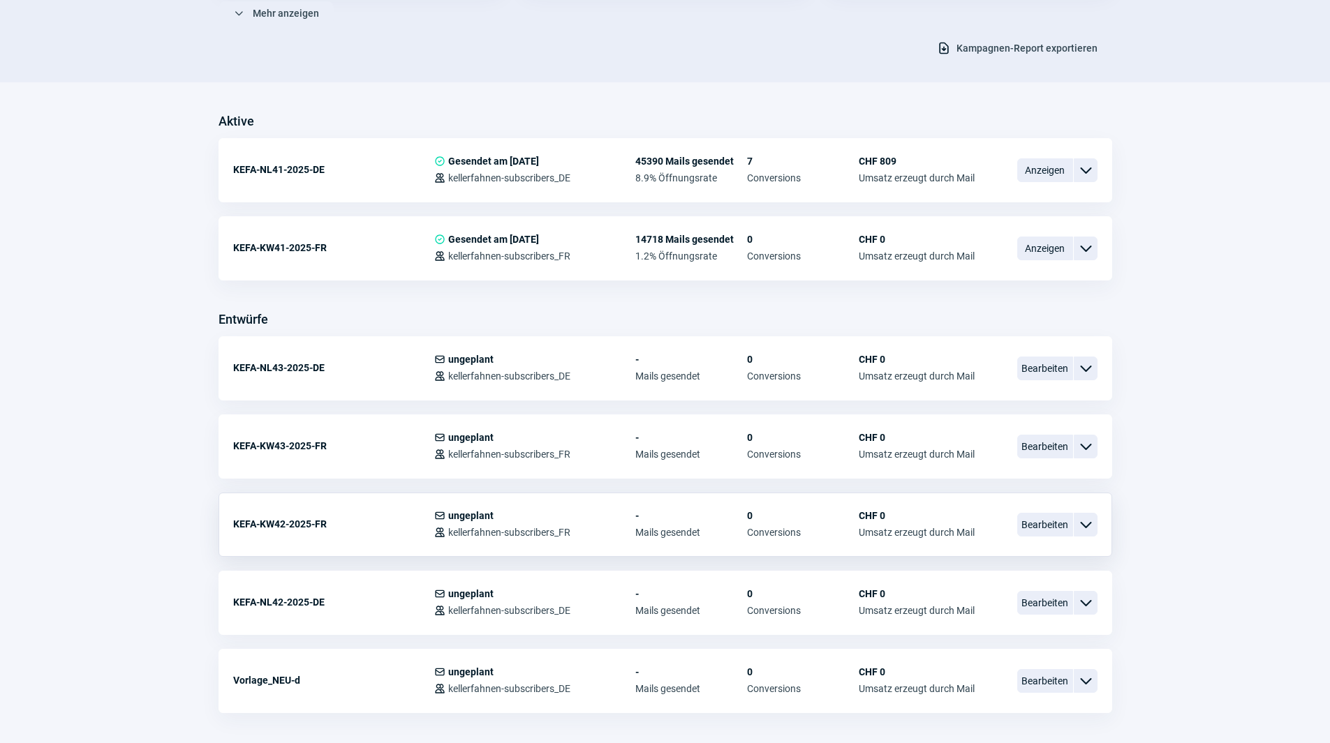
scroll to position [279, 0]
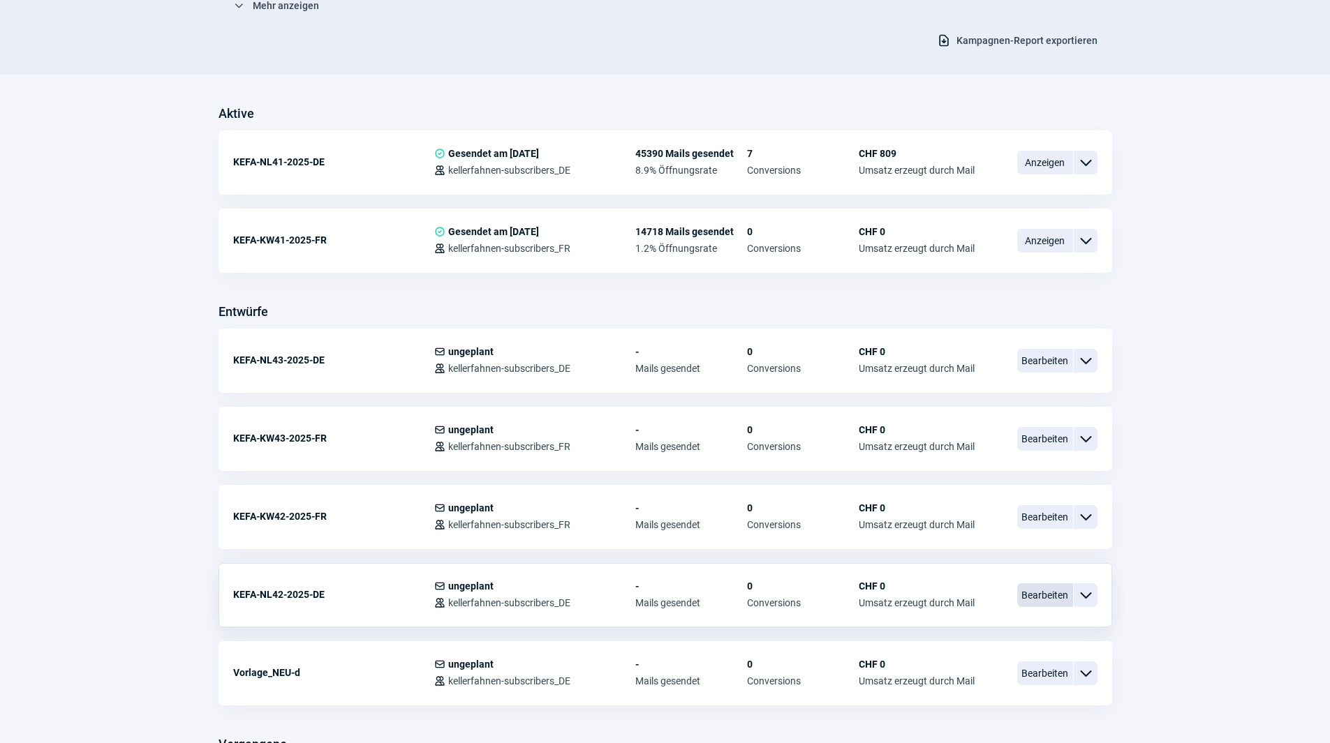
click at [1048, 589] on span "Bearbeiten" at bounding box center [1045, 595] width 56 height 24
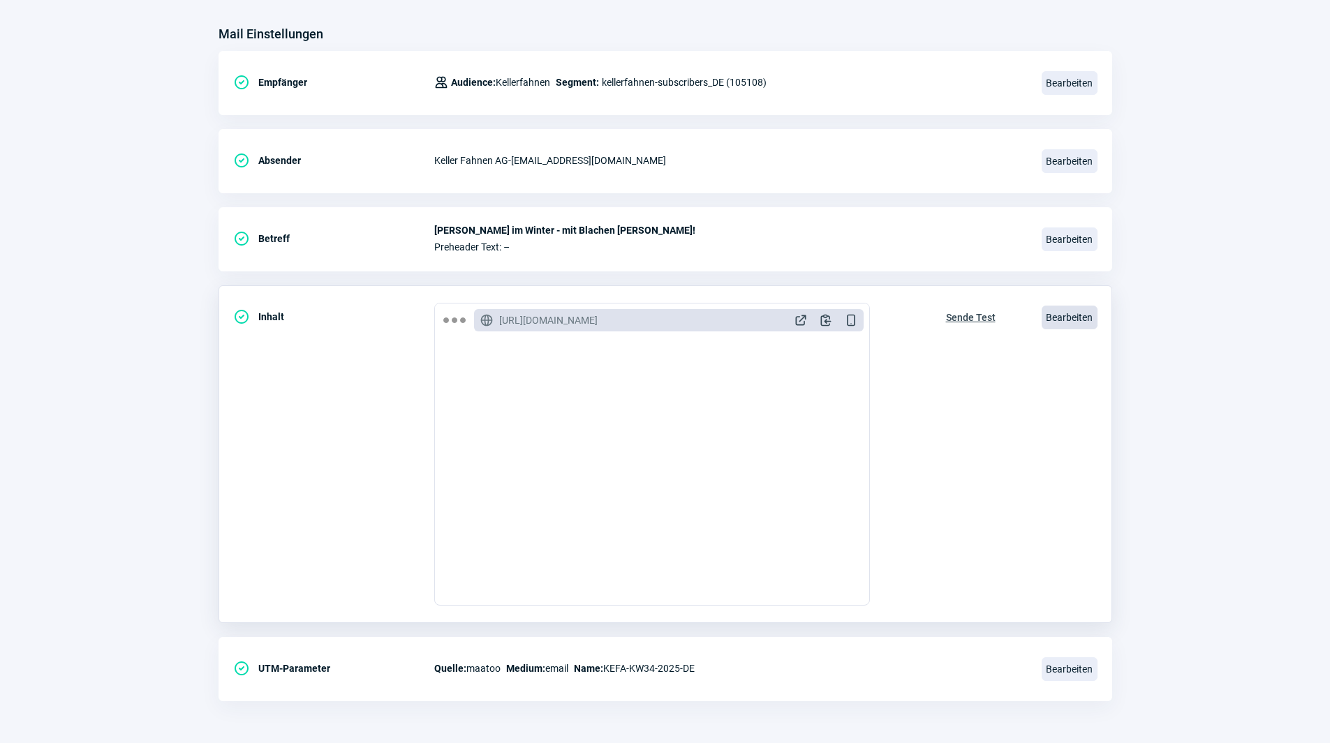
click at [1080, 323] on span "Bearbeiten" at bounding box center [1069, 318] width 56 height 24
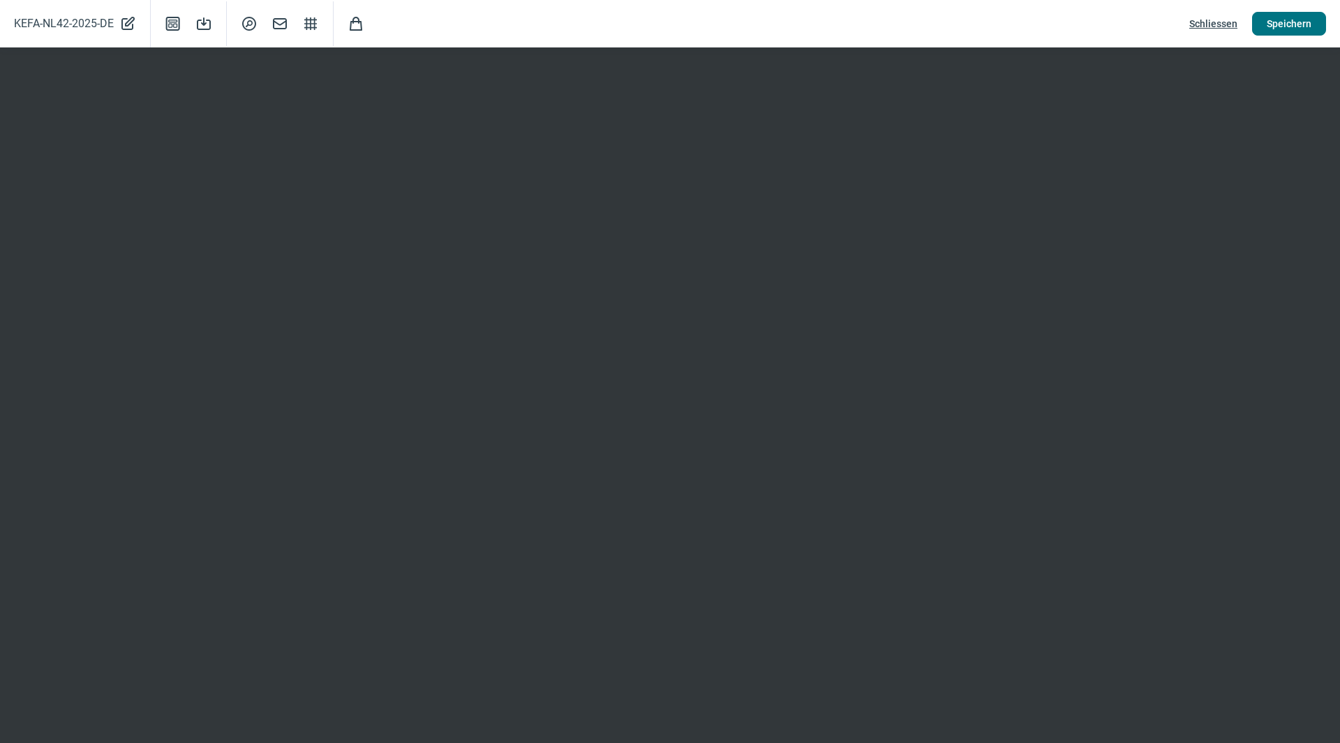
click at [1297, 24] on span "Speichern" at bounding box center [1289, 24] width 45 height 22
click at [1216, 24] on span "Schliessen" at bounding box center [1213, 24] width 48 height 22
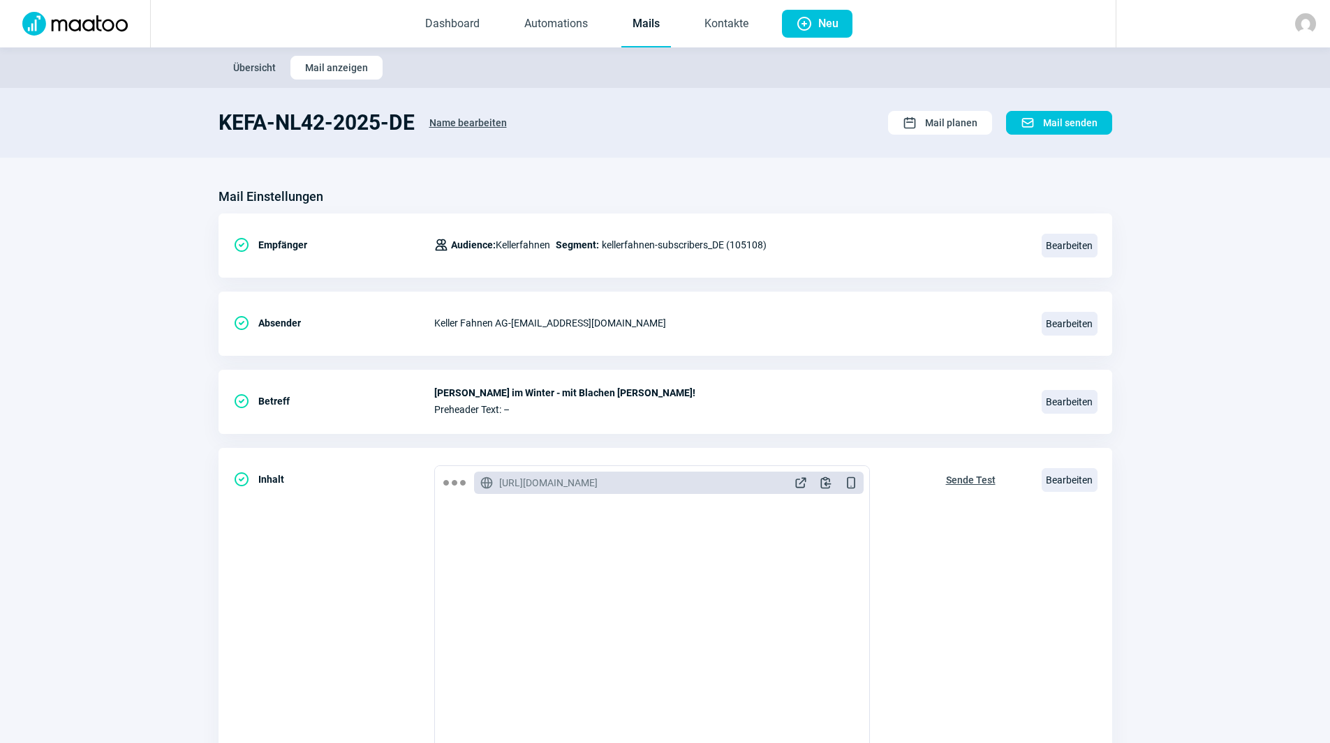
click at [641, 20] on link "Mails" at bounding box center [646, 24] width 50 height 46
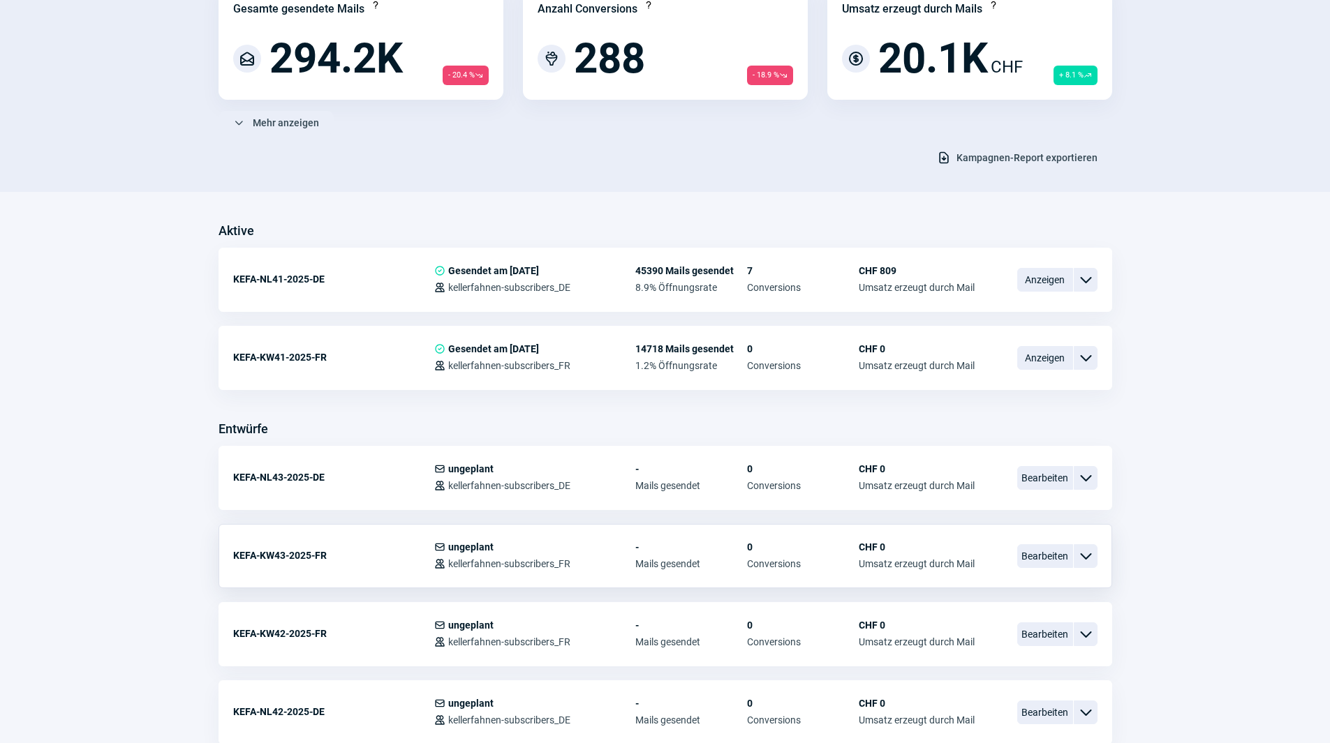
scroll to position [279, 0]
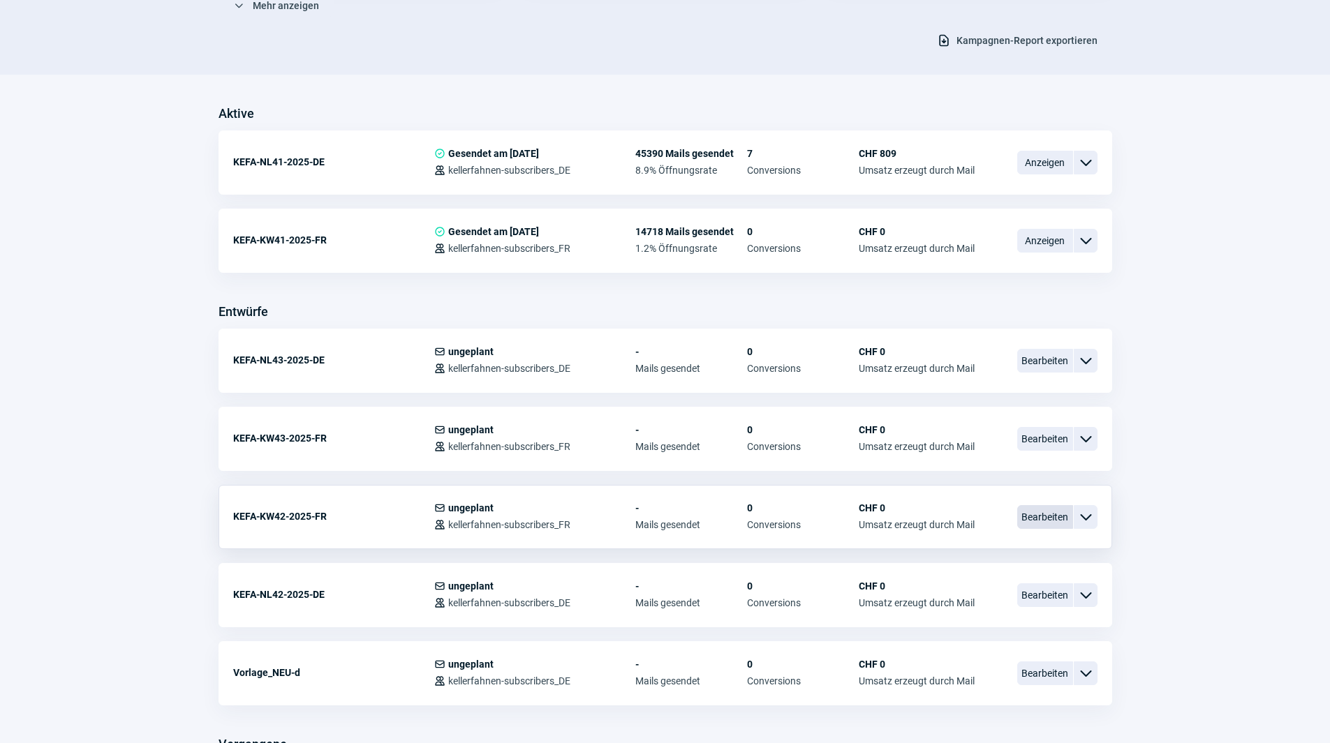
click at [1055, 523] on span "Bearbeiten" at bounding box center [1045, 517] width 56 height 24
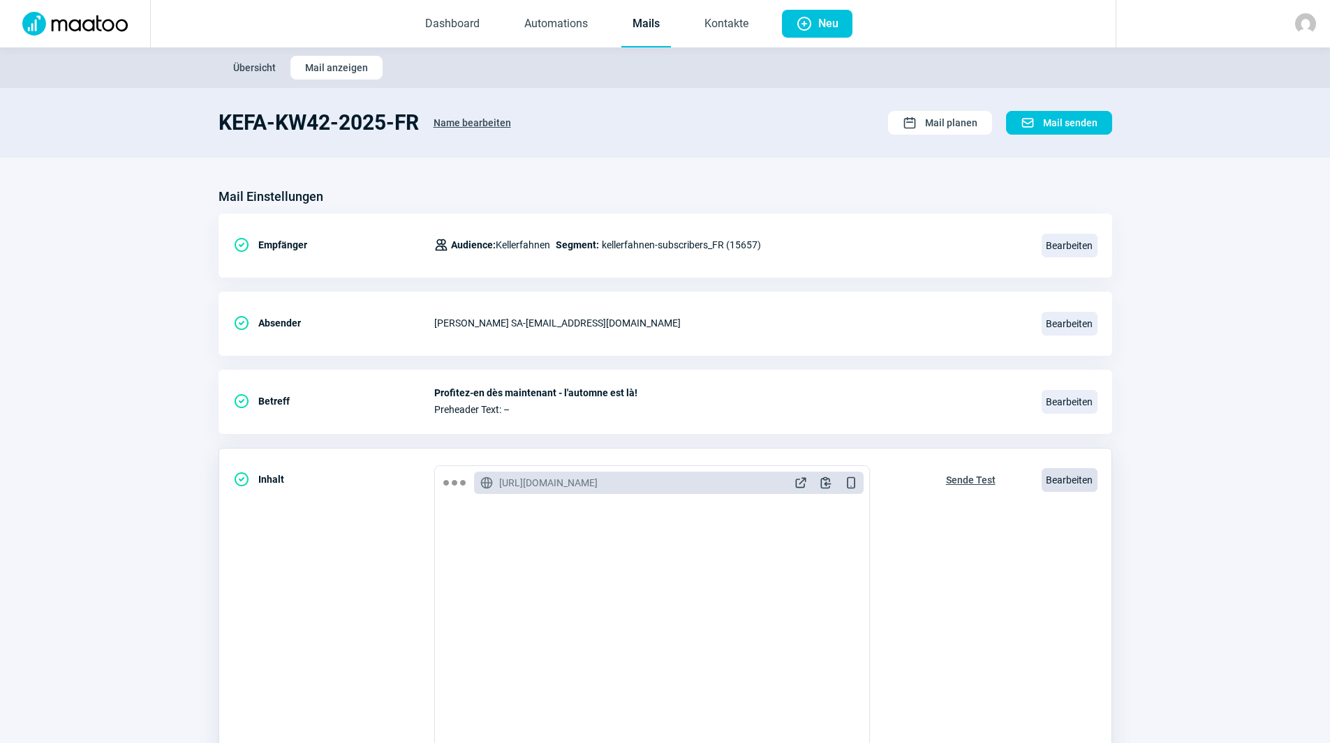
click at [1078, 484] on span "Bearbeiten" at bounding box center [1069, 480] width 56 height 24
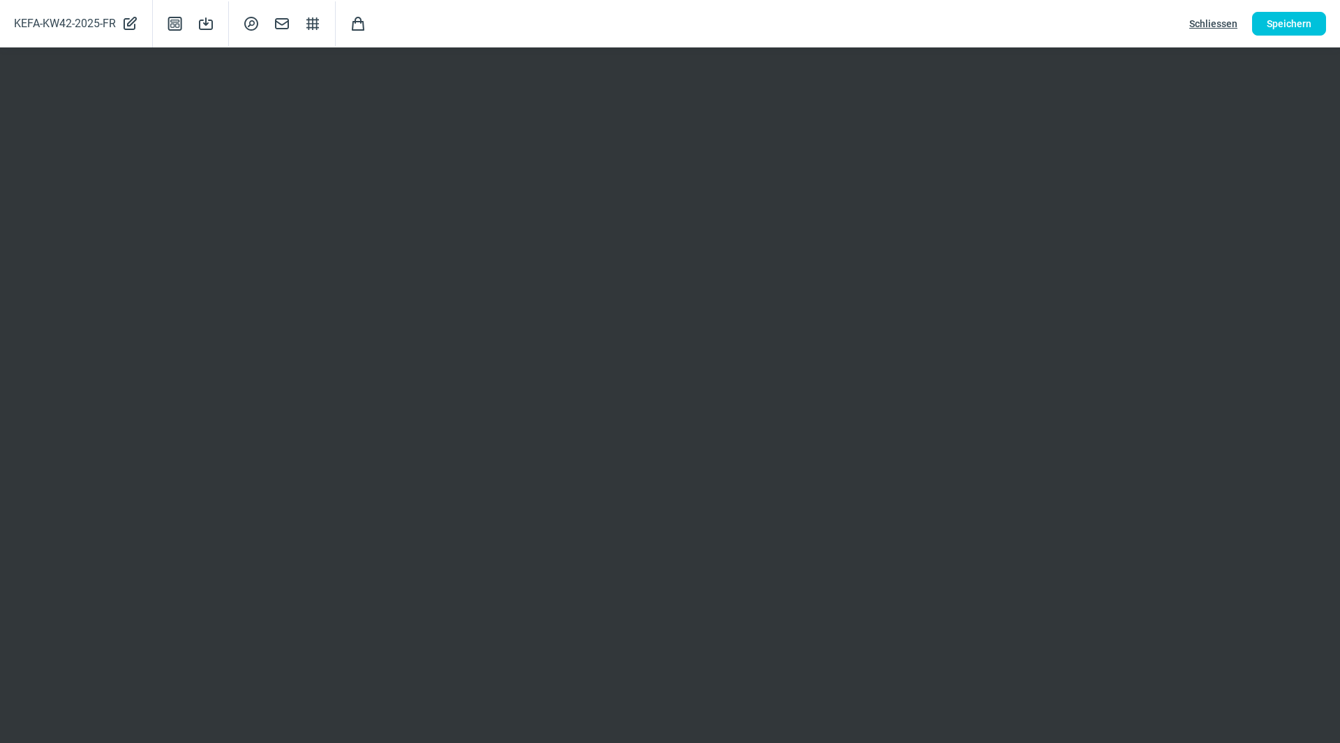
click at [1228, 26] on span "Schliessen" at bounding box center [1213, 24] width 48 height 22
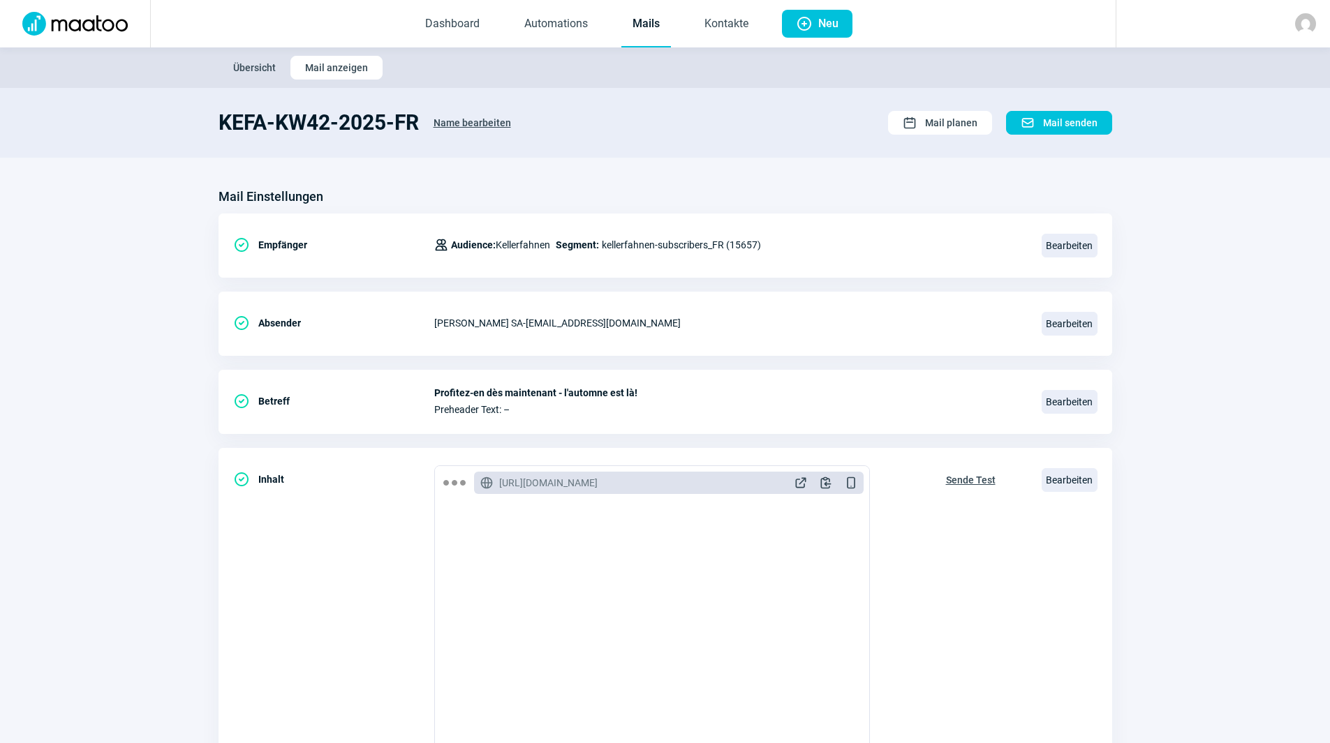
click at [653, 32] on link "Mails" at bounding box center [646, 24] width 50 height 46
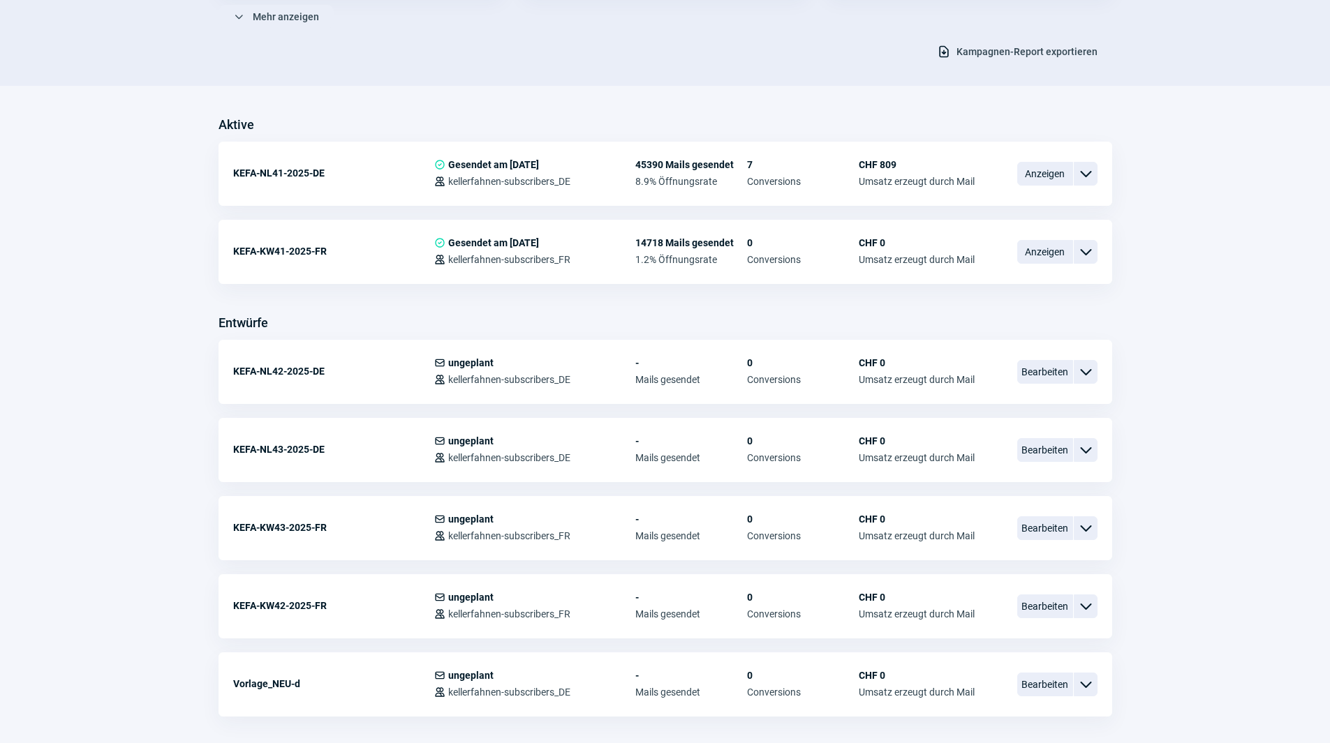
scroll to position [279, 0]
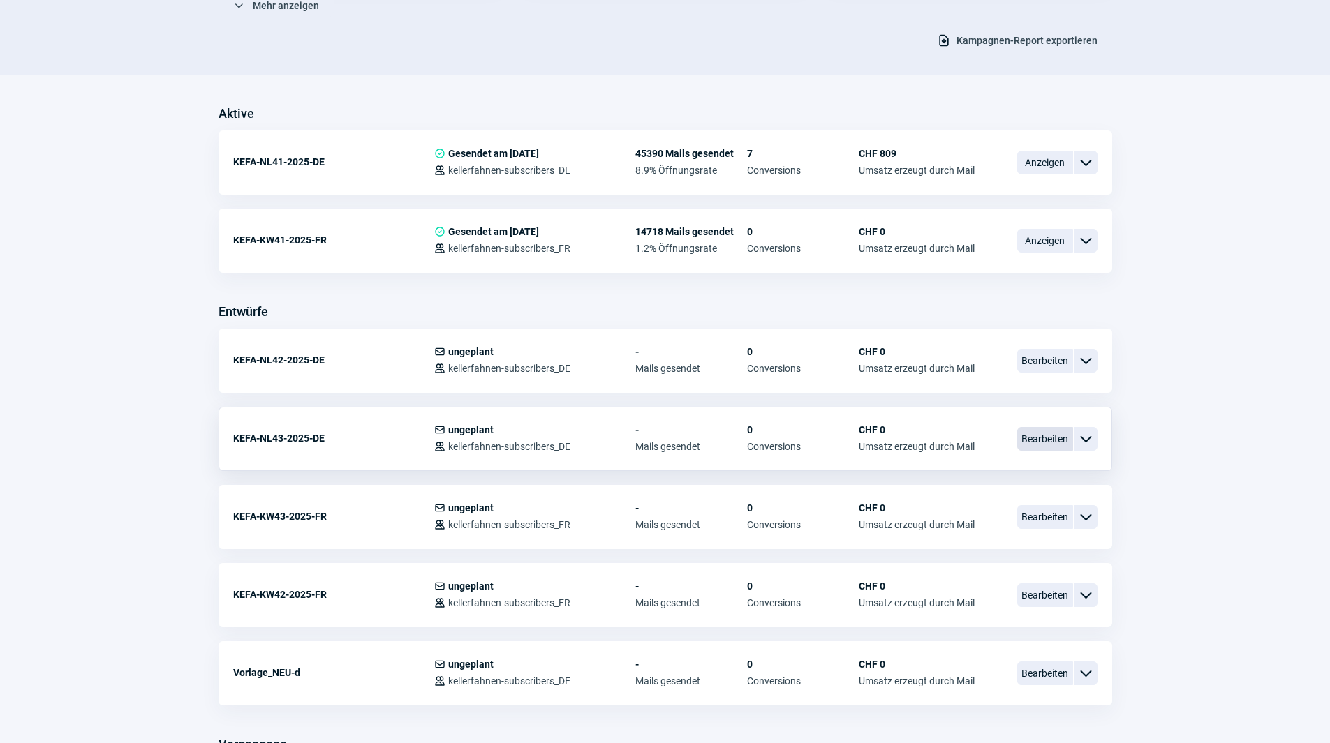
click at [1028, 436] on span "Bearbeiten" at bounding box center [1045, 439] width 56 height 24
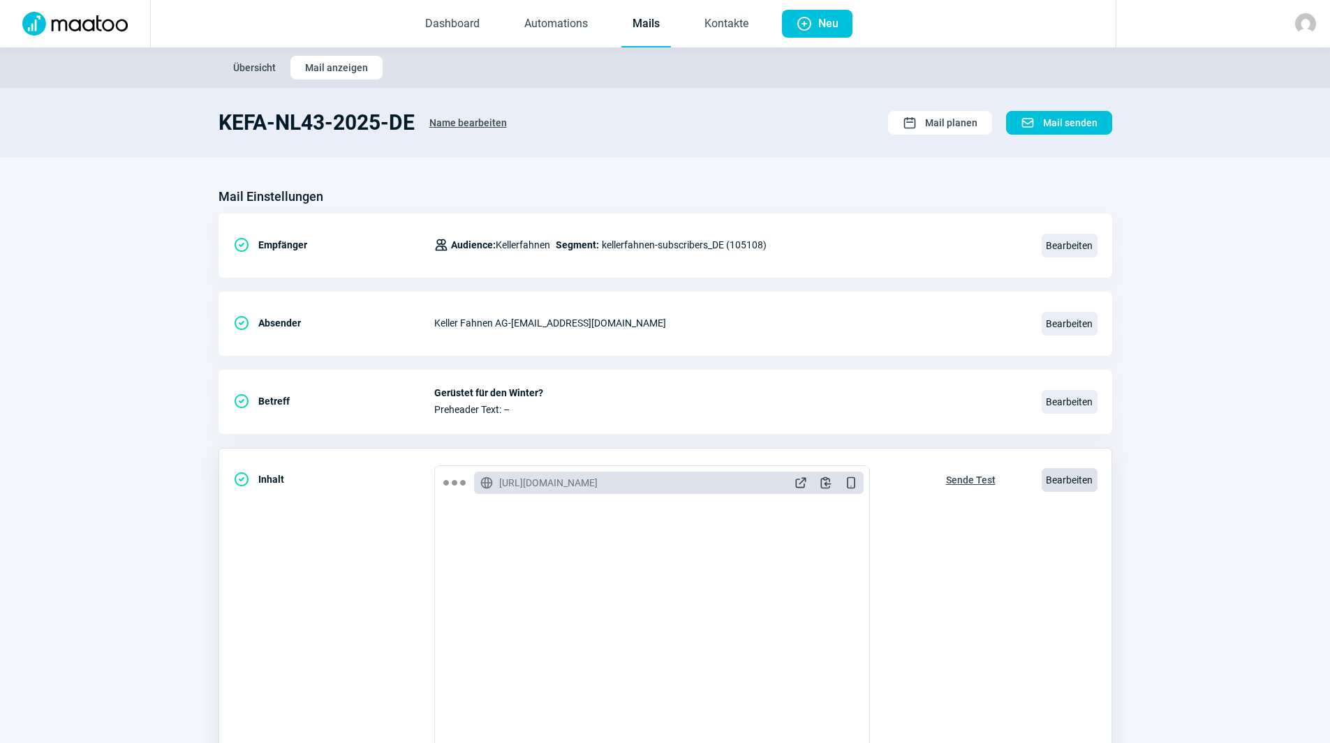
click at [1073, 482] on span "Bearbeiten" at bounding box center [1069, 480] width 56 height 24
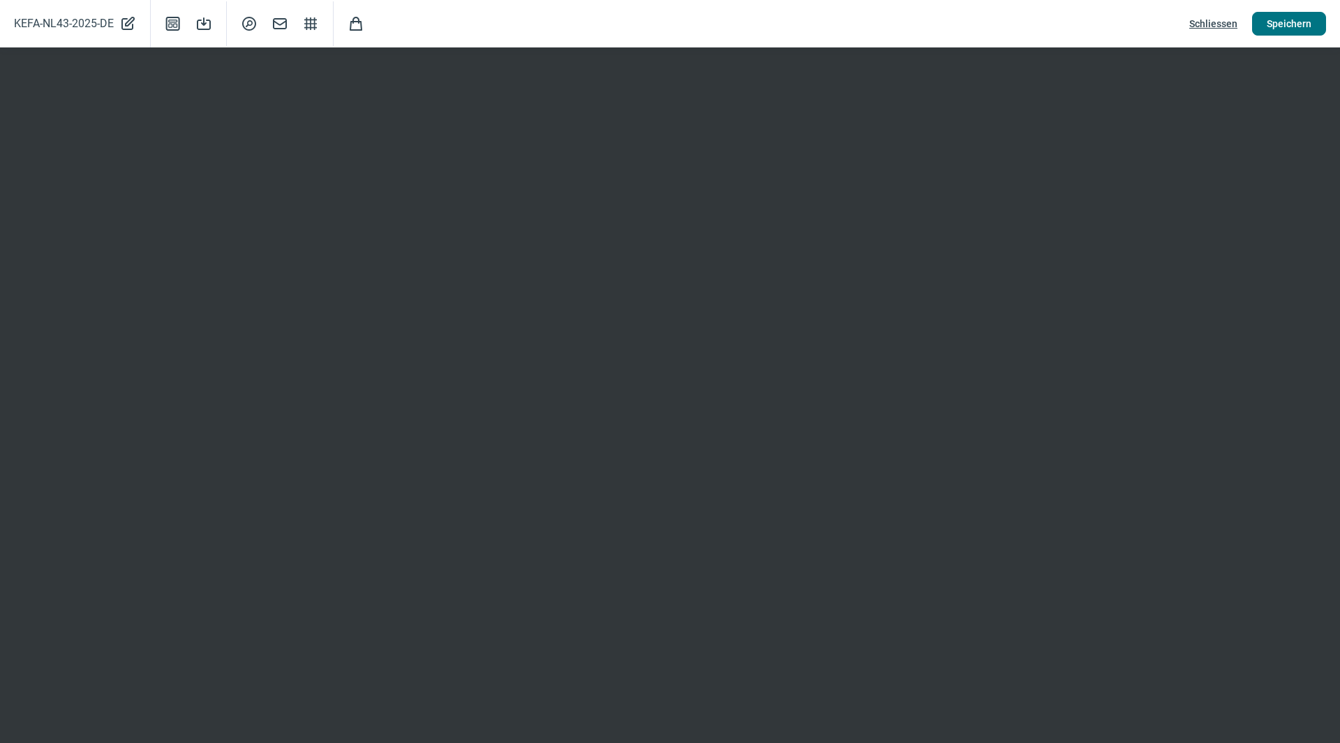
click at [1297, 24] on span "Speichern" at bounding box center [1289, 24] width 45 height 22
click at [1290, 27] on span "Speichern" at bounding box center [1289, 24] width 45 height 22
click at [1201, 24] on span "Schliessen" at bounding box center [1213, 24] width 48 height 22
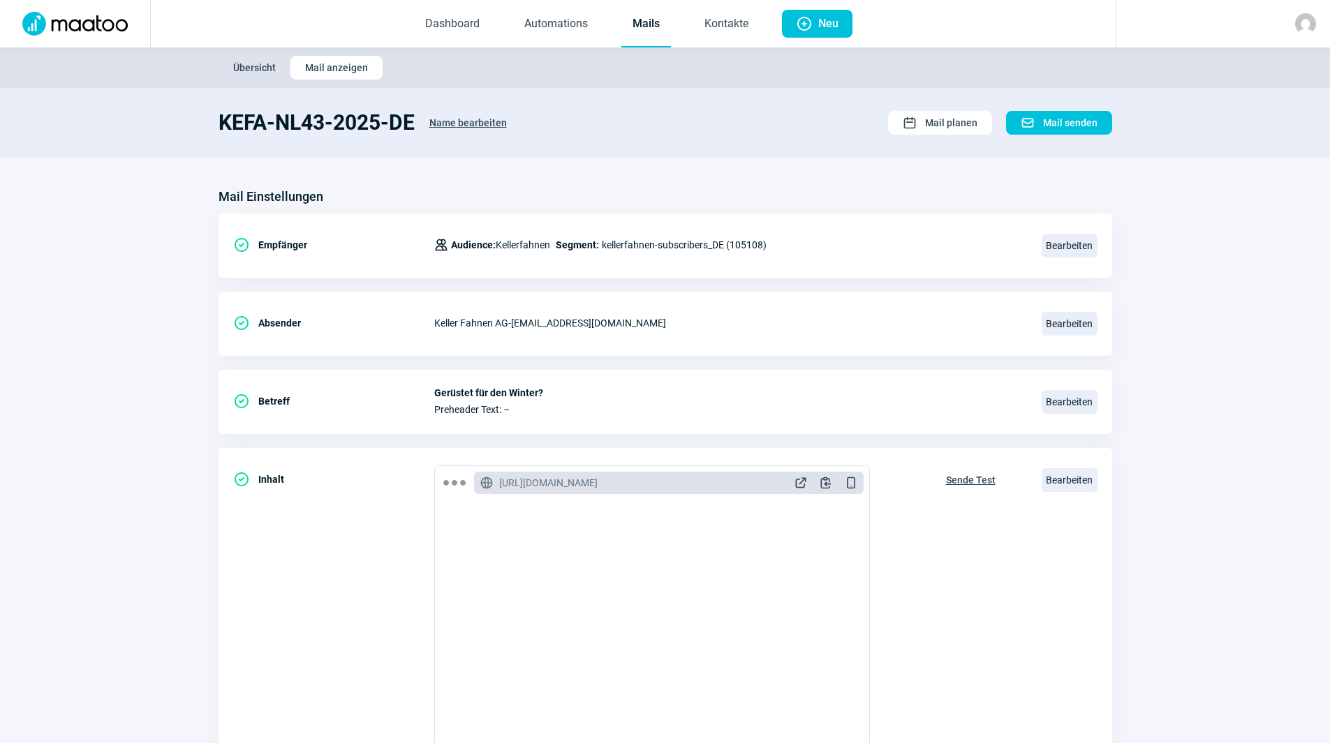
click at [644, 23] on link "Mails" at bounding box center [646, 24] width 50 height 46
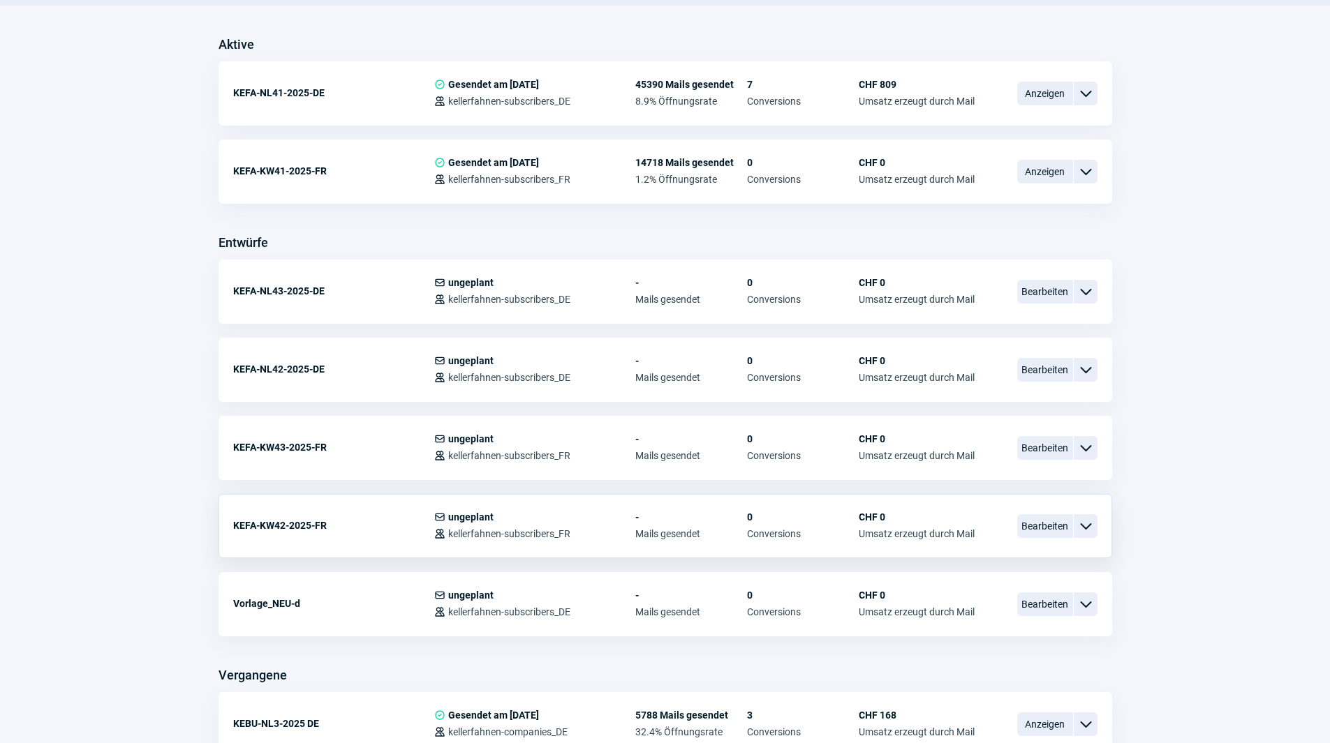
scroll to position [349, 0]
click at [1051, 441] on span "Bearbeiten" at bounding box center [1045, 447] width 56 height 24
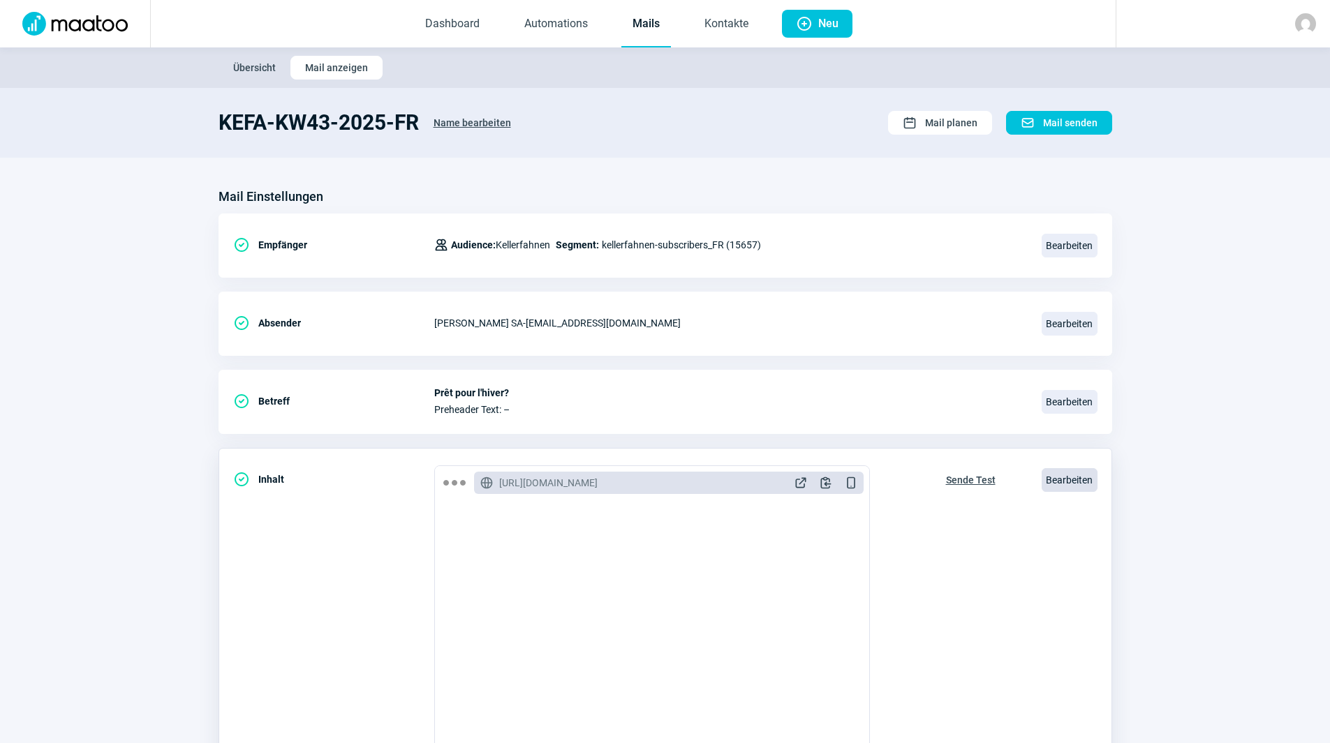
click at [1072, 471] on span "Bearbeiten" at bounding box center [1069, 480] width 56 height 24
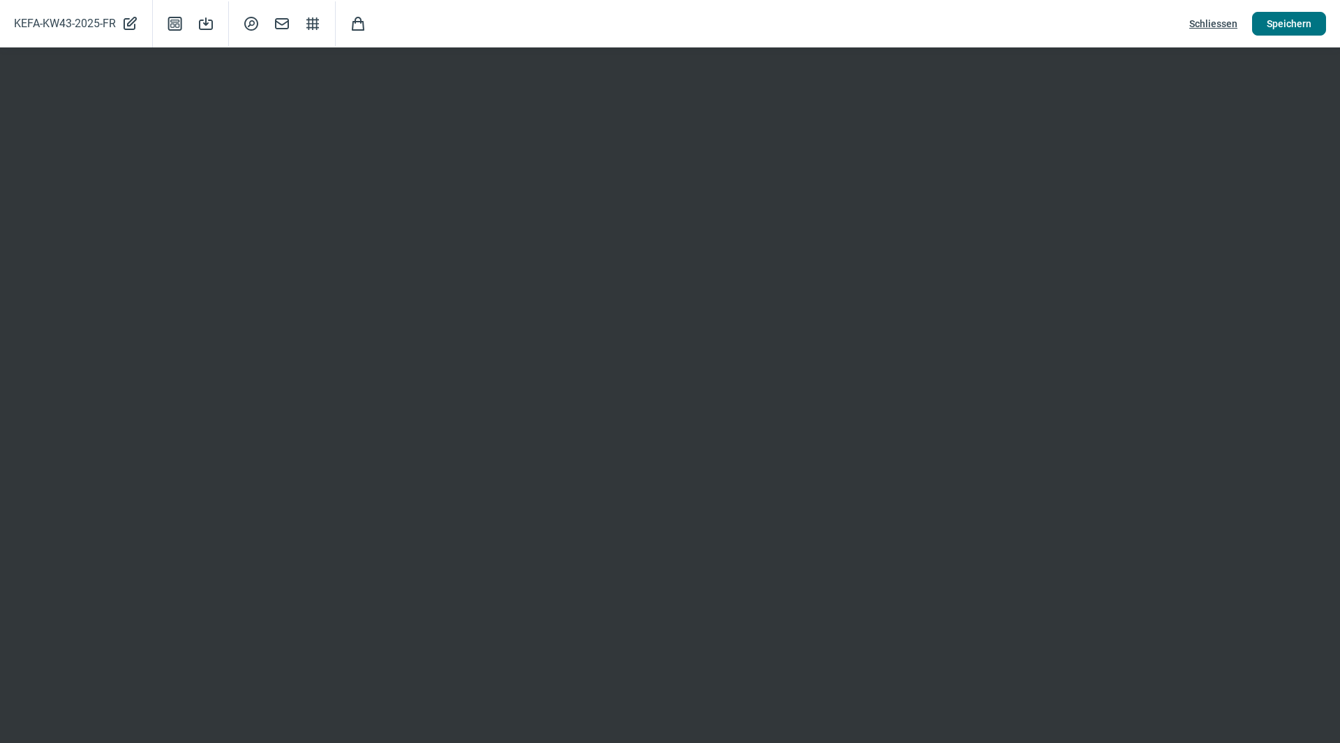
click at [1287, 15] on span "Speichern" at bounding box center [1289, 24] width 45 height 22
click at [1310, 24] on span "Speichern" at bounding box center [1289, 24] width 45 height 22
click at [1209, 24] on span "Schliessen" at bounding box center [1213, 24] width 48 height 22
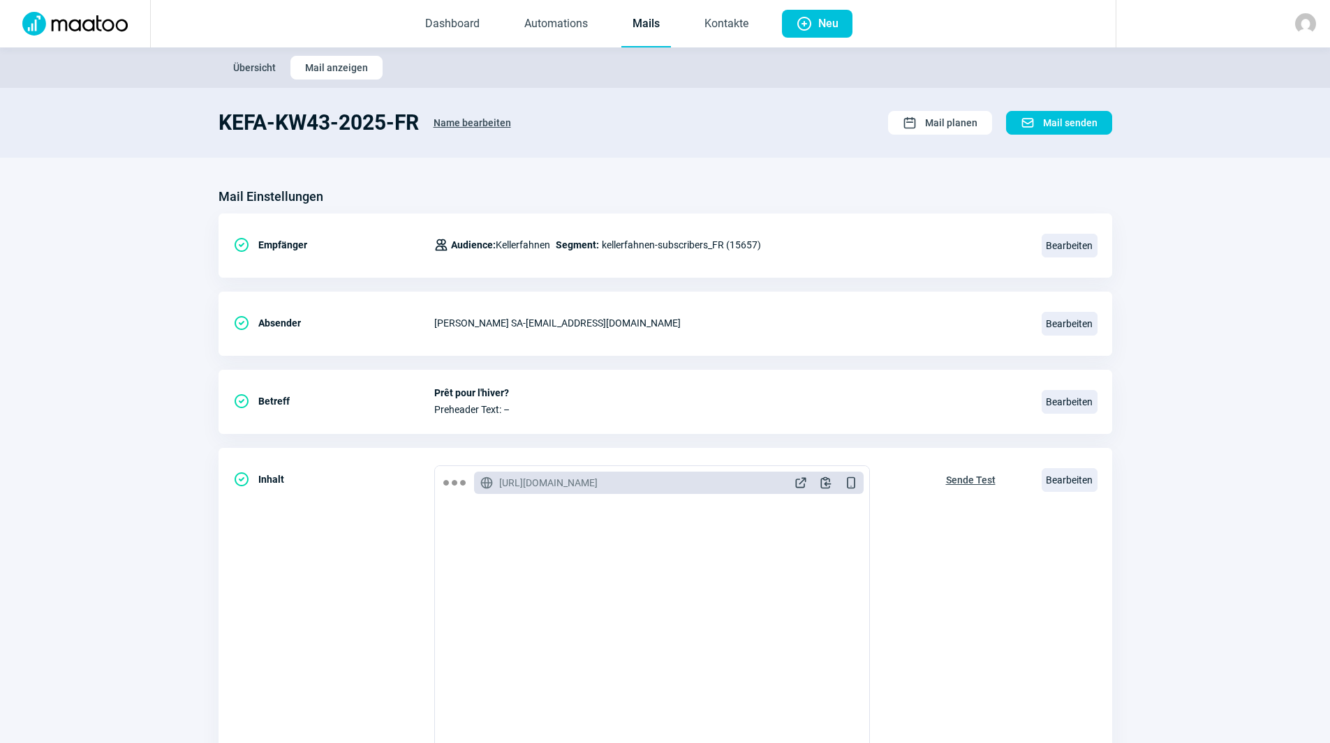
click at [653, 20] on link "Mails" at bounding box center [646, 24] width 50 height 46
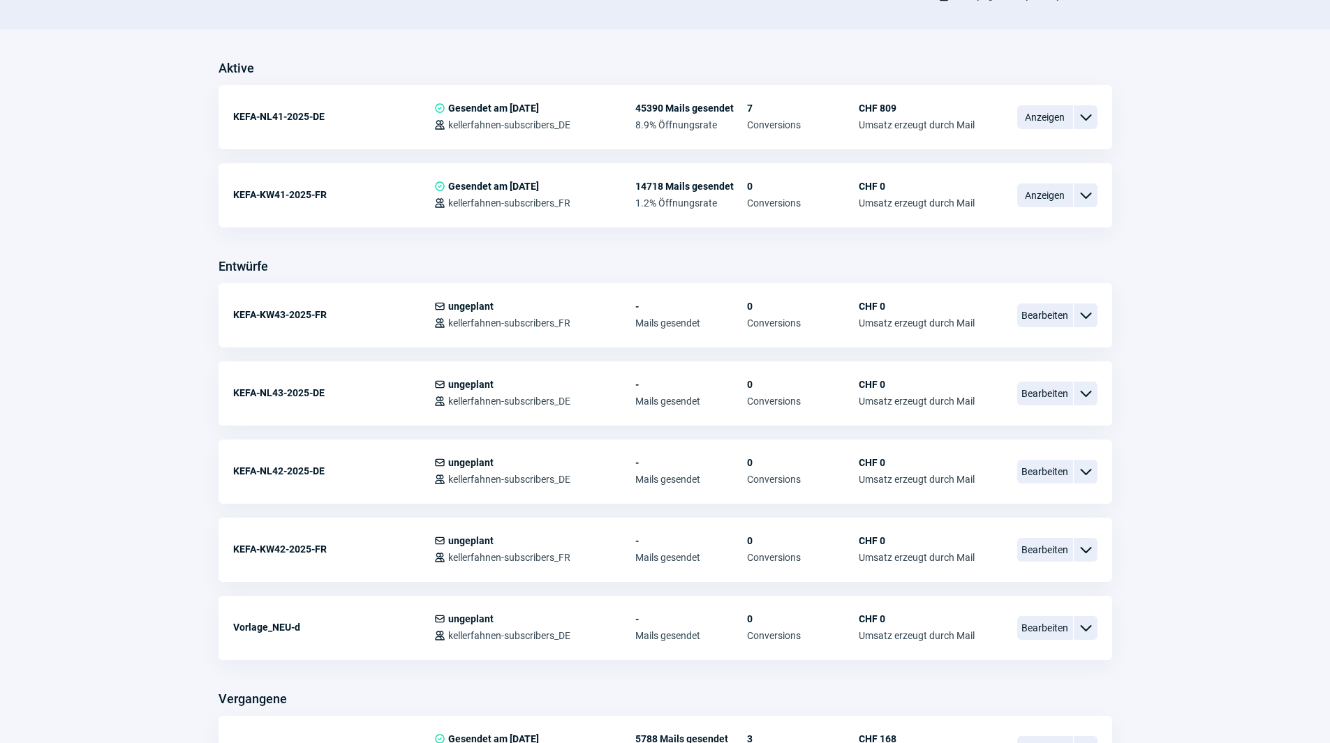
scroll to position [349, 0]
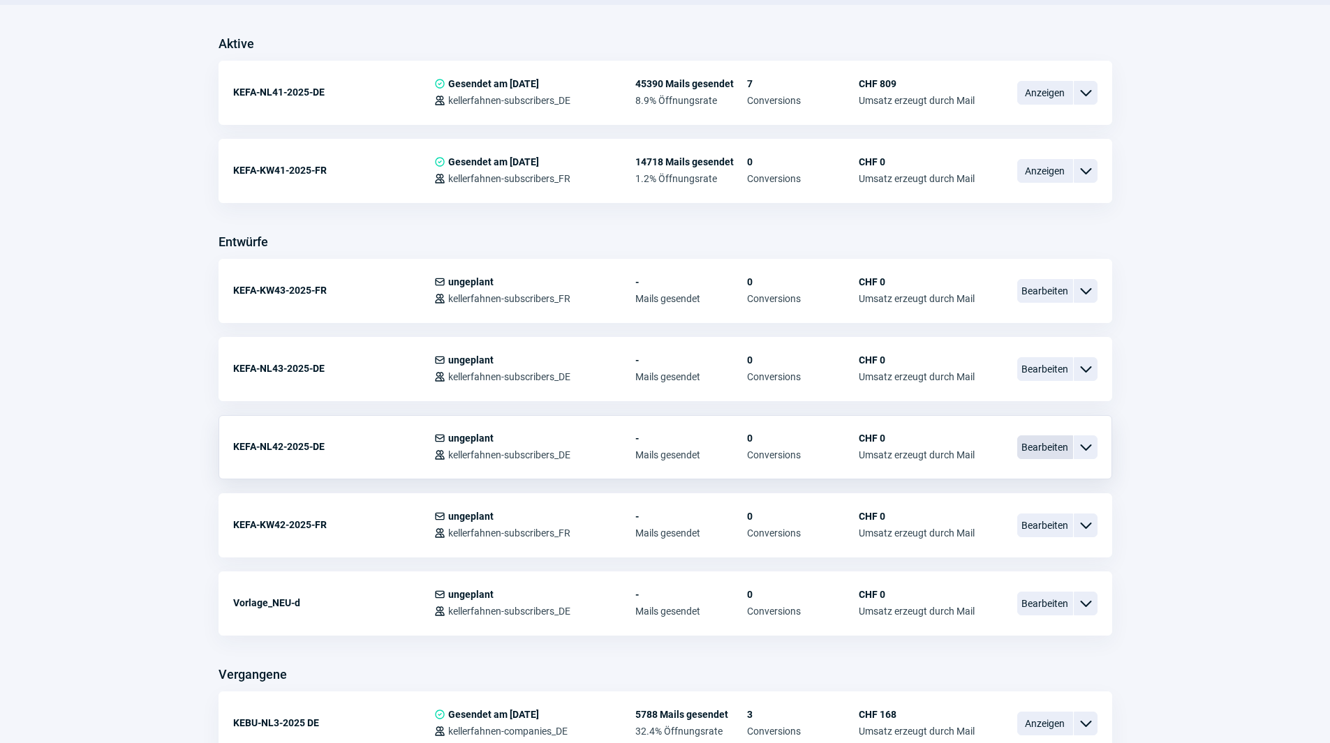
click at [1051, 442] on span "Bearbeiten" at bounding box center [1045, 447] width 56 height 24
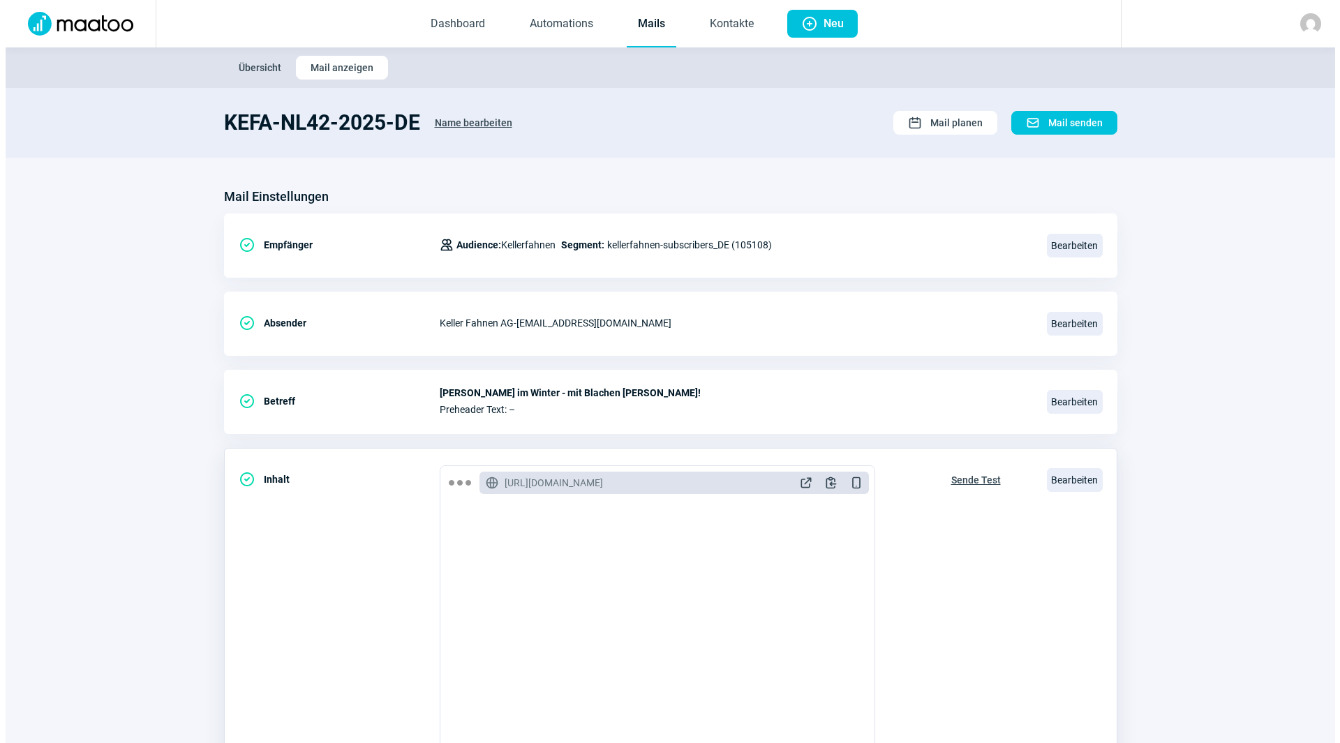
scroll to position [163, 0]
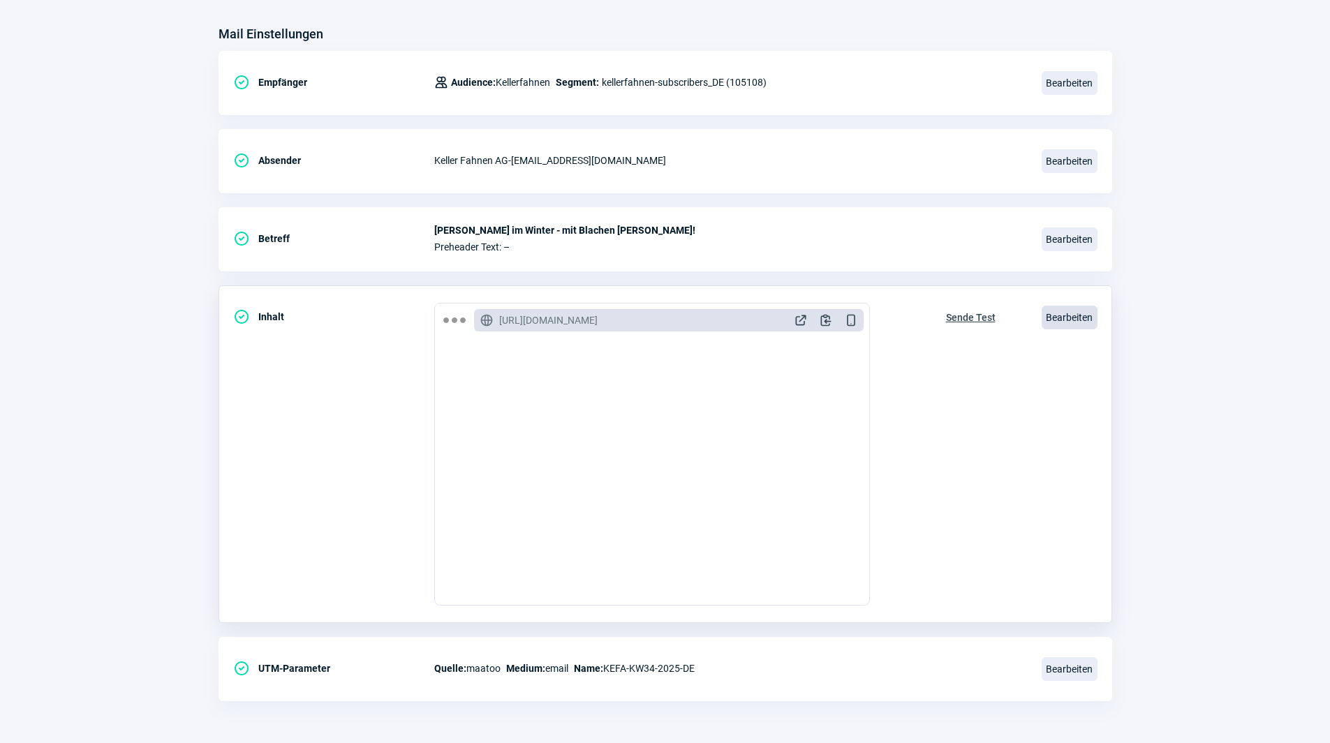
click at [1055, 324] on span "Bearbeiten" at bounding box center [1069, 318] width 56 height 24
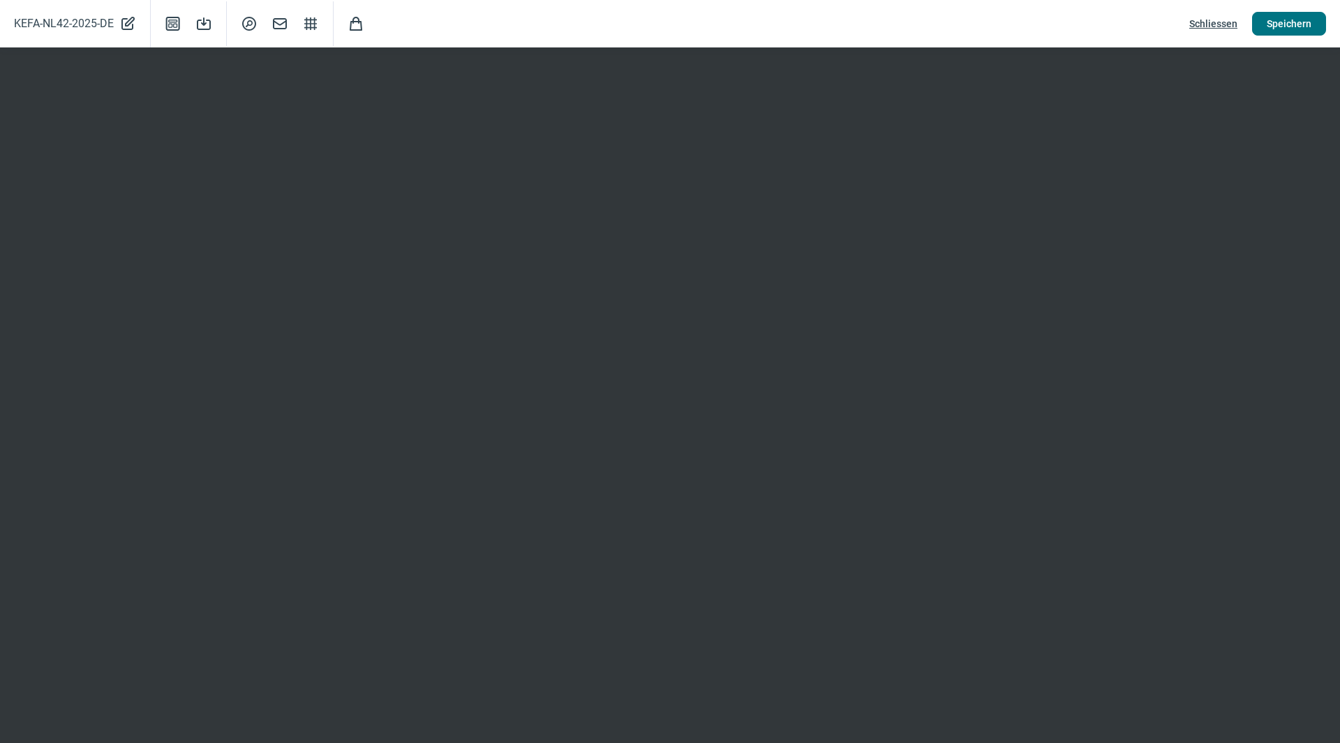
click at [1289, 29] on span "Speichern" at bounding box center [1289, 24] width 45 height 22
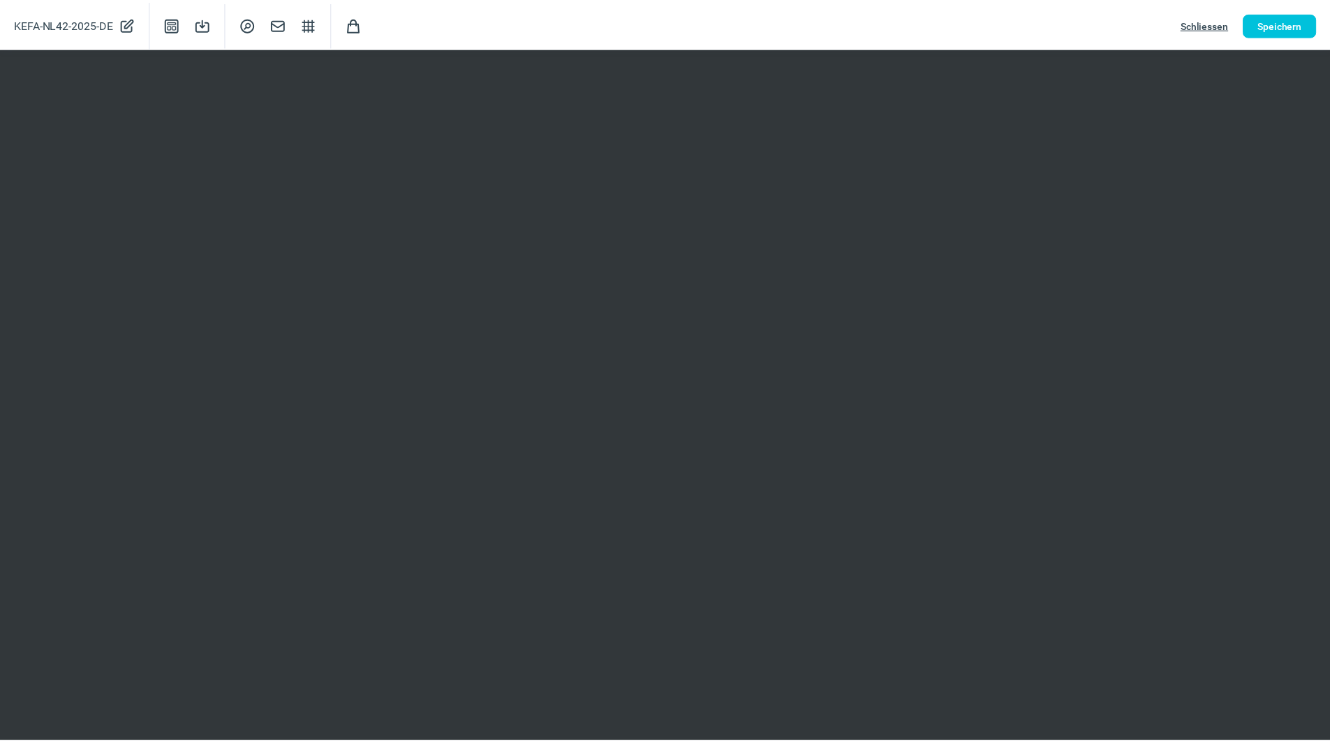
scroll to position [0, 0]
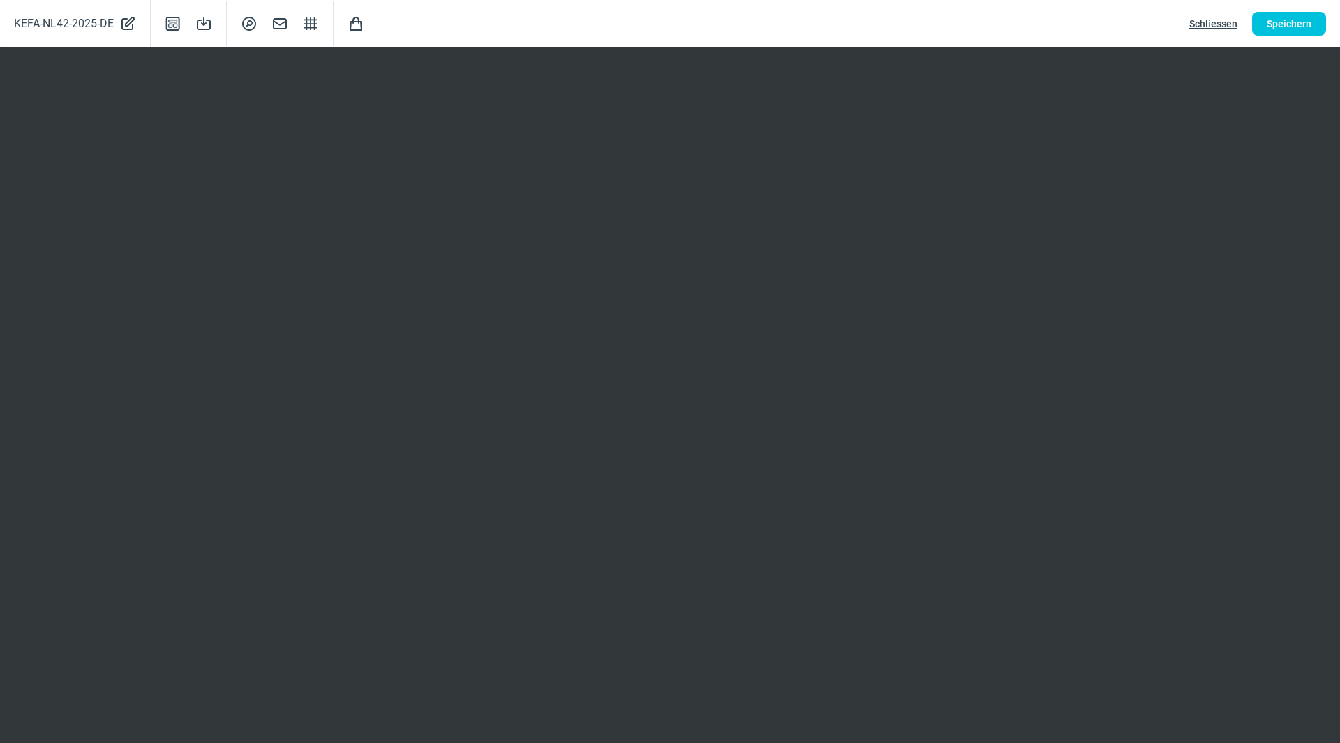
click at [1222, 22] on span "Schliessen" at bounding box center [1213, 24] width 48 height 22
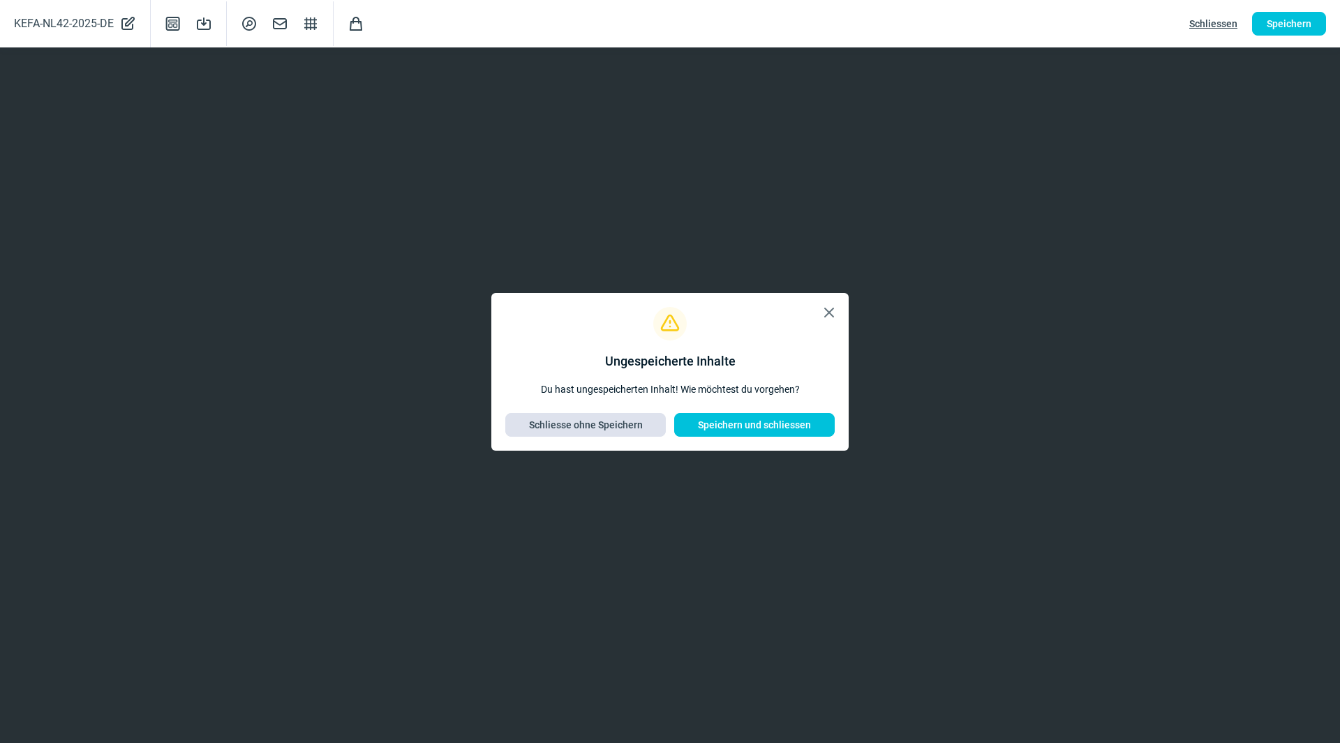
click at [602, 427] on span "Schliesse ohne Speichern" at bounding box center [586, 425] width 114 height 22
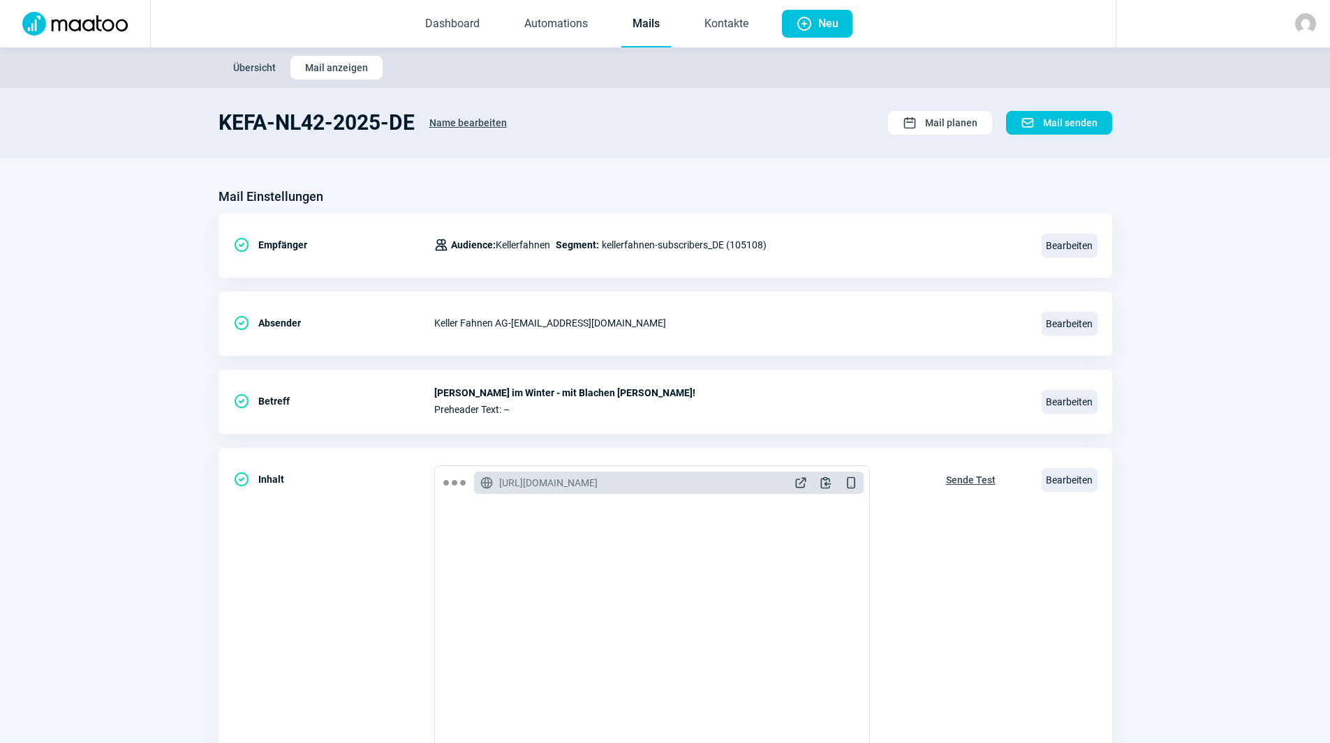
click at [631, 24] on link "Mails" at bounding box center [646, 24] width 50 height 46
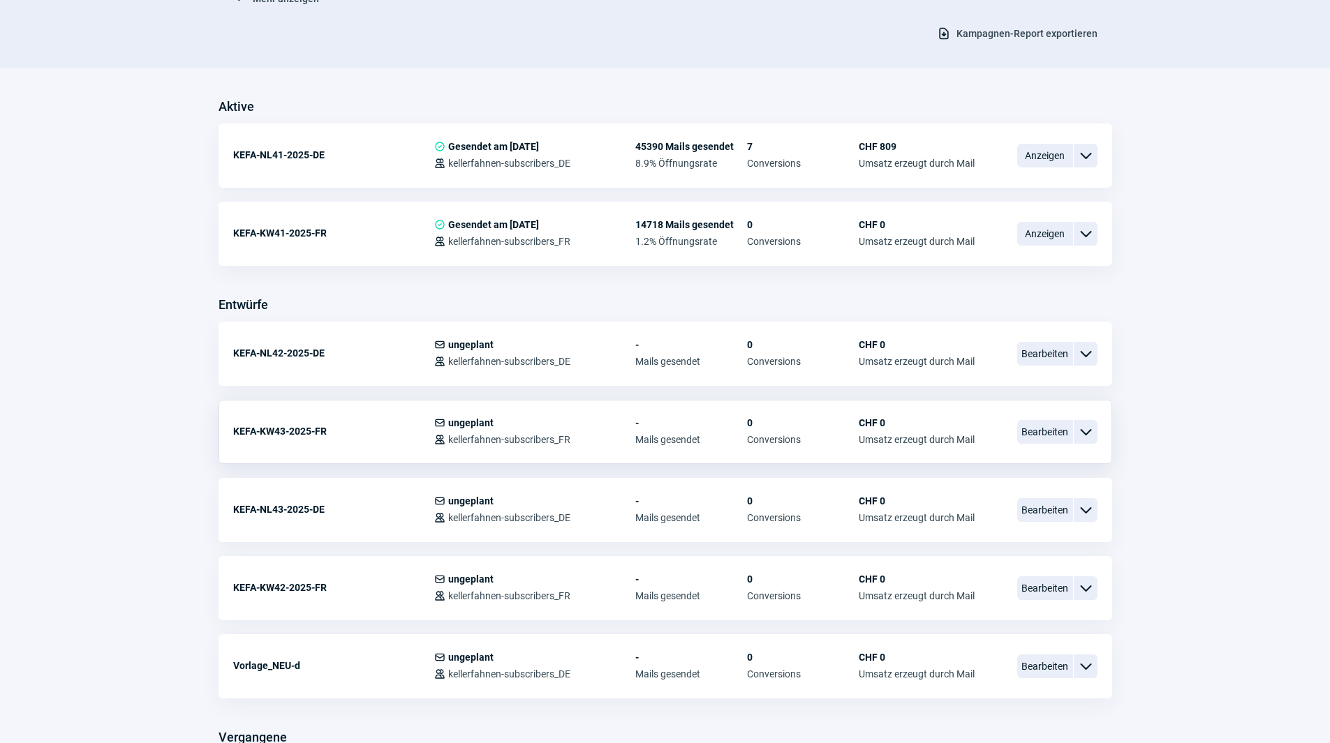
scroll to position [419, 0]
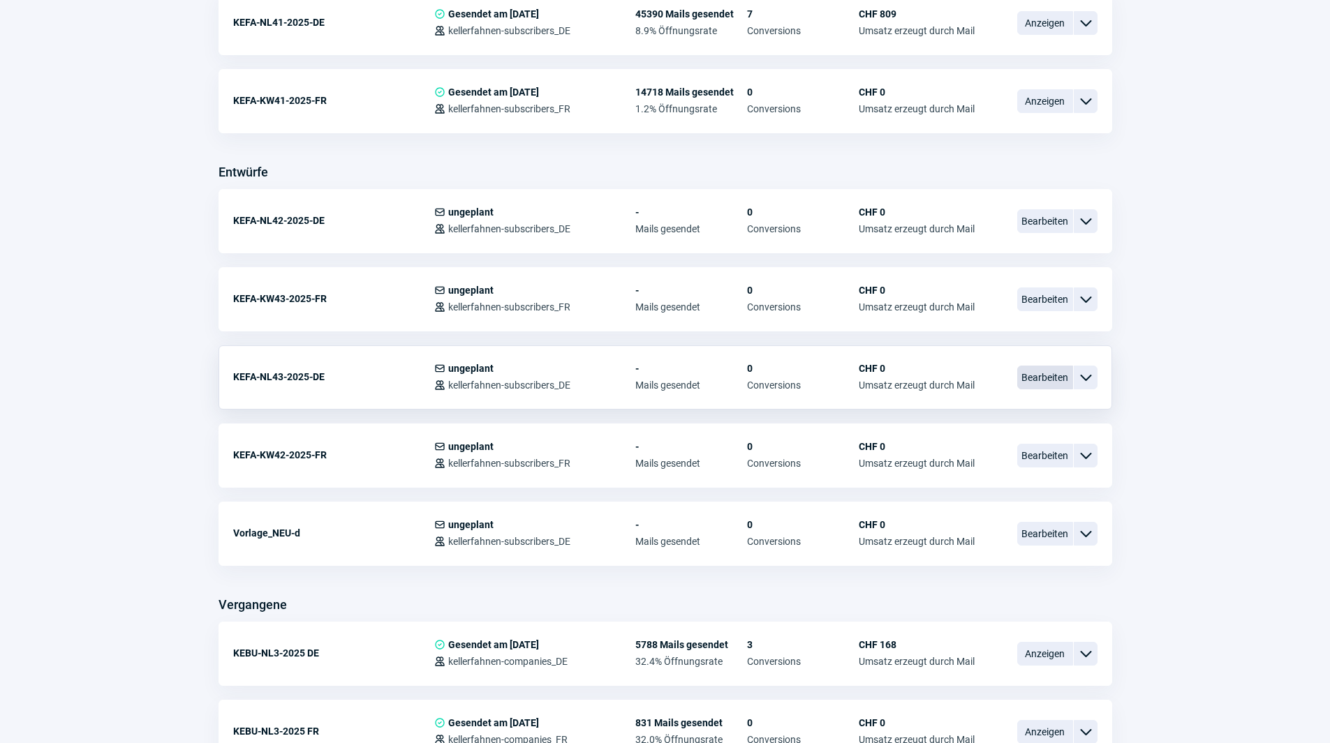
click at [1037, 372] on span "Bearbeiten" at bounding box center [1045, 378] width 56 height 24
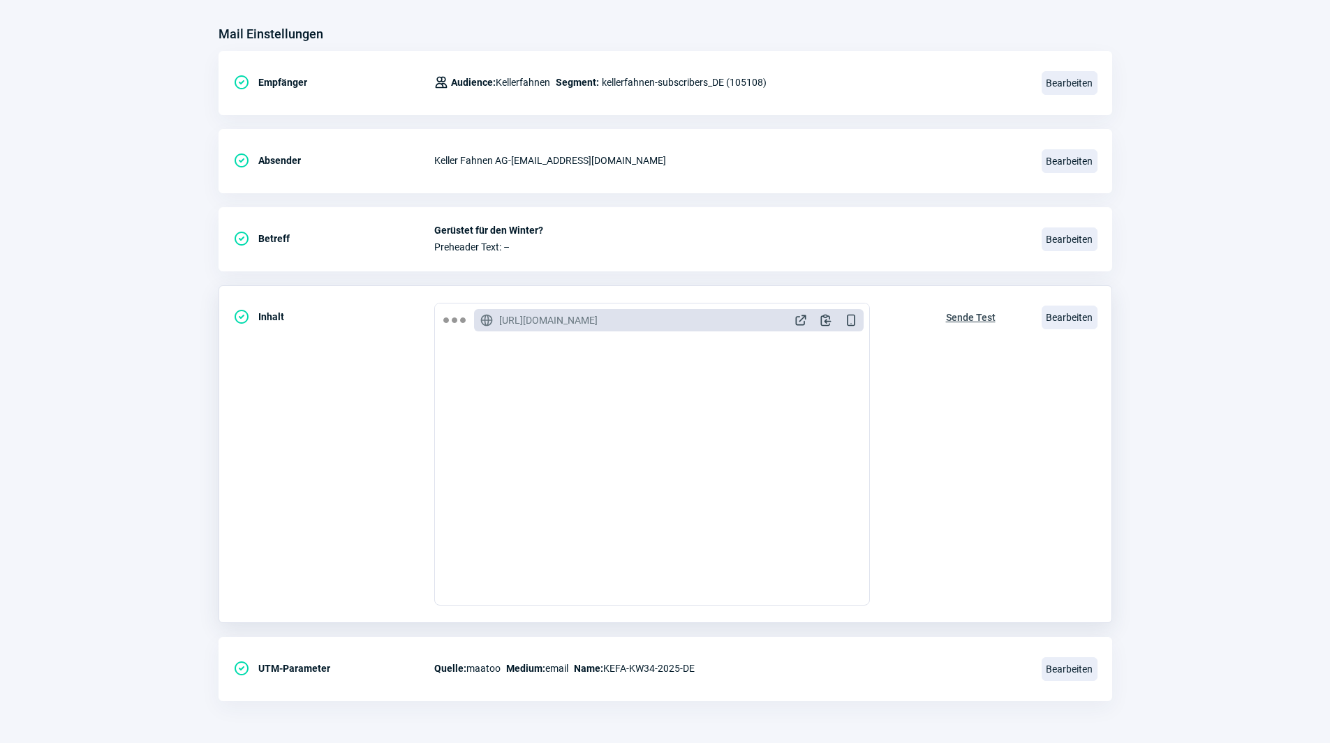
scroll to position [349, 0]
click at [1064, 318] on span "Bearbeiten" at bounding box center [1069, 318] width 56 height 24
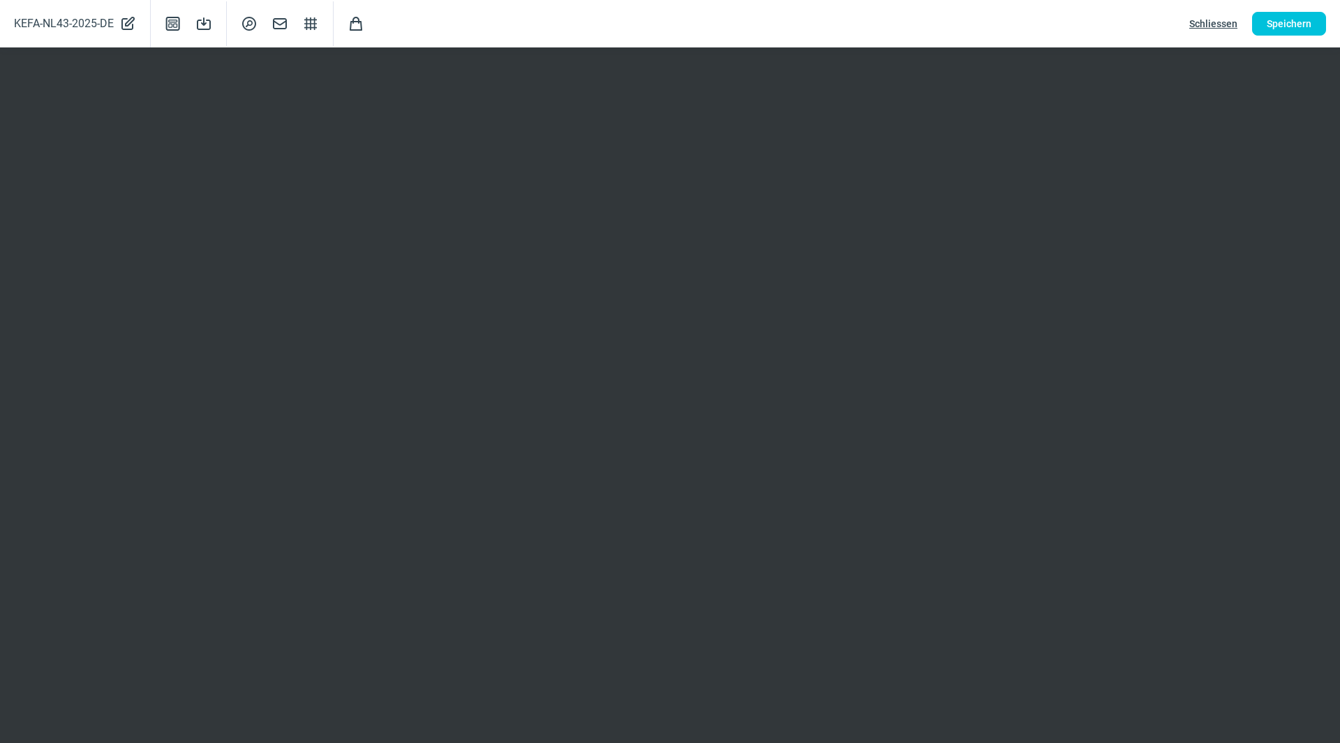
click at [1216, 22] on span "Schliessen" at bounding box center [1213, 24] width 48 height 22
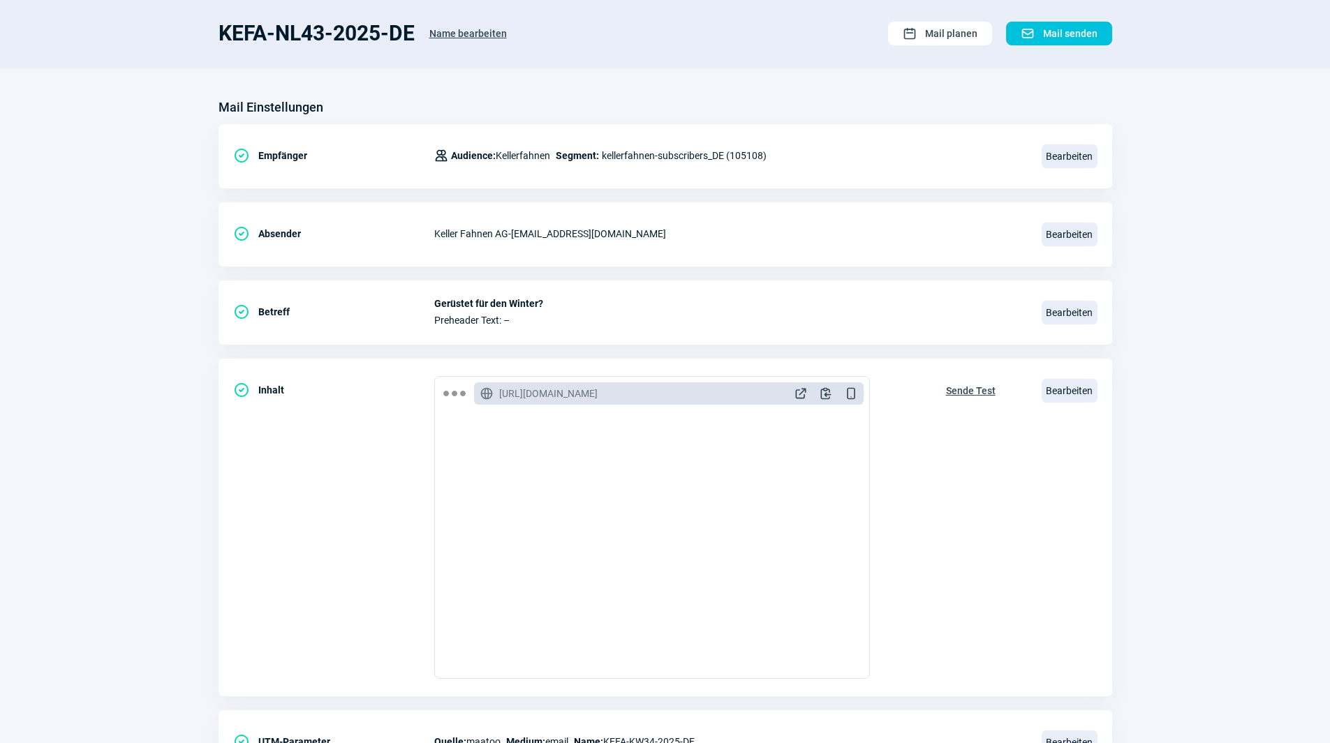
scroll to position [0, 0]
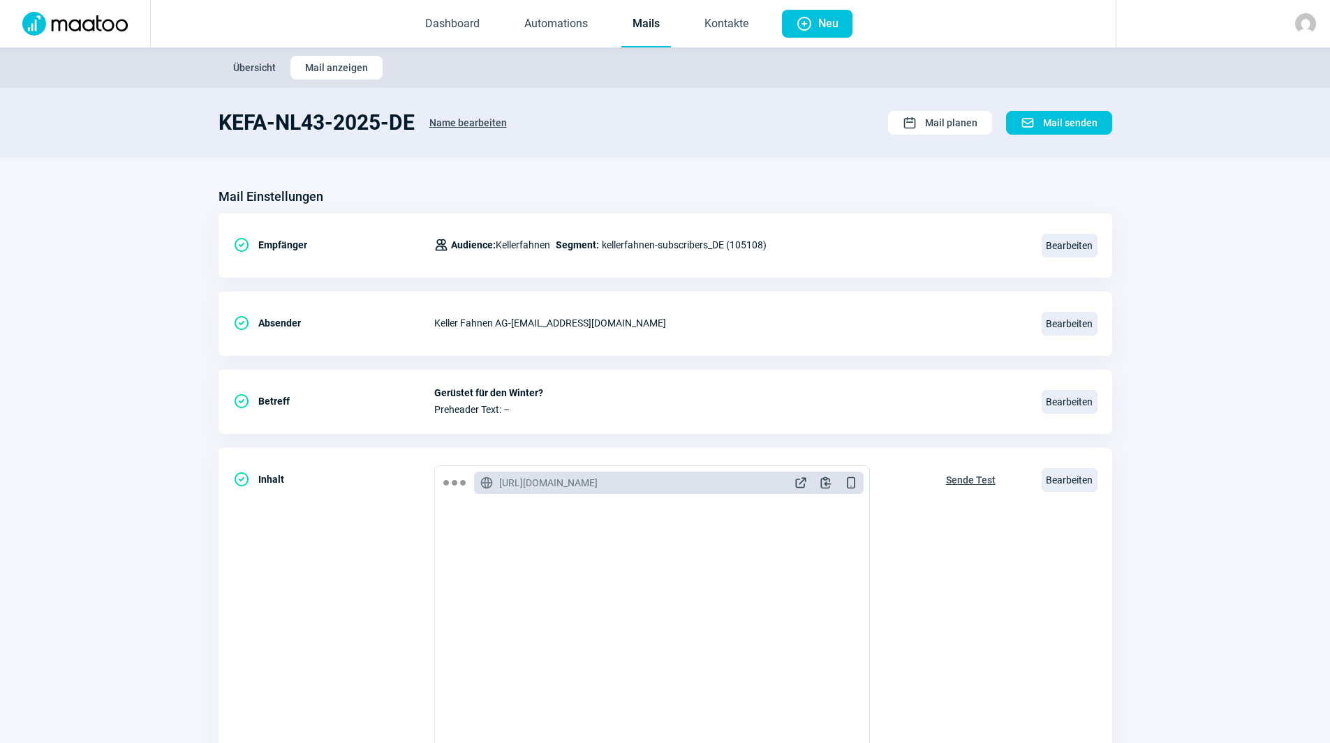
click at [627, 17] on link "Mails" at bounding box center [646, 24] width 50 height 46
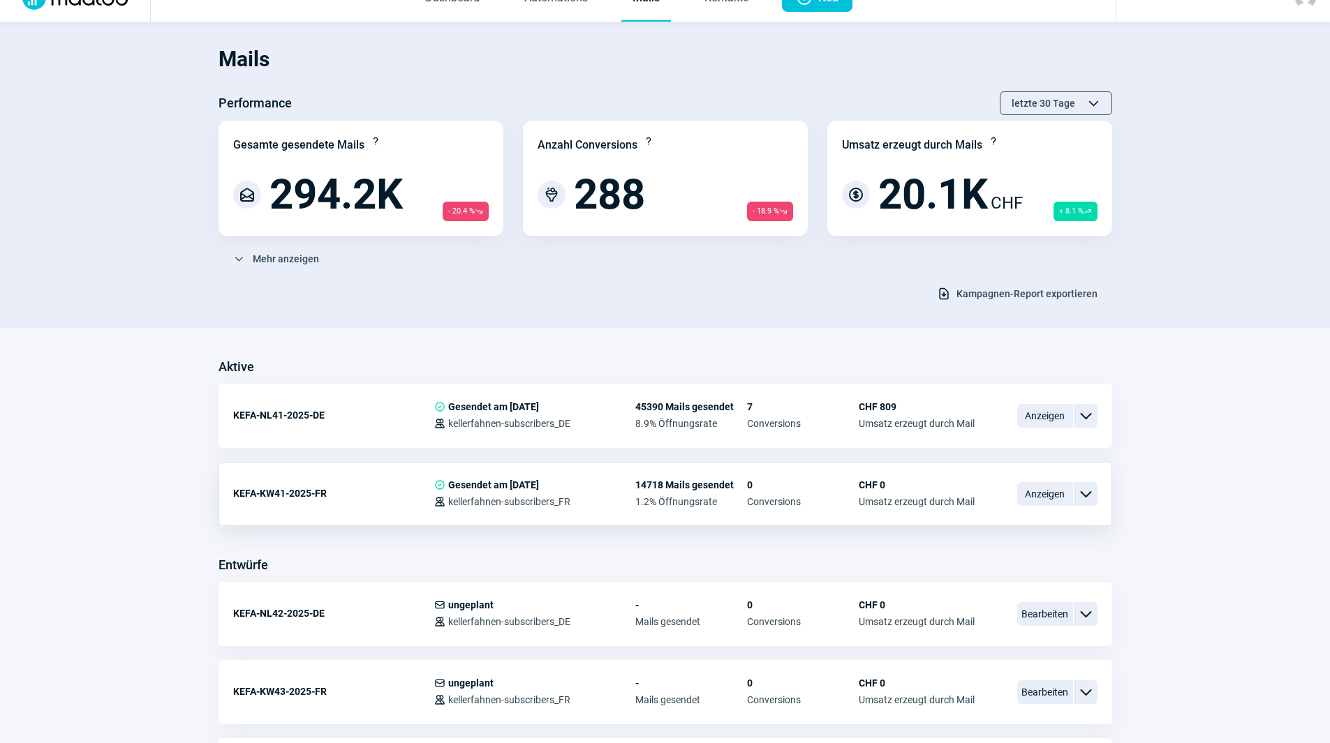
scroll to position [70, 0]
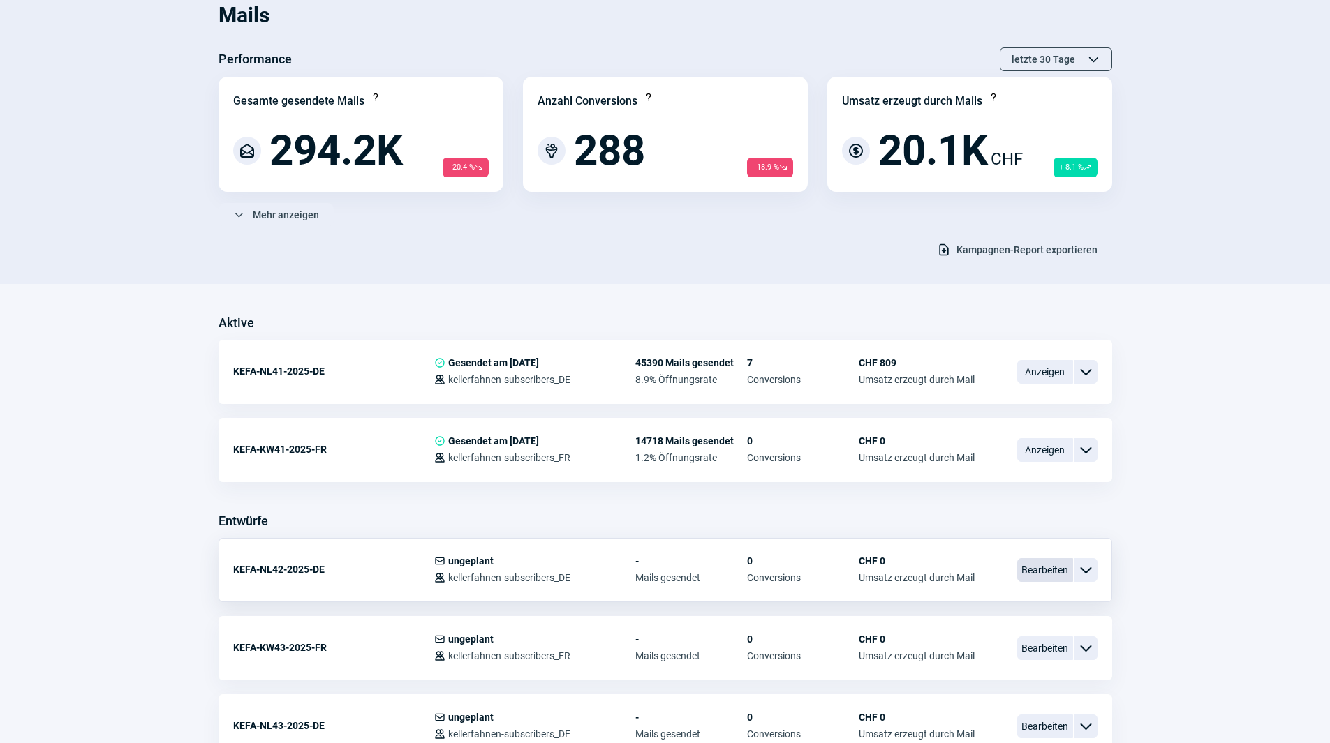
click at [1032, 563] on span "Bearbeiten" at bounding box center [1045, 570] width 56 height 24
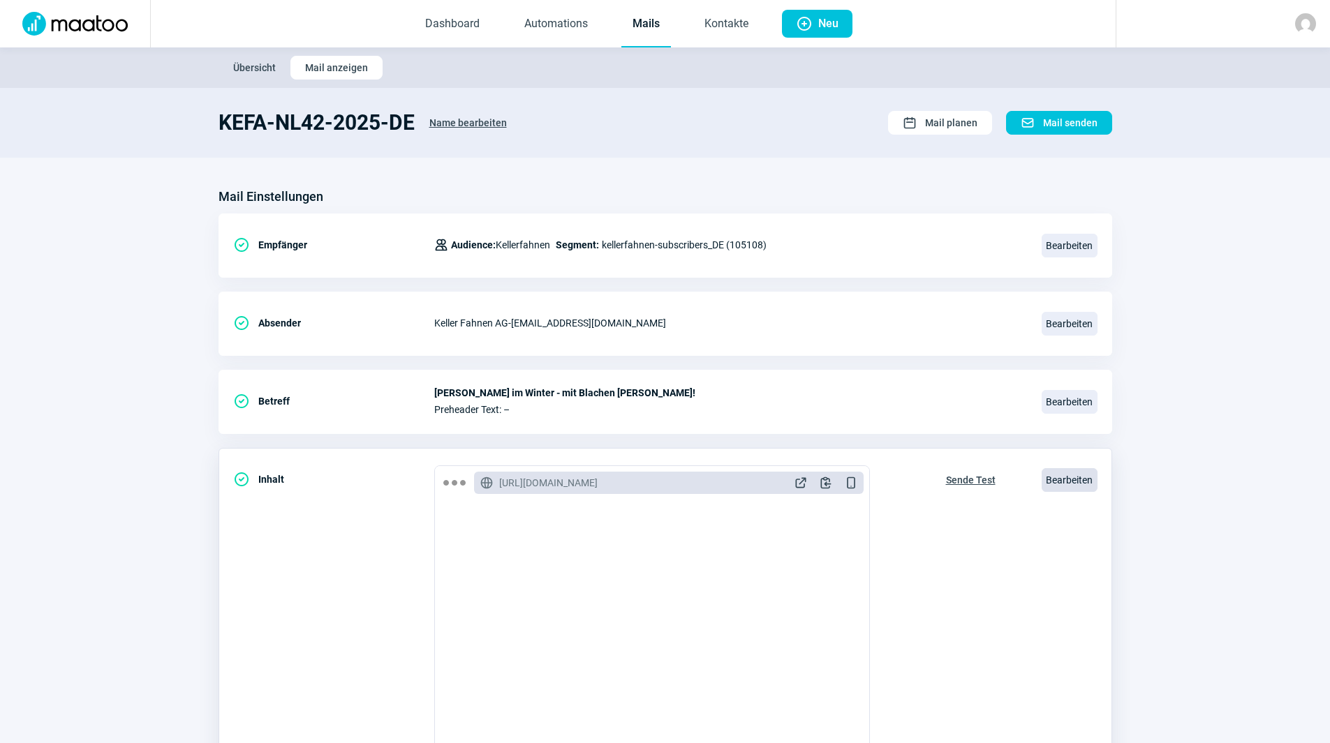
click at [1052, 469] on span "Bearbeiten" at bounding box center [1069, 480] width 56 height 24
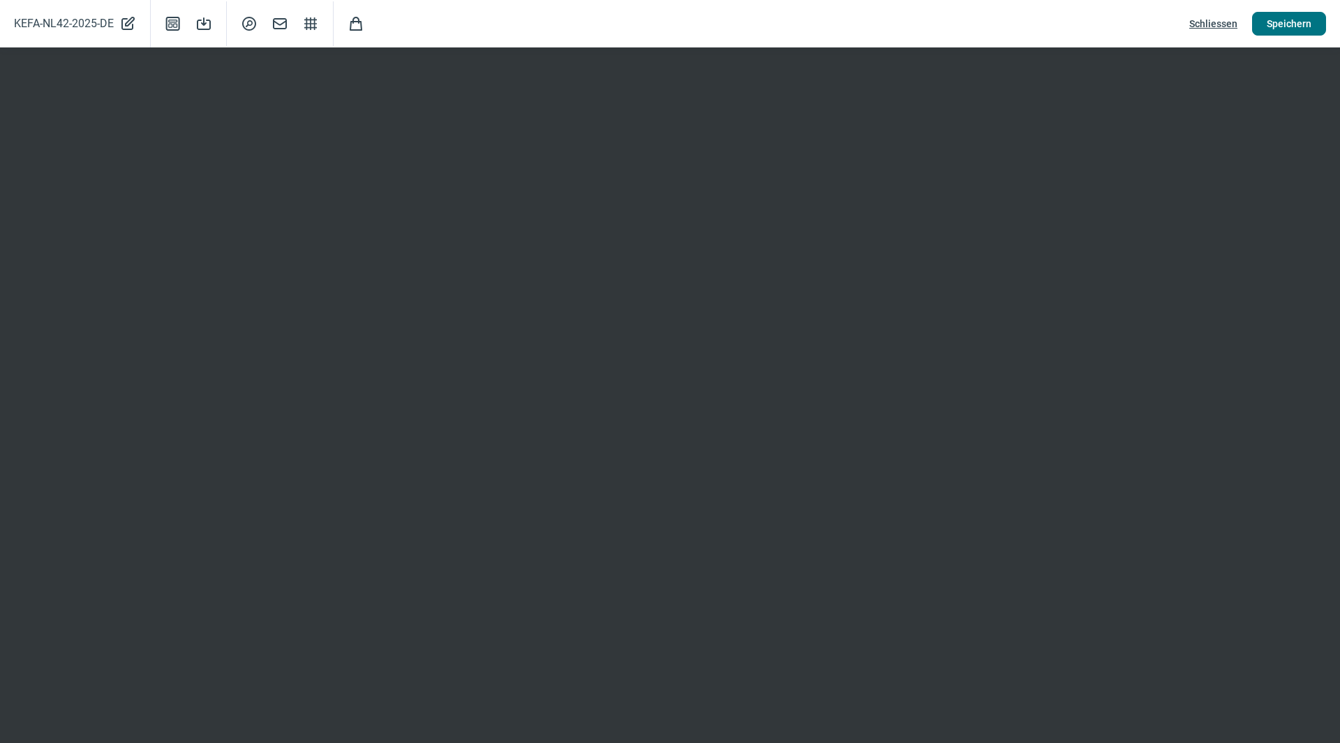
click at [1274, 24] on span "Speichern" at bounding box center [1289, 24] width 45 height 22
click at [1296, 22] on span "Speichern" at bounding box center [1289, 24] width 45 height 22
click at [1198, 29] on span "Schliessen" at bounding box center [1213, 24] width 48 height 22
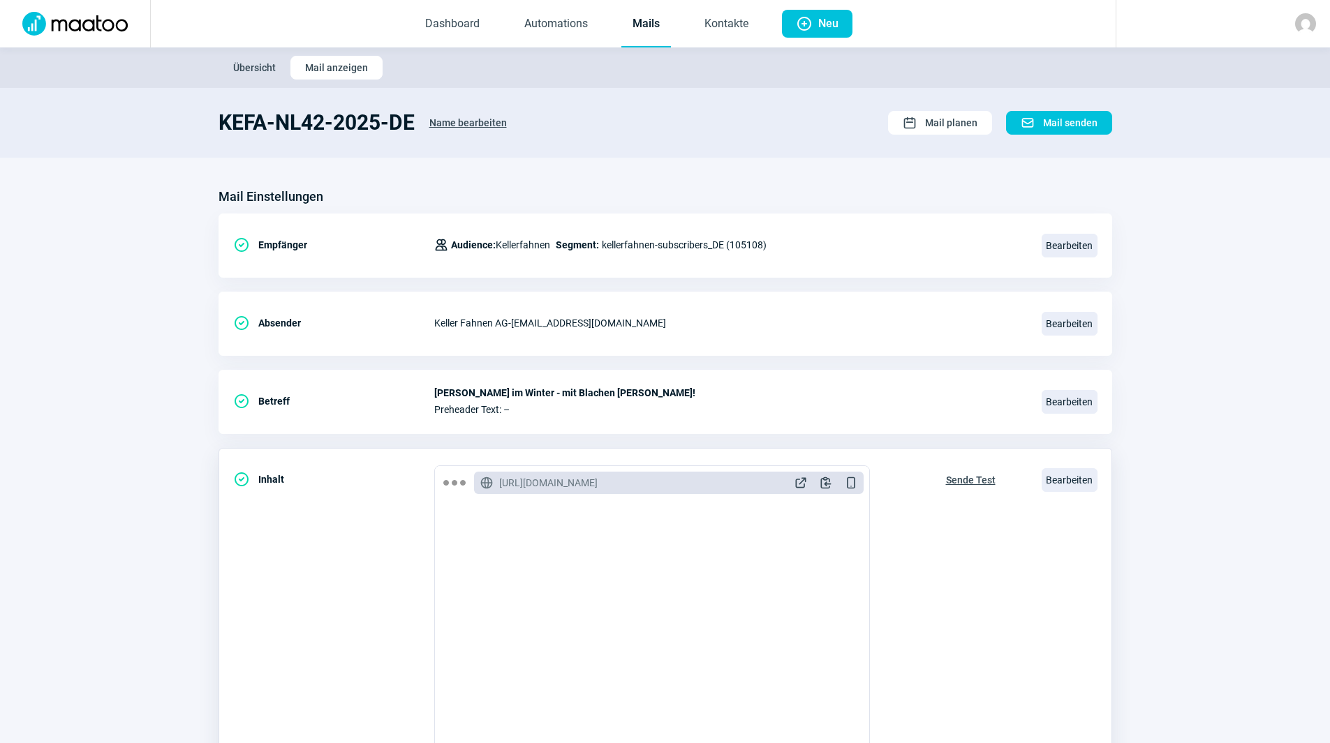
click at [962, 477] on span "Sende Test" at bounding box center [971, 480] width 50 height 22
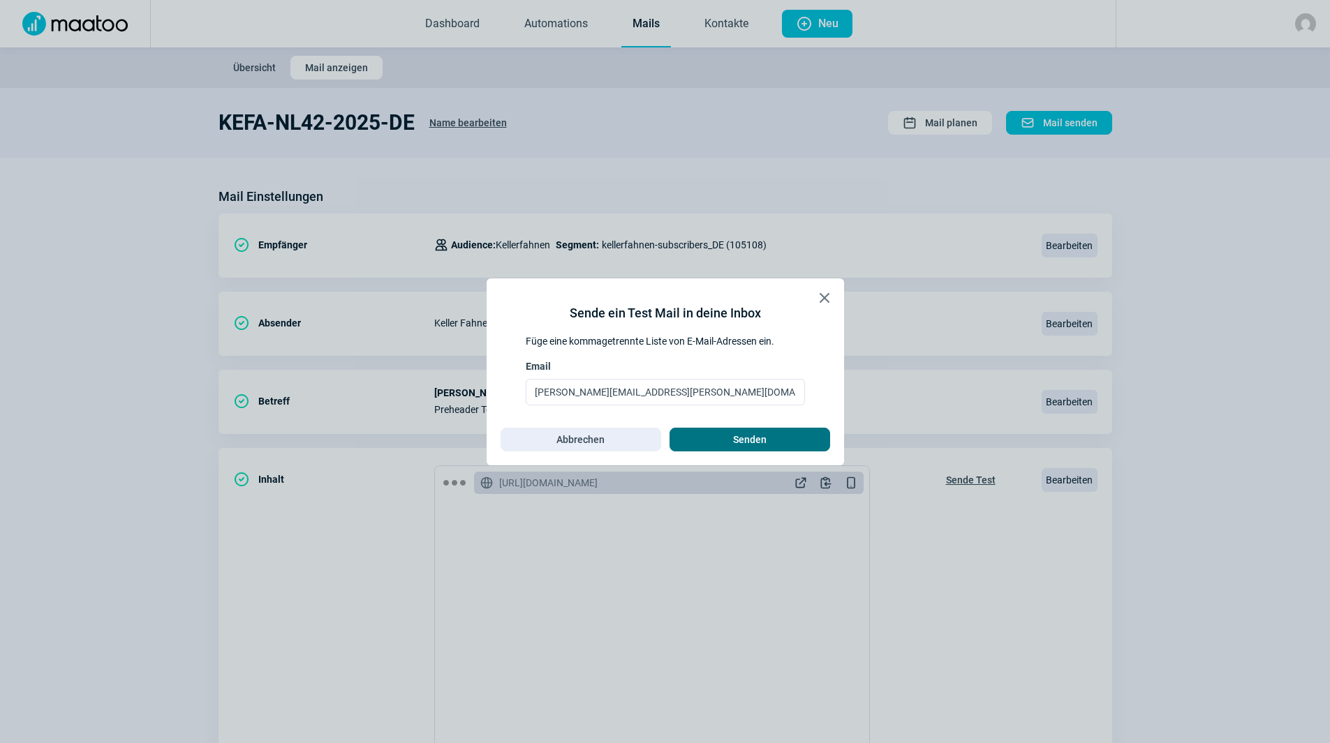
click at [752, 433] on span "Senden" at bounding box center [749, 440] width 33 height 22
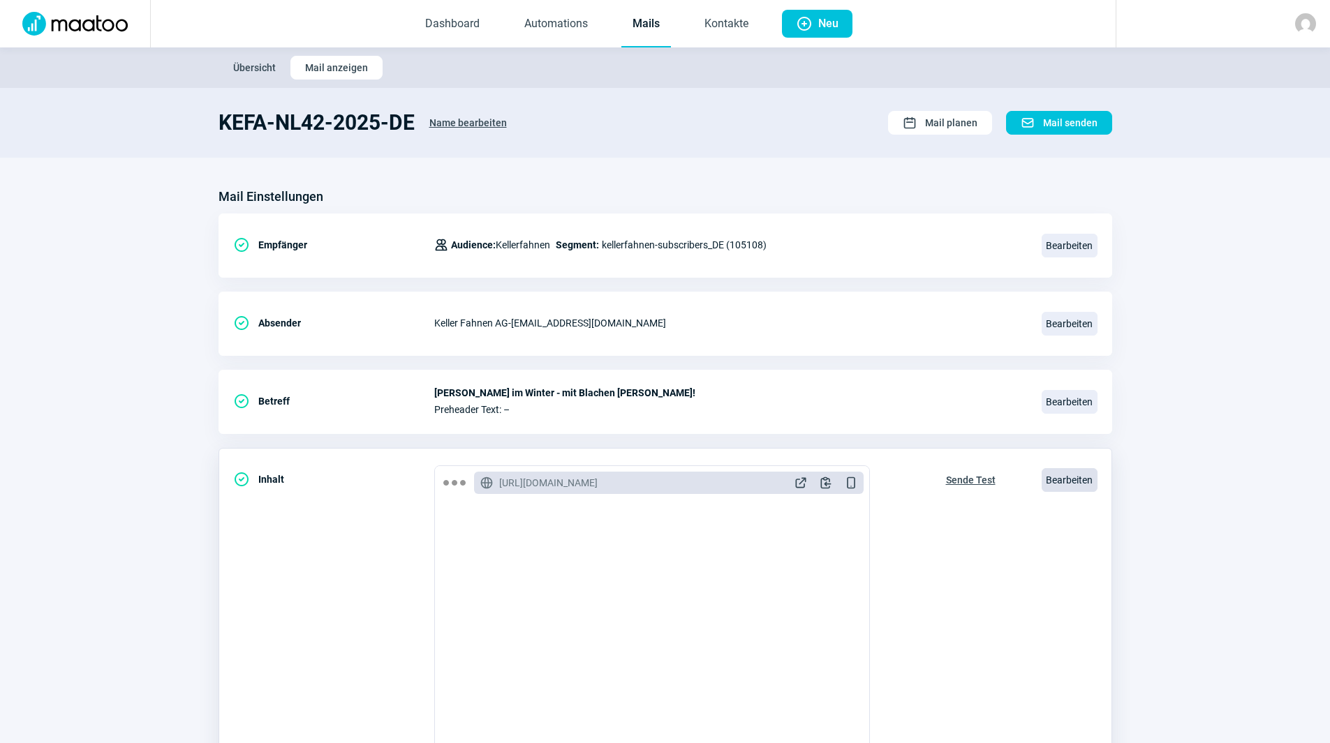
click at [1082, 484] on span "Bearbeiten" at bounding box center [1069, 480] width 56 height 24
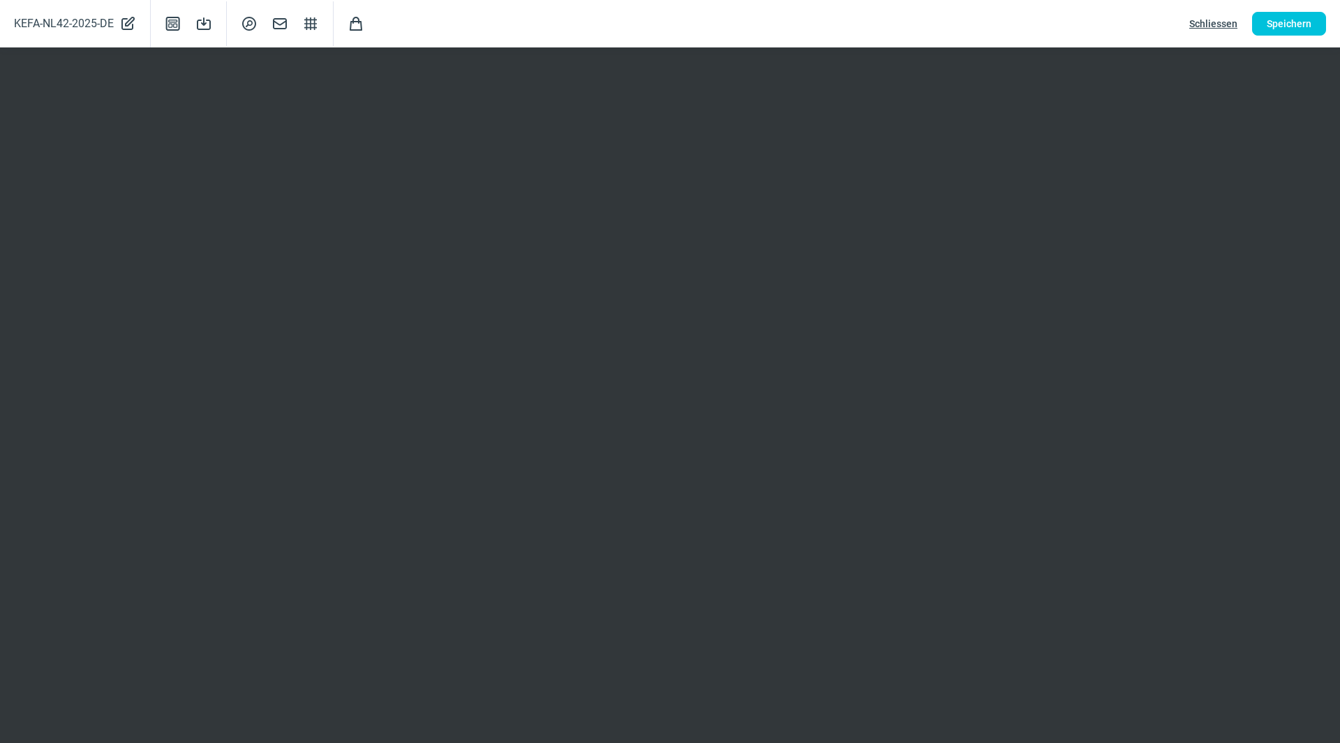
click at [1218, 18] on span "Schliessen" at bounding box center [1213, 24] width 48 height 22
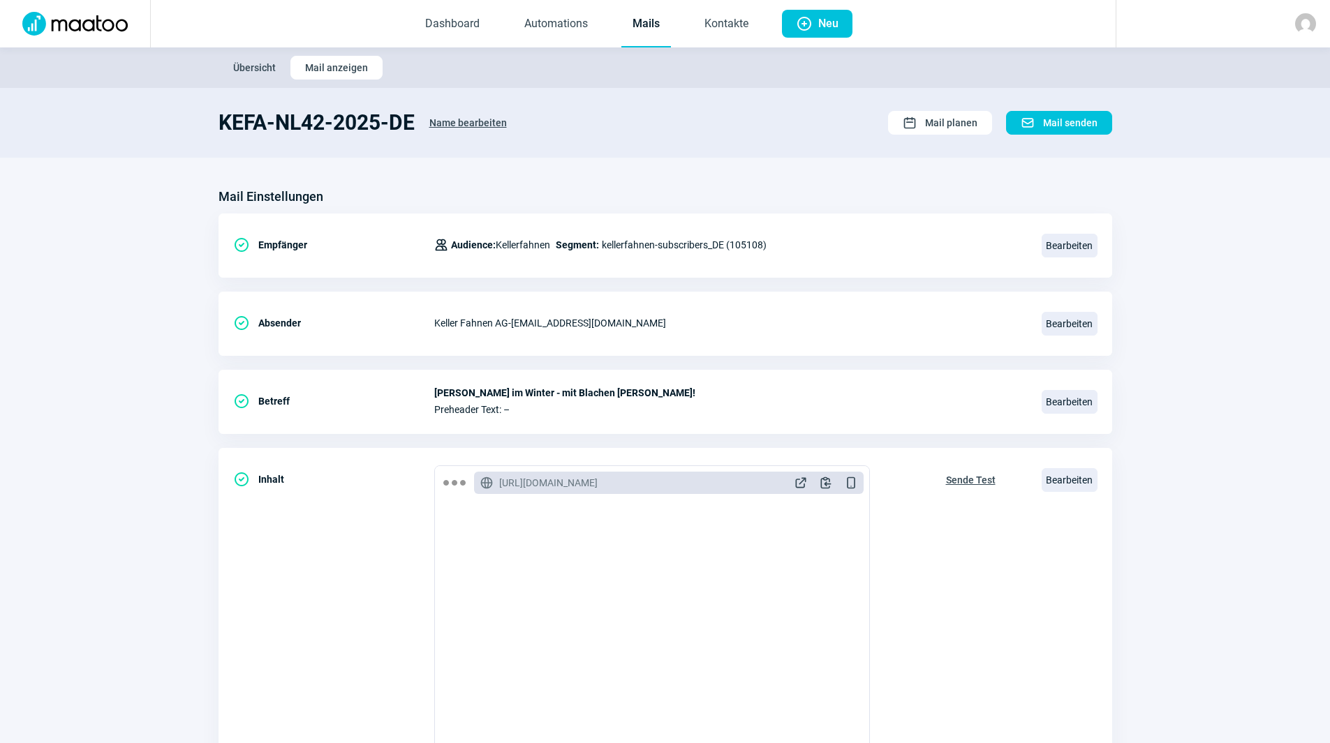
click at [648, 29] on link "Mails" at bounding box center [646, 24] width 50 height 46
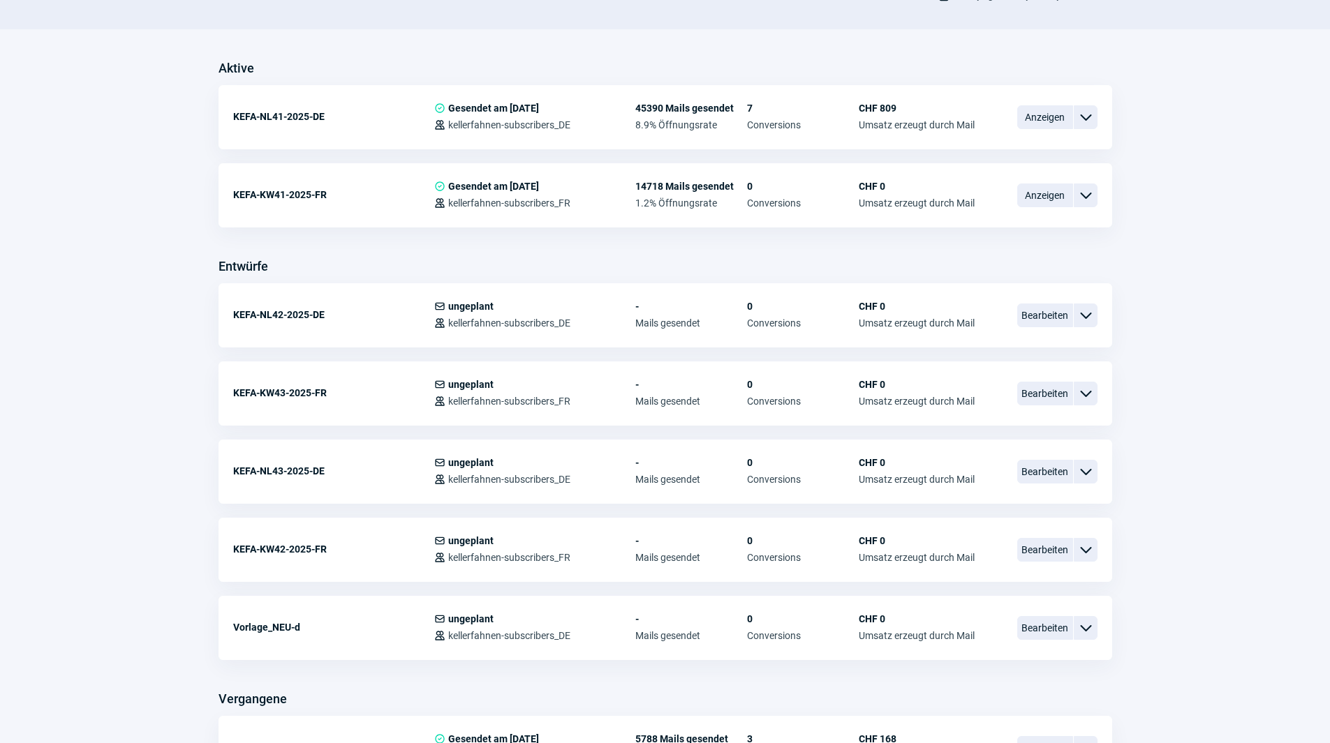
scroll to position [349, 0]
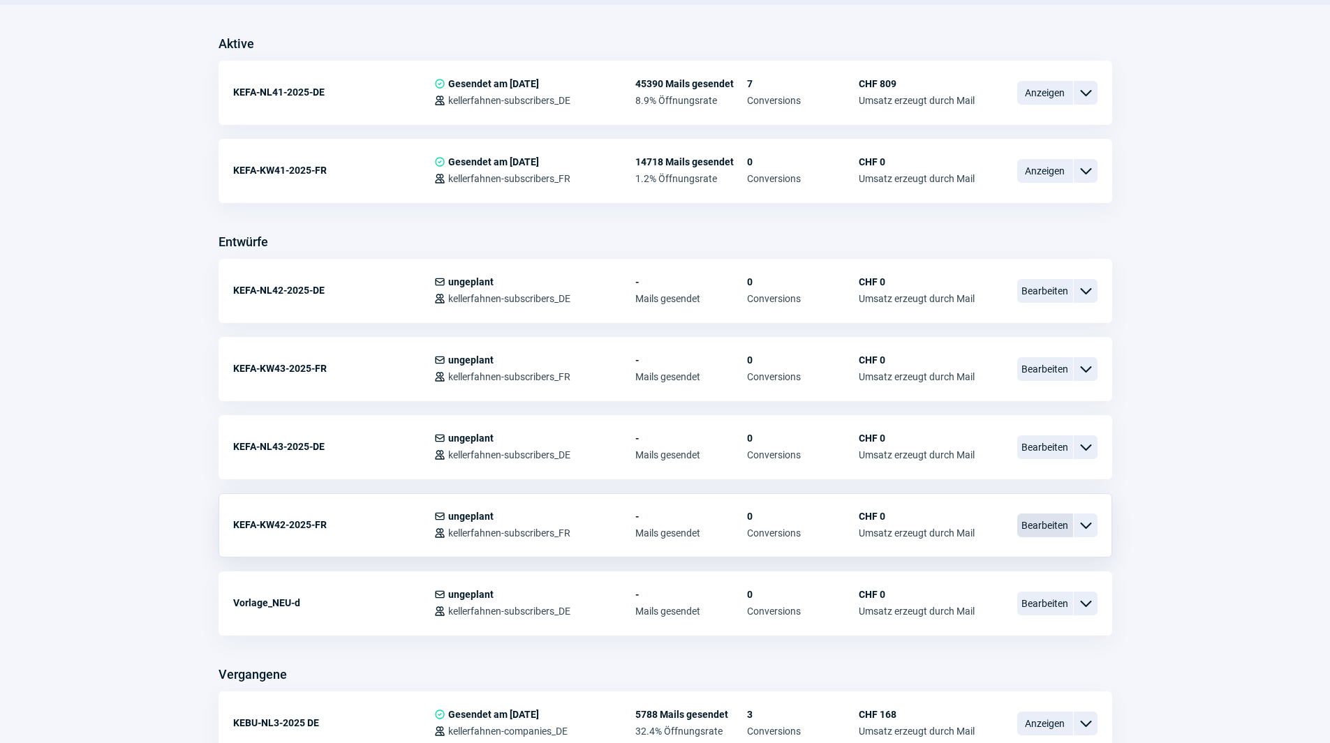
click at [1034, 518] on span "Bearbeiten" at bounding box center [1045, 526] width 56 height 24
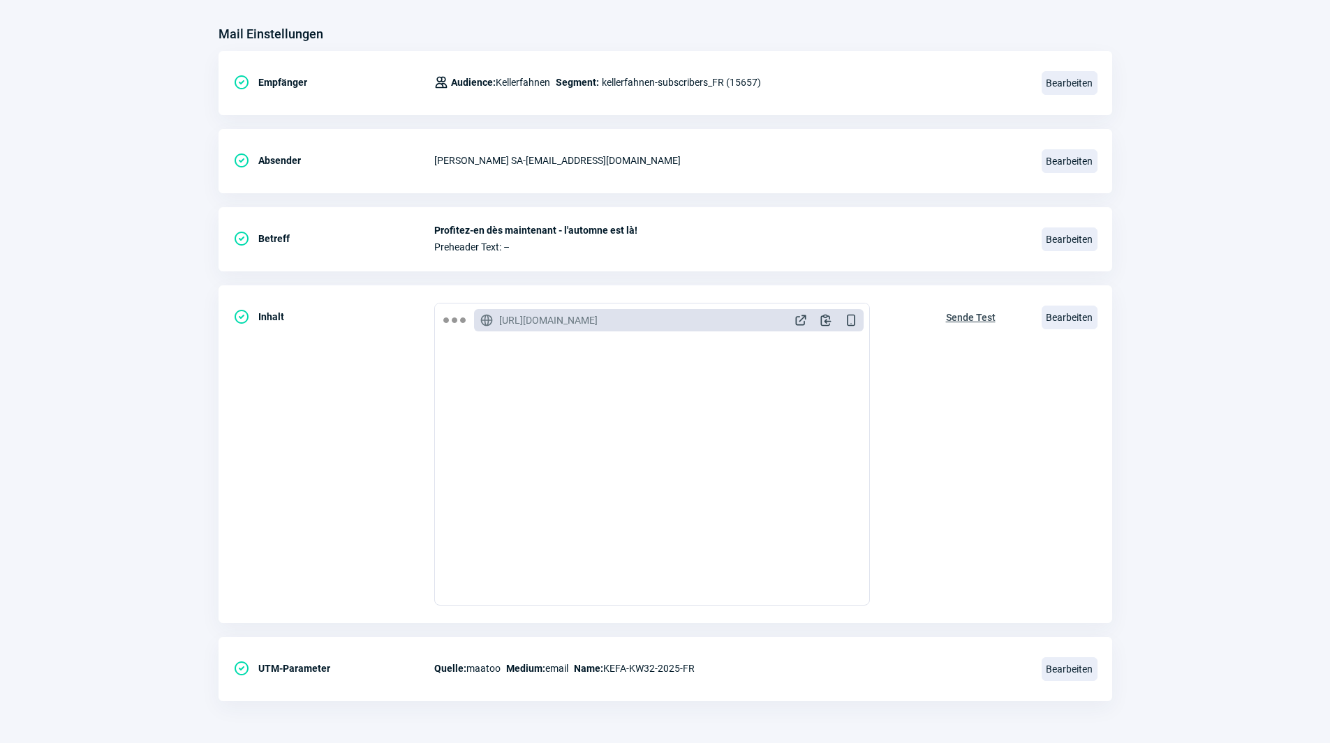
scroll to position [2040, 0]
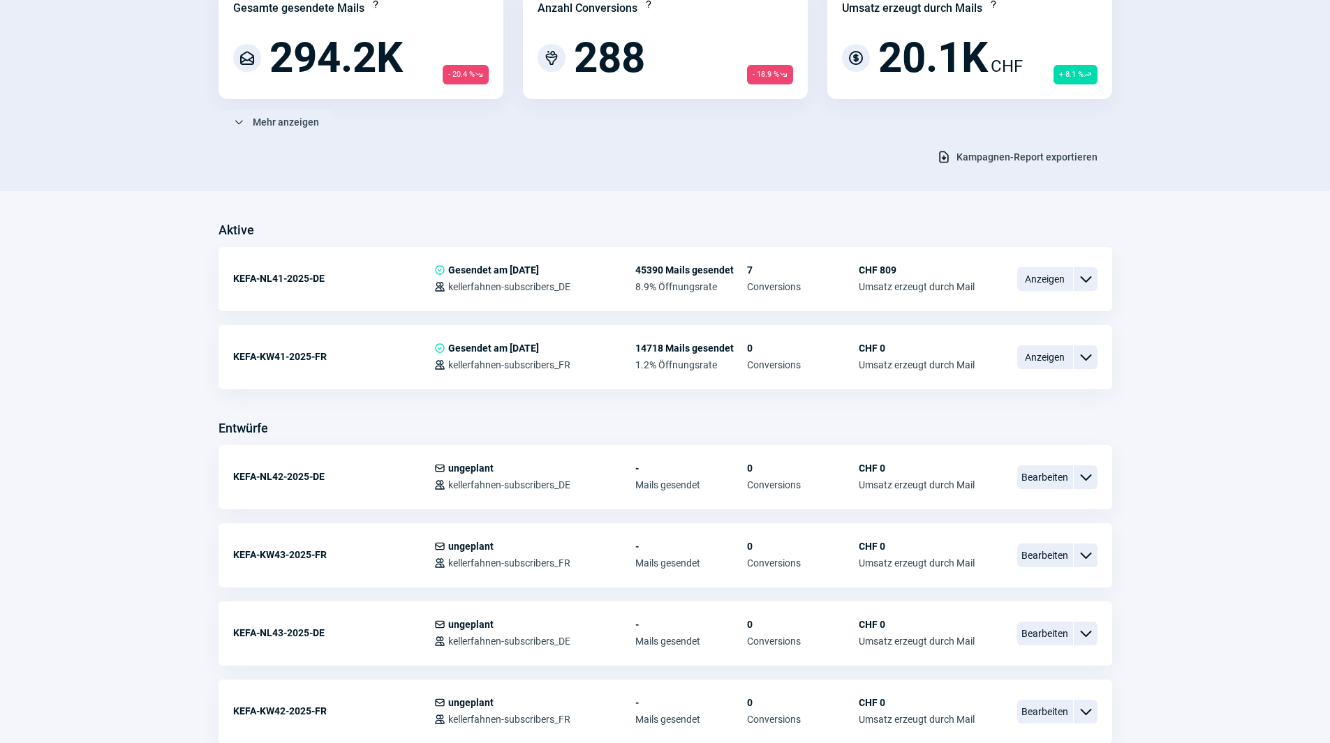
scroll to position [349, 0]
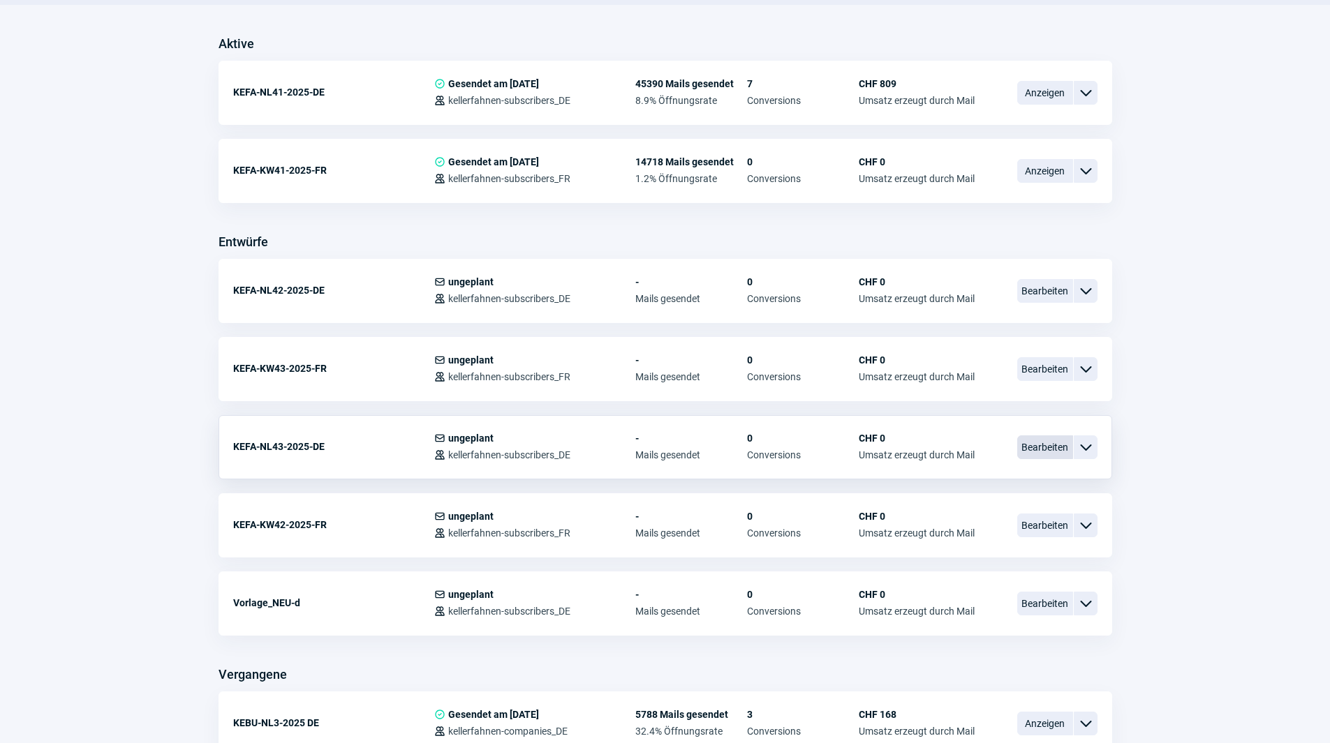
click at [1041, 452] on span "Bearbeiten" at bounding box center [1045, 447] width 56 height 24
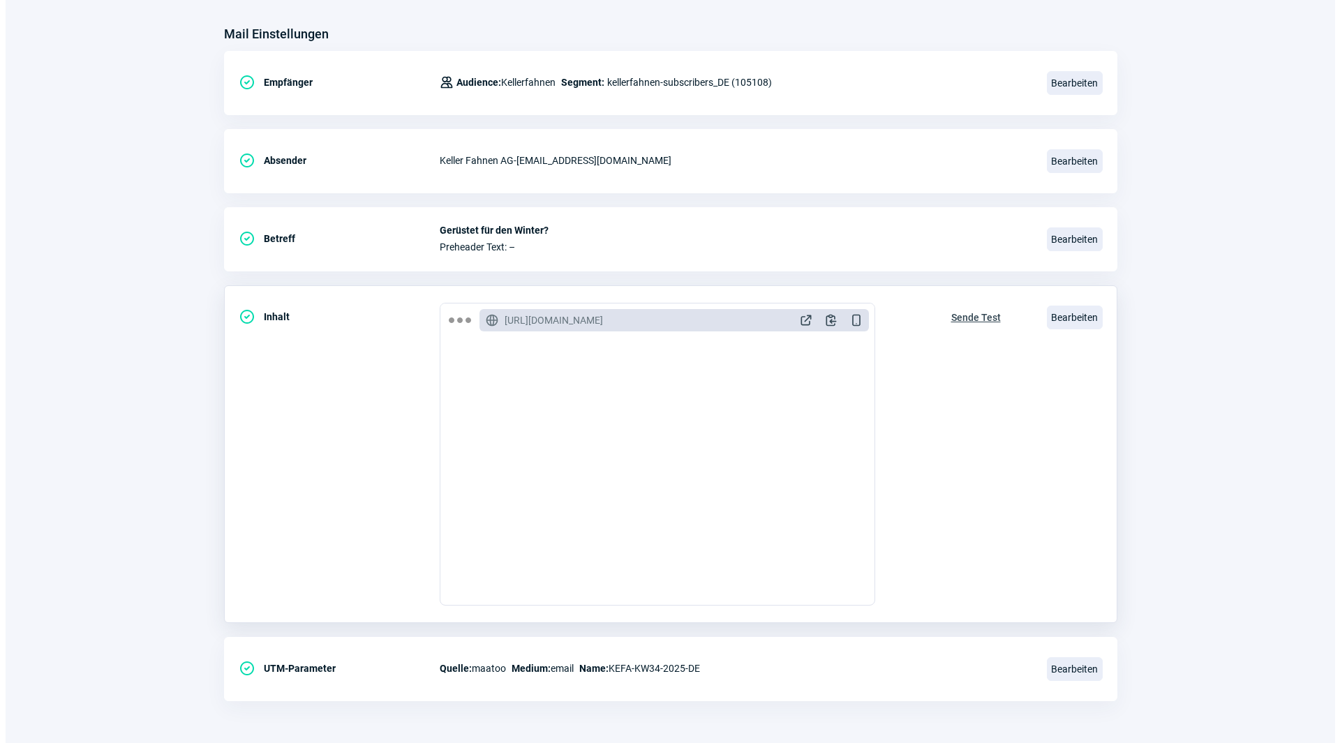
scroll to position [209, 0]
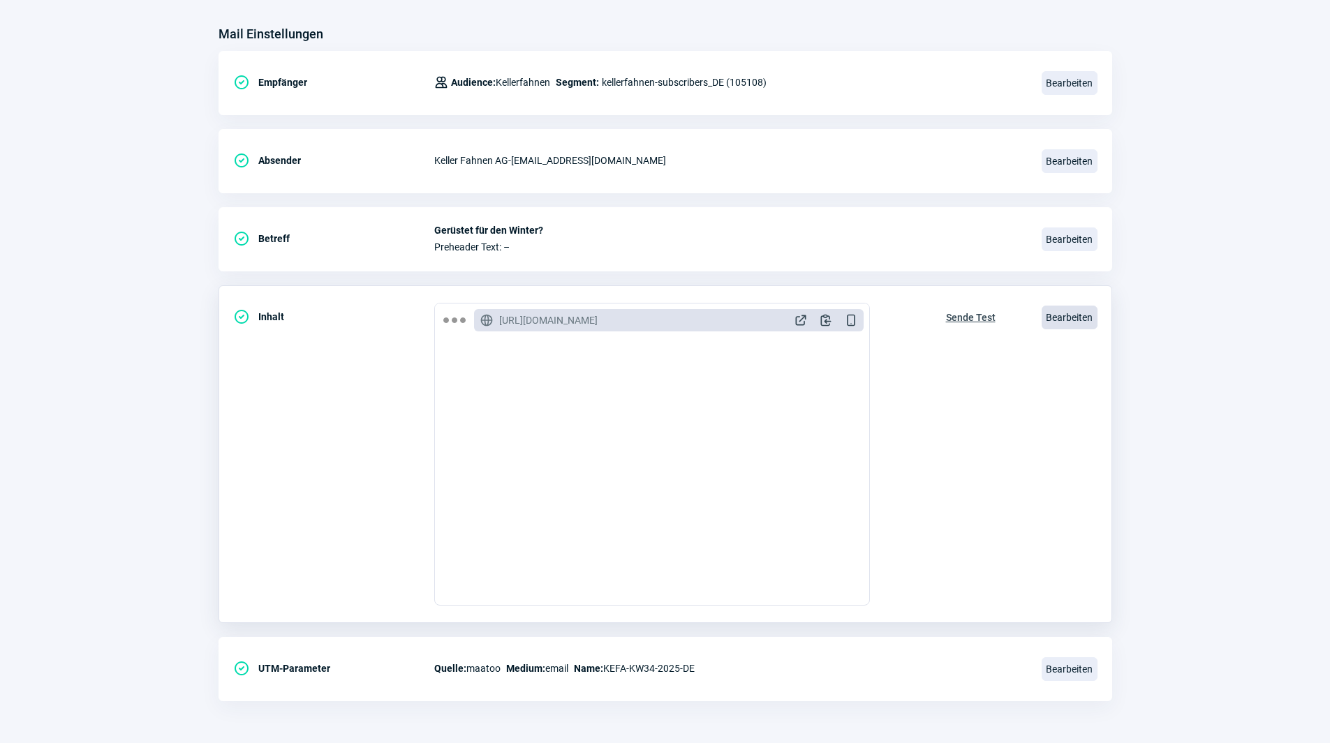
click at [1079, 320] on span "Bearbeiten" at bounding box center [1069, 318] width 56 height 24
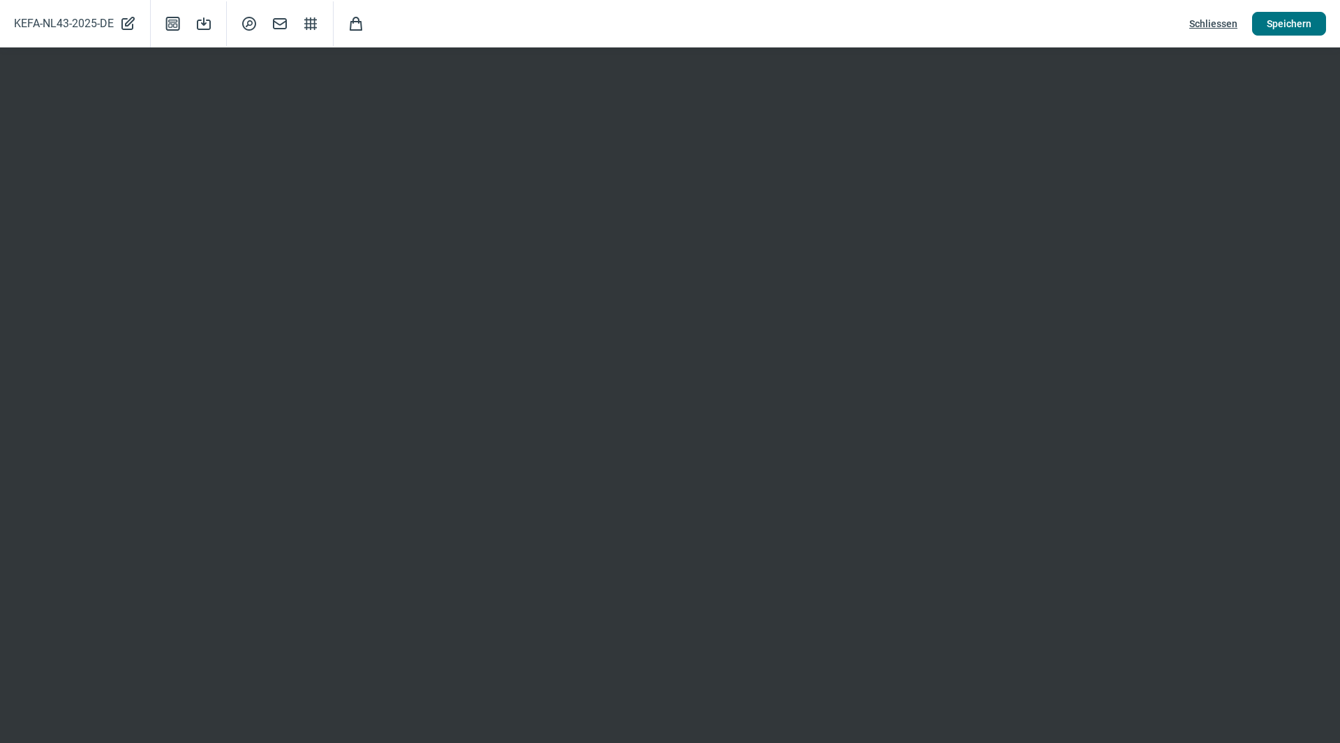
click at [1283, 16] on span "Speichern" at bounding box center [1289, 24] width 45 height 22
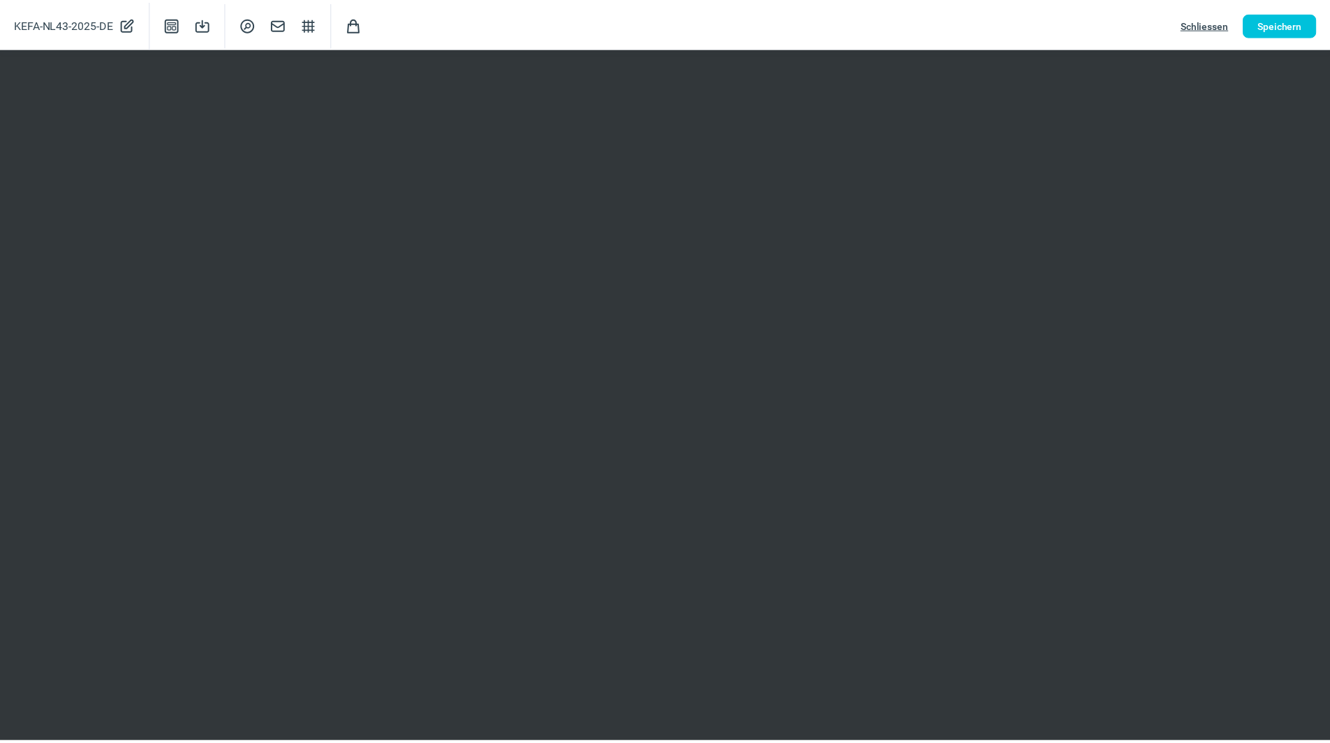
scroll to position [0, 0]
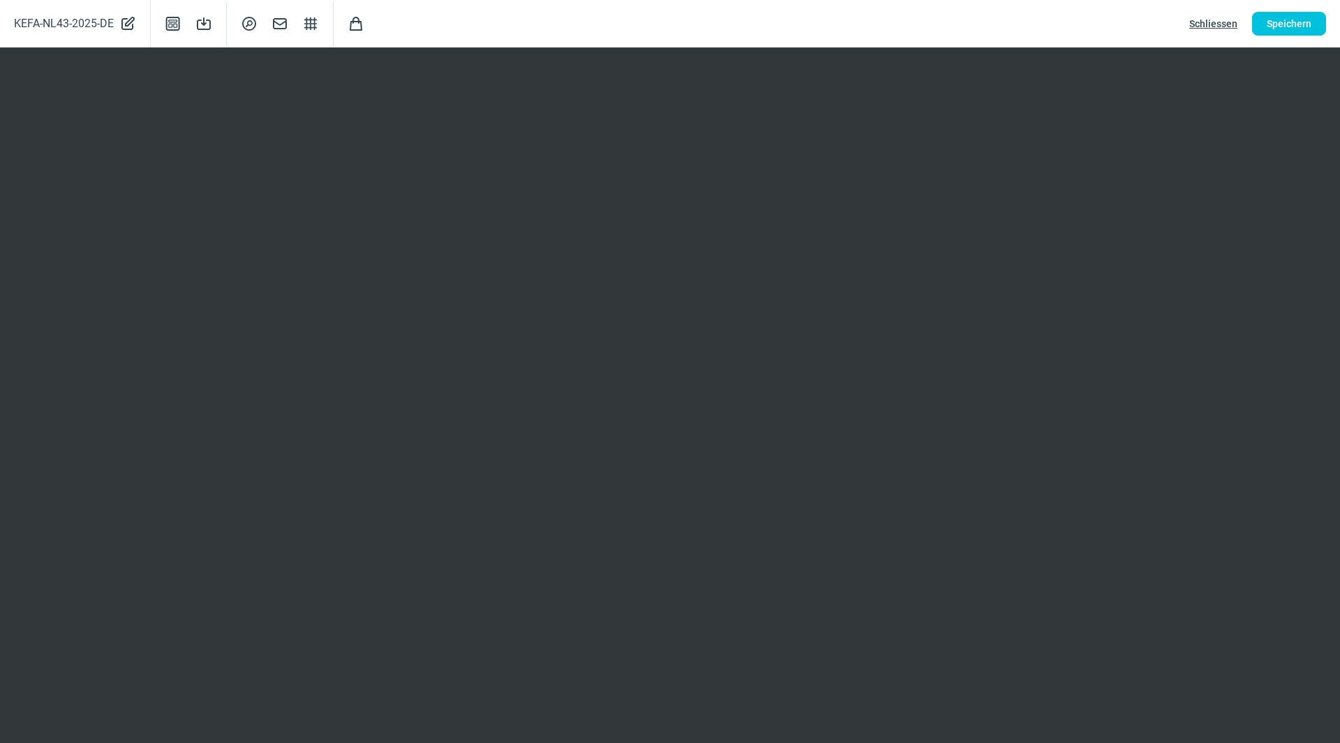
click at [1206, 24] on span "Schliessen" at bounding box center [1213, 24] width 48 height 22
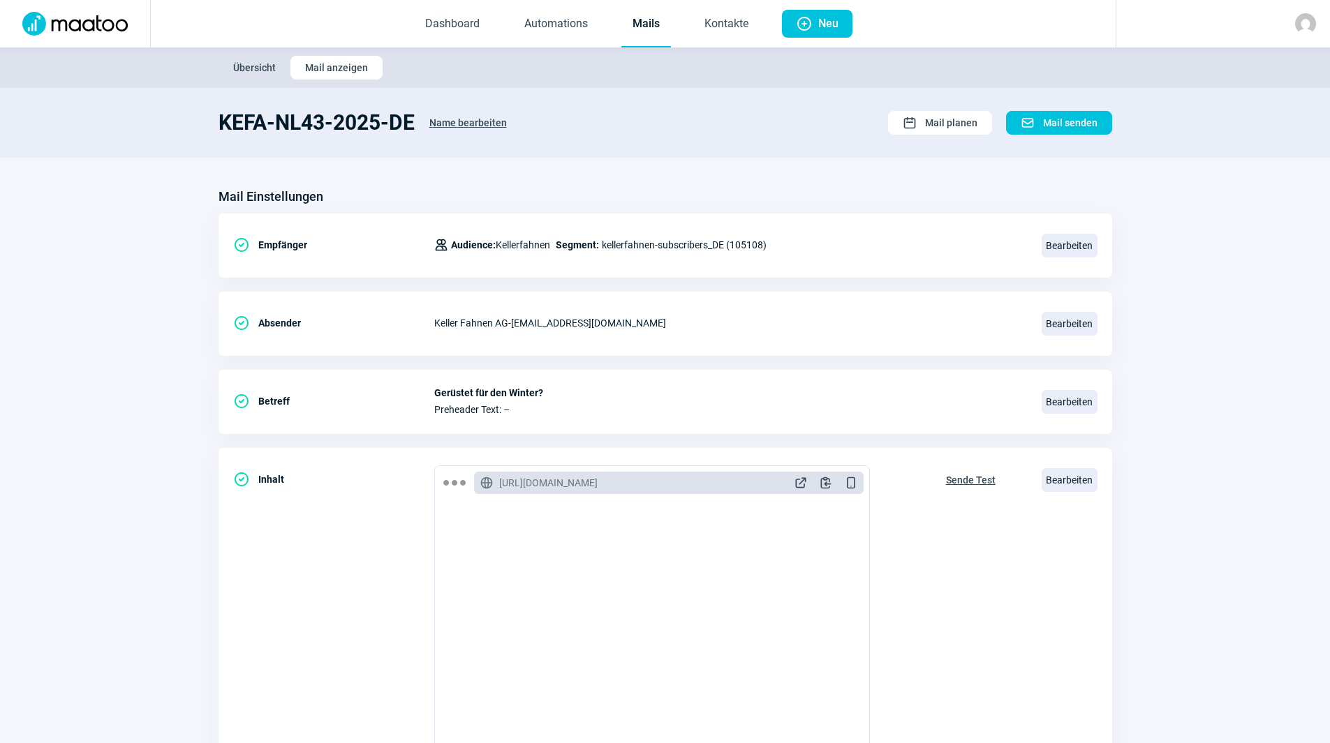
click at [648, 11] on link "Mails" at bounding box center [646, 24] width 50 height 46
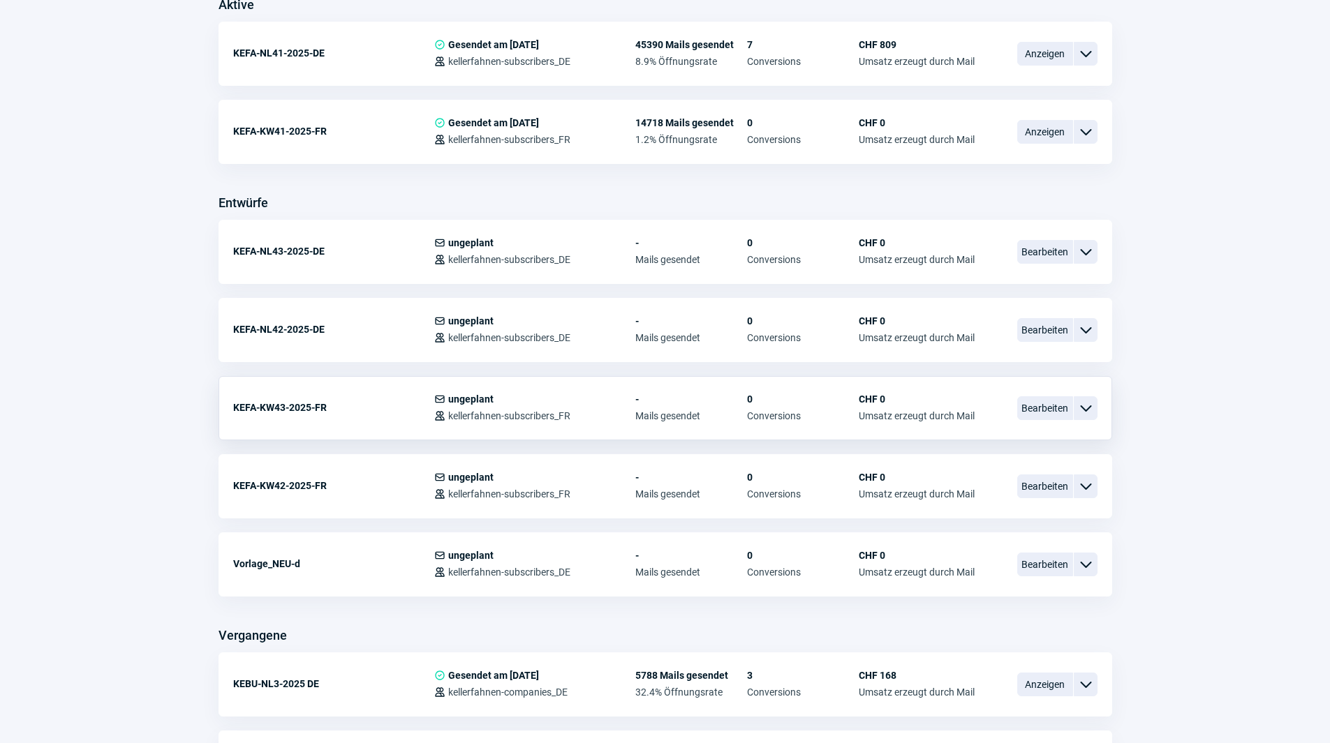
scroll to position [419, 0]
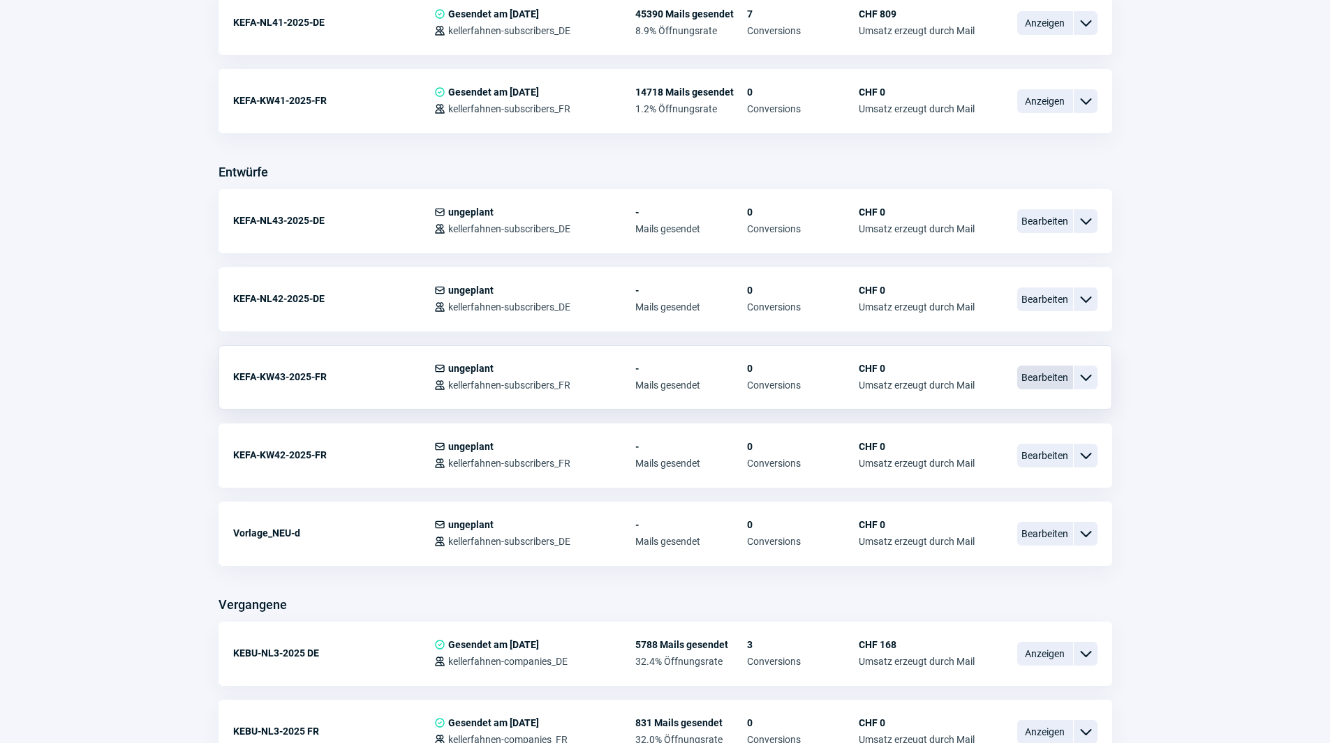
click at [1045, 381] on span "Bearbeiten" at bounding box center [1045, 378] width 56 height 24
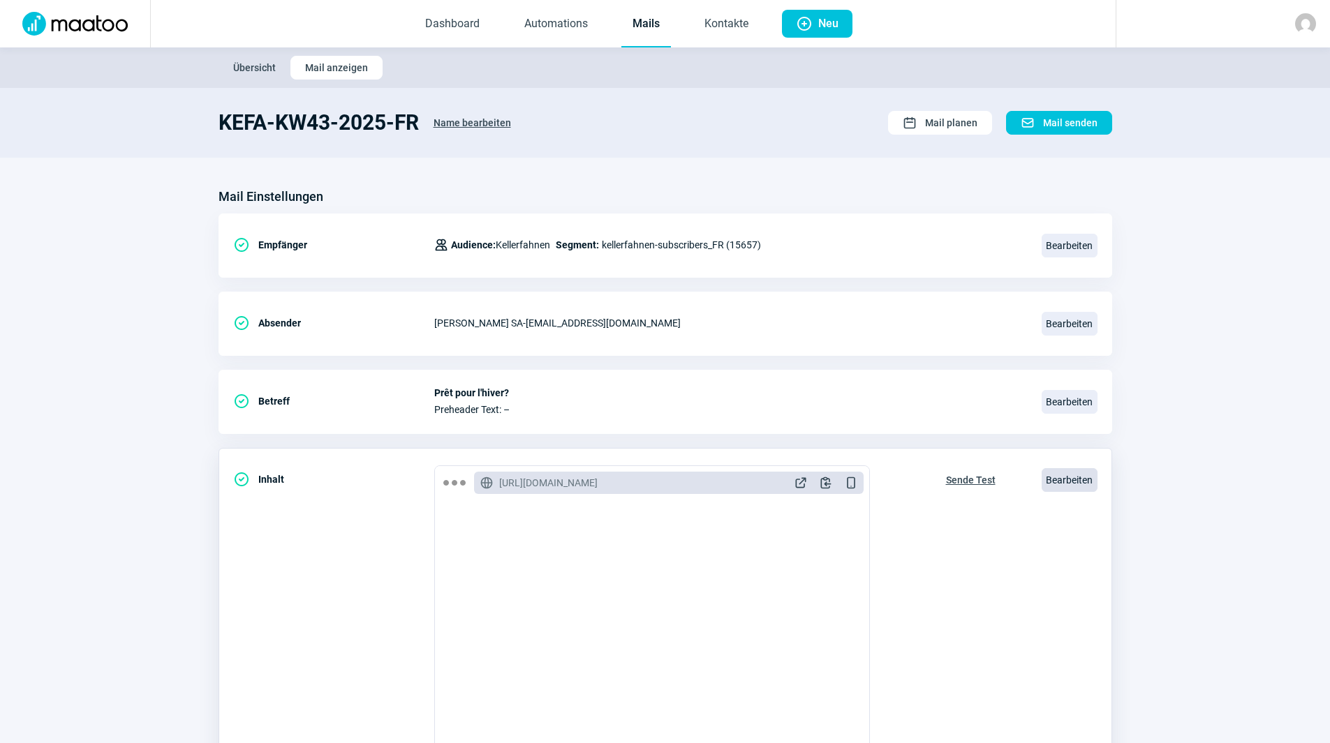
click at [1077, 483] on span "Bearbeiten" at bounding box center [1069, 480] width 56 height 24
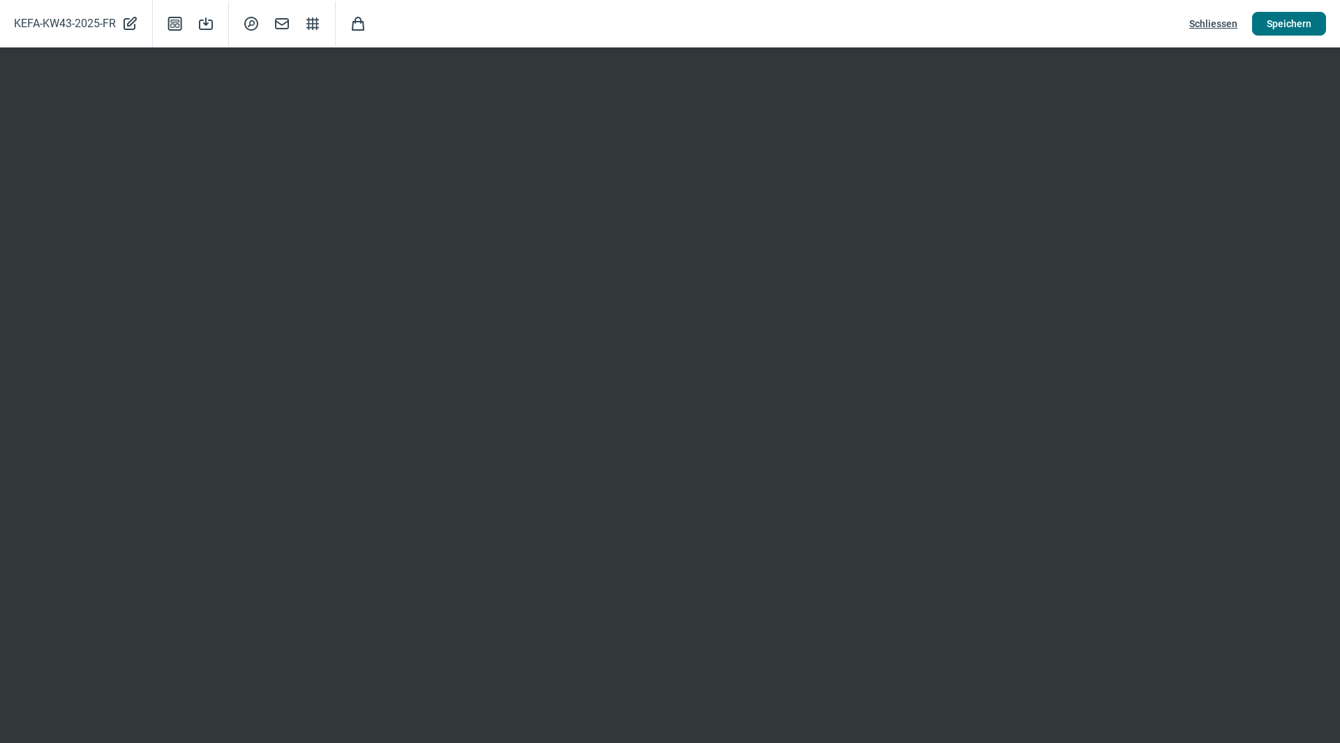
click at [1300, 34] on span "Speichern" at bounding box center [1289, 24] width 45 height 22
click at [1217, 26] on span "Schliessen" at bounding box center [1213, 24] width 48 height 22
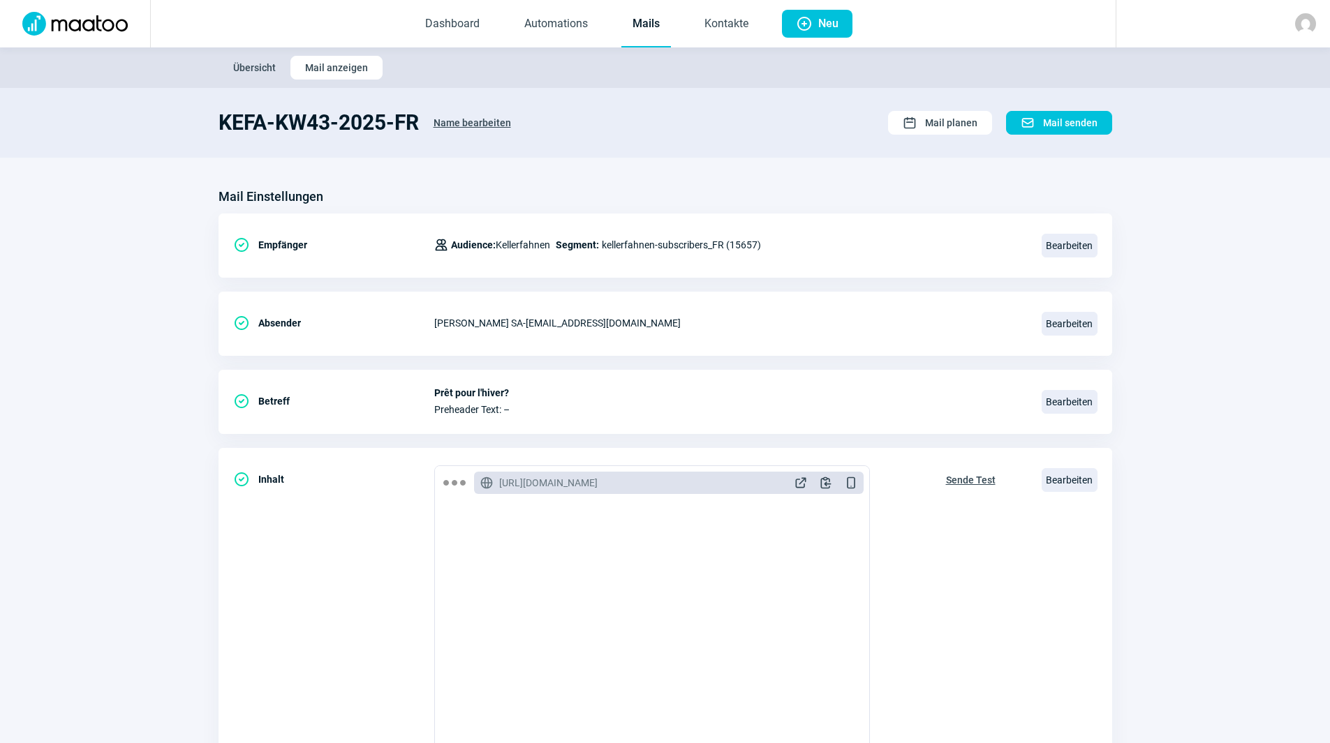
click at [651, 31] on link "Mails" at bounding box center [646, 24] width 50 height 46
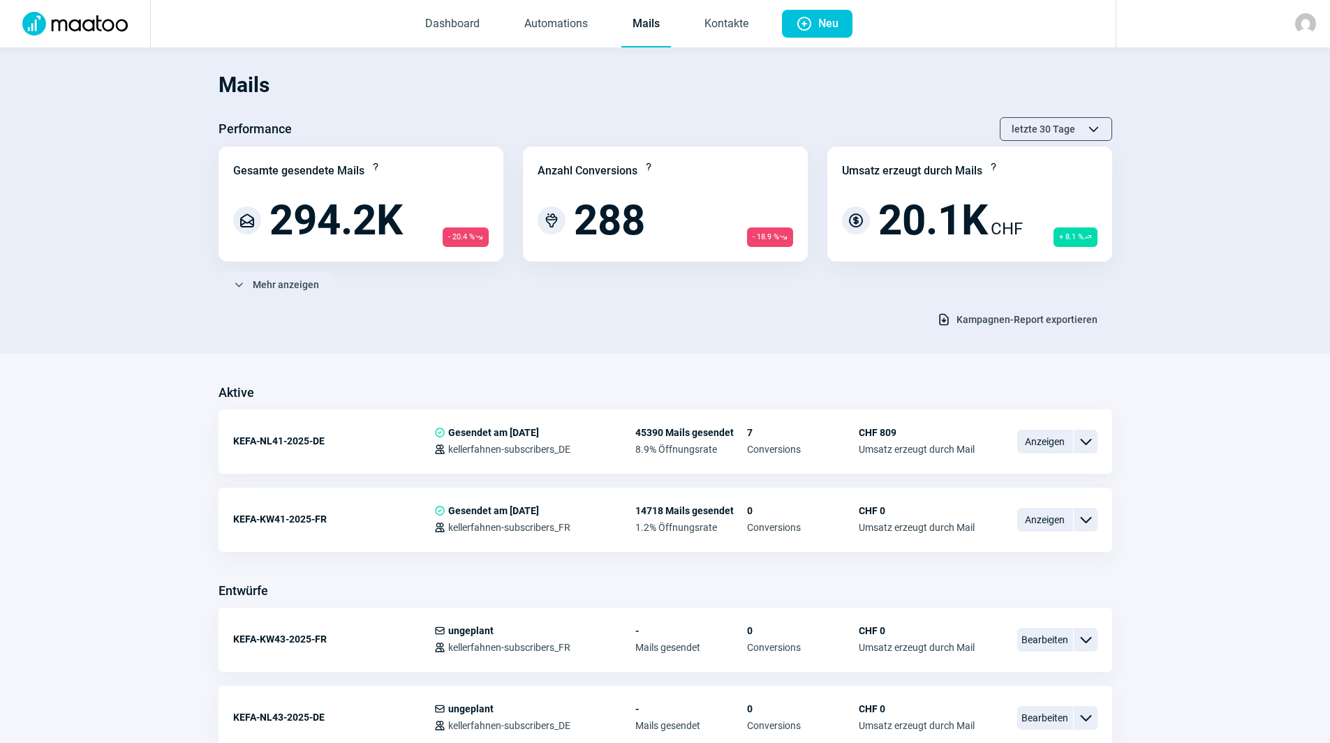
click at [994, 322] on span "Kampagnen-Report exportieren" at bounding box center [1026, 319] width 141 height 22
click at [1034, 131] on span "letzte 30 Tage" at bounding box center [1043, 129] width 64 height 22
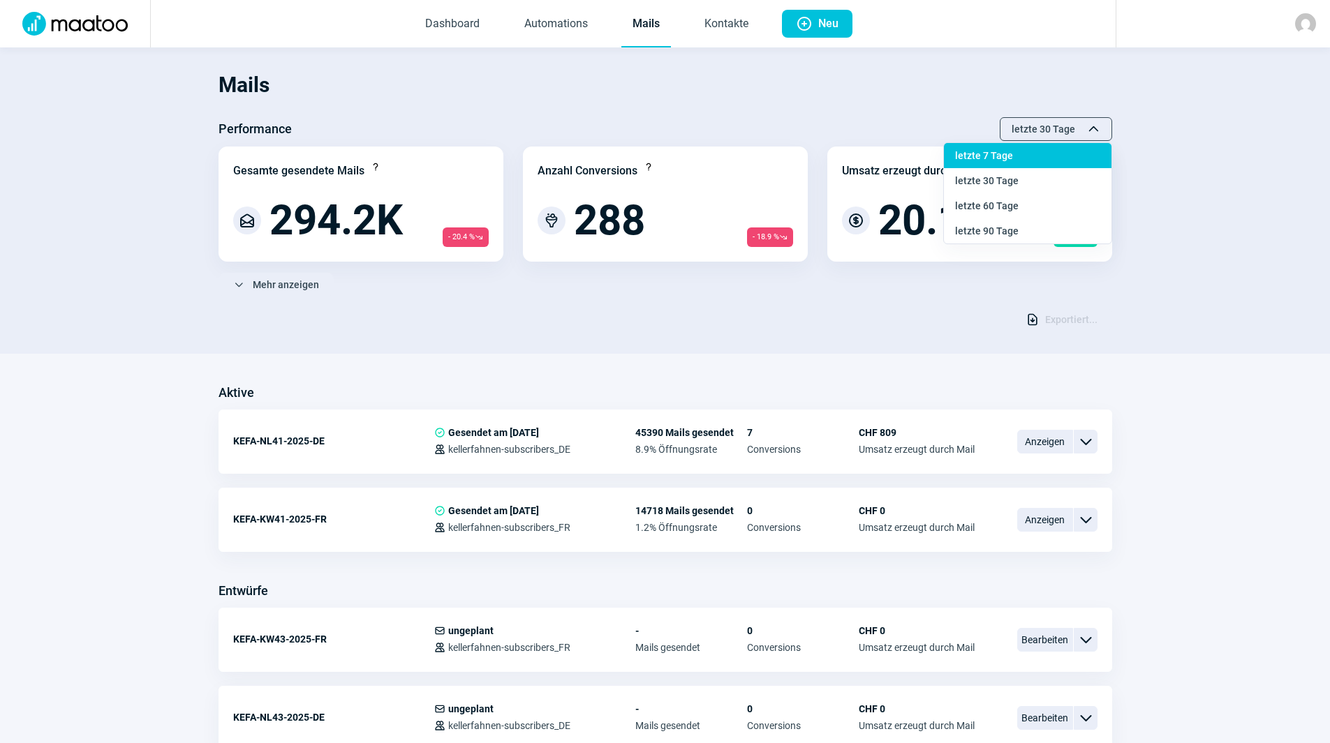
click at [1040, 154] on div "letzte 7 Tage" at bounding box center [1027, 155] width 167 height 25
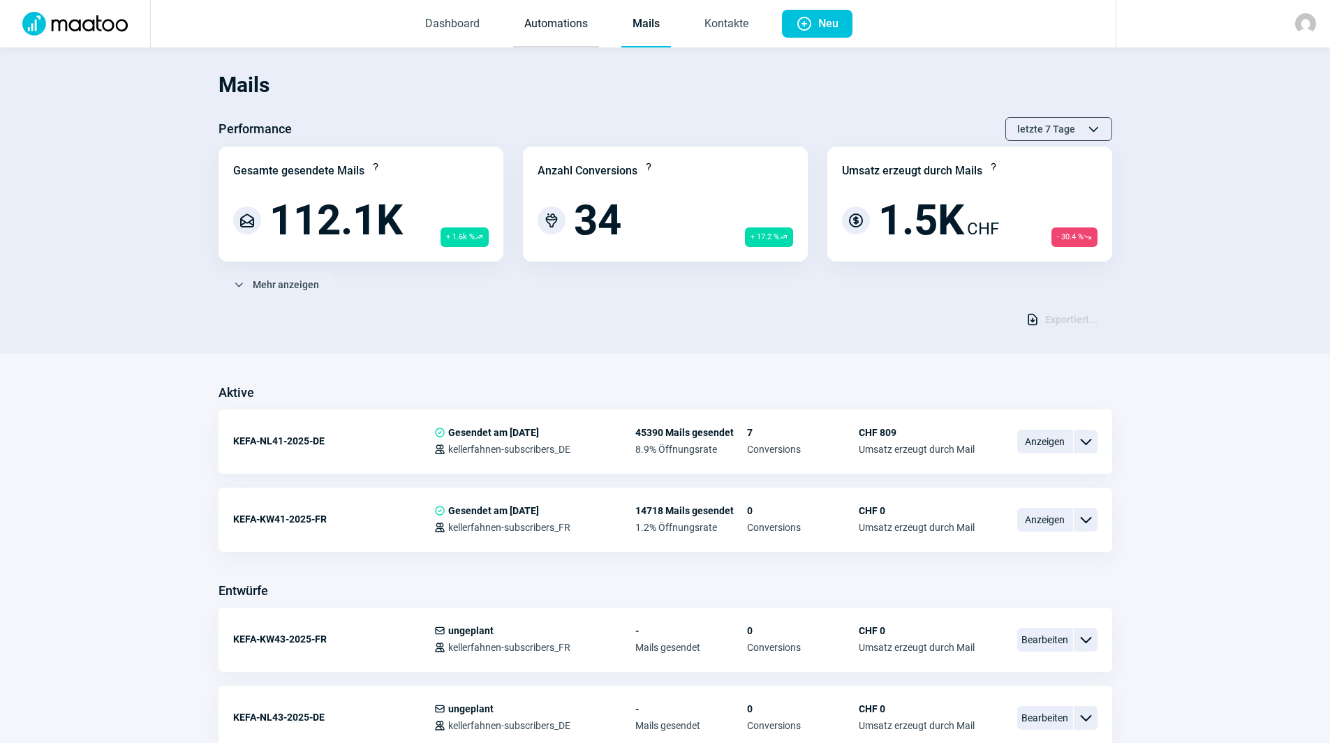
click at [537, 20] on link "Automations" at bounding box center [556, 24] width 86 height 46
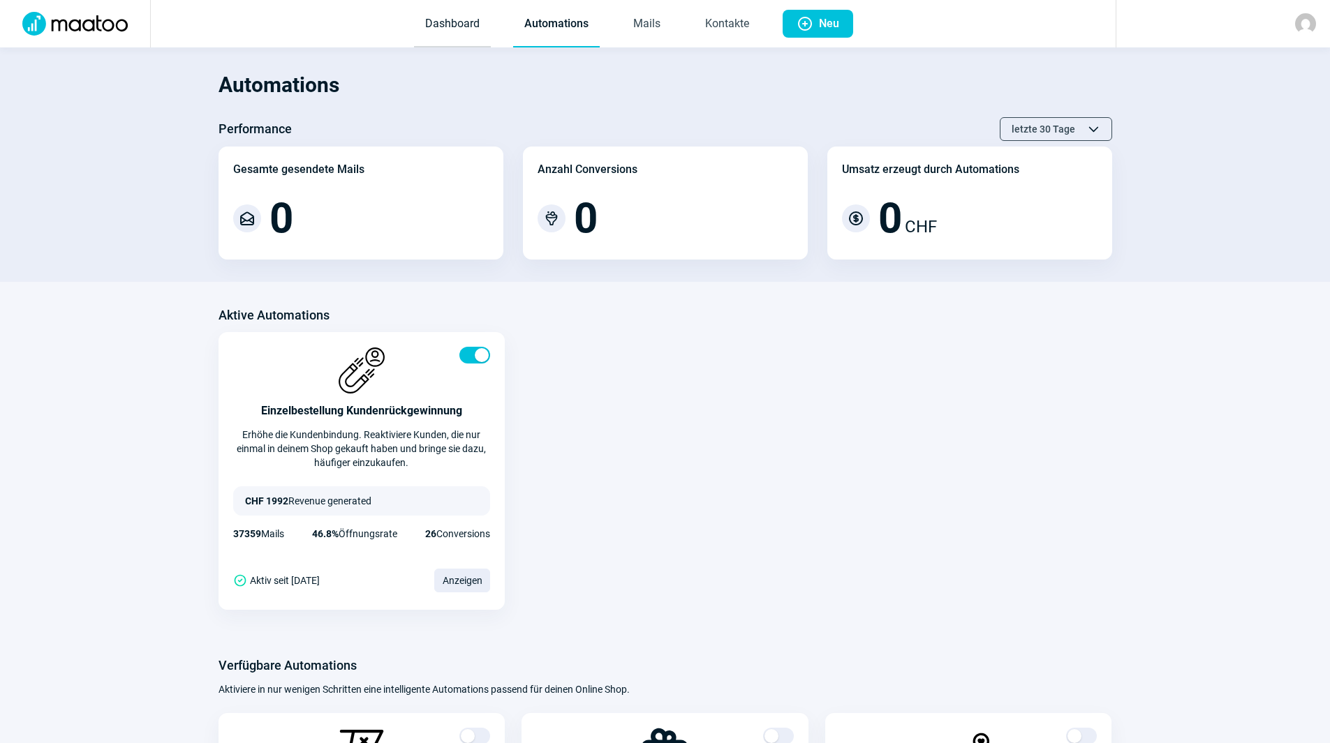
click at [466, 26] on link "Dashboard" at bounding box center [452, 24] width 77 height 46
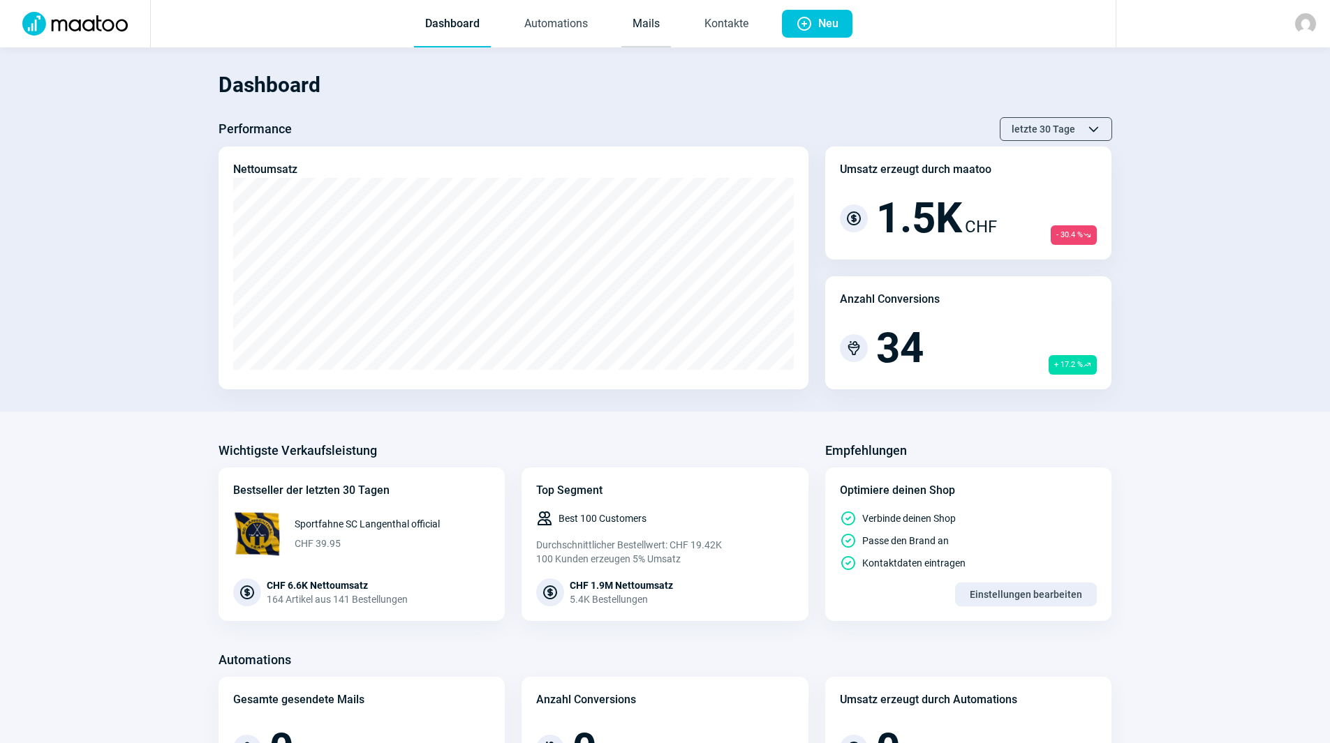
click at [636, 29] on link "Mails" at bounding box center [646, 24] width 50 height 46
